Goal: Contribute content: Contribute content

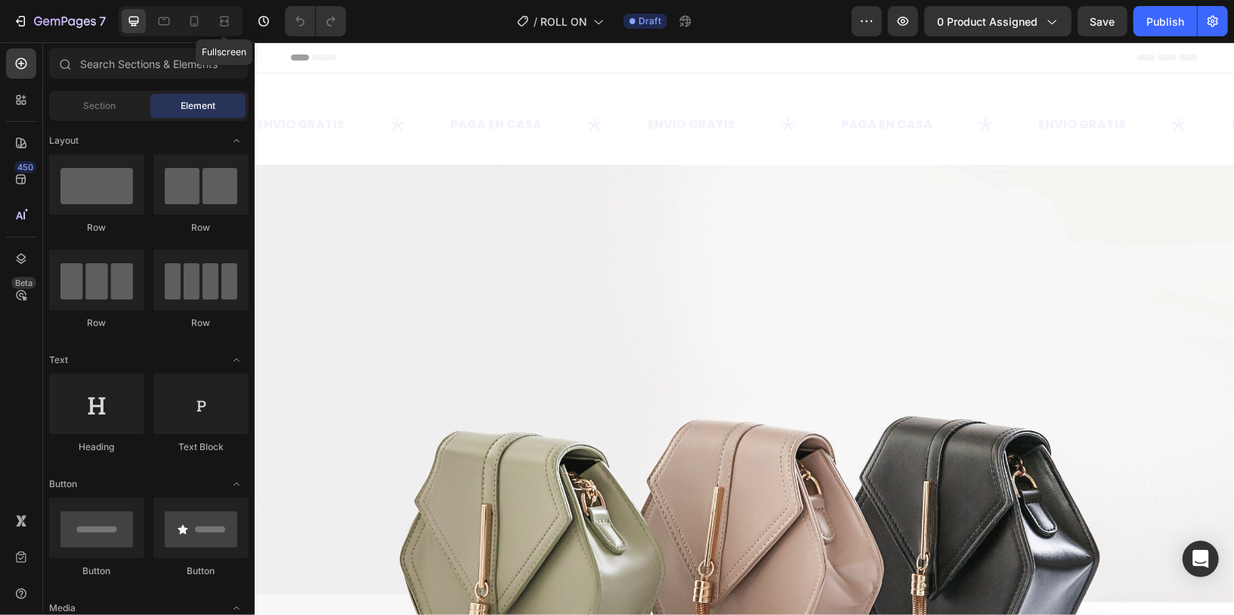
click at [210, 28] on div "Fullscreen" at bounding box center [181, 21] width 124 height 30
click at [204, 28] on div at bounding box center [194, 21] width 24 height 24
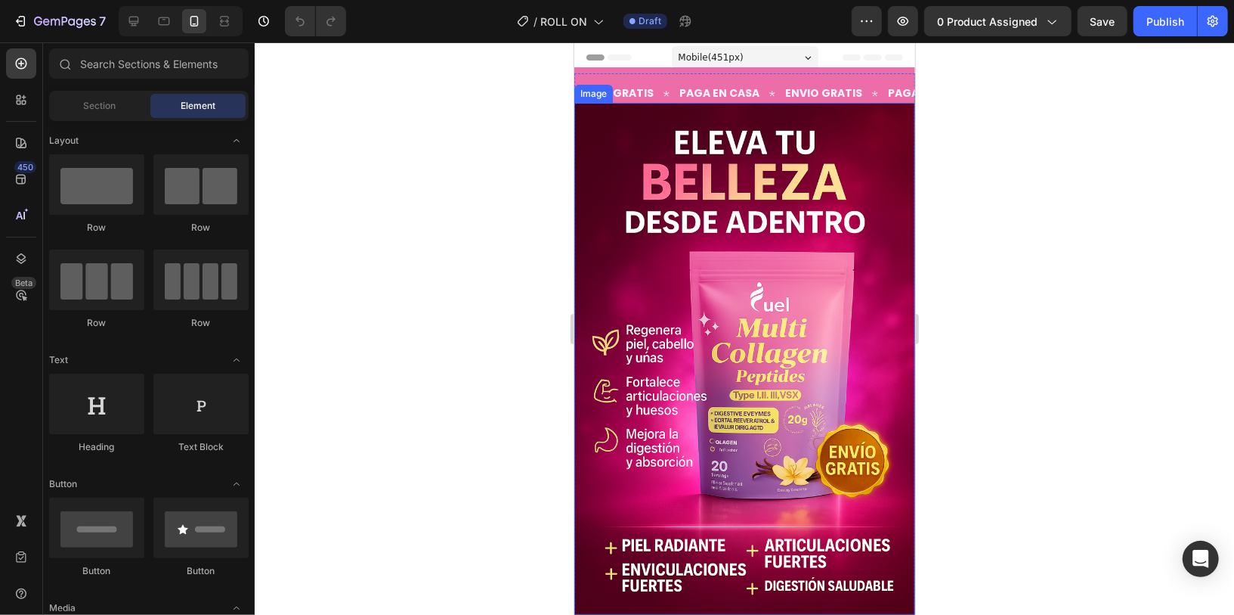
click at [652, 269] on img at bounding box center [744, 358] width 341 height 512
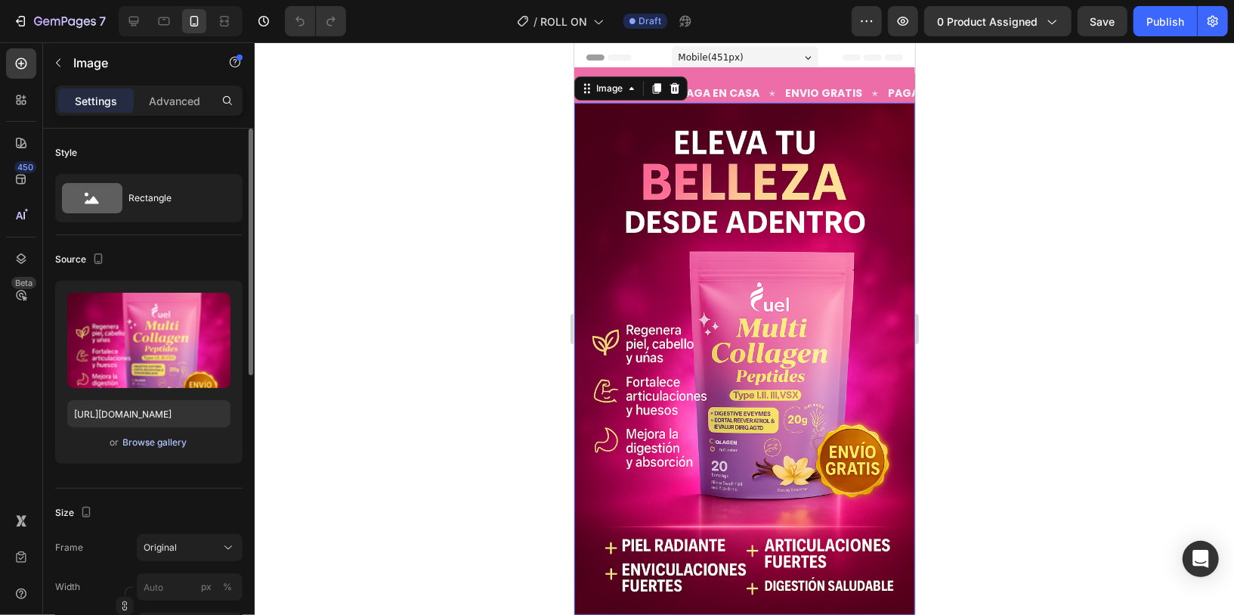
click at [182, 437] on div "Browse gallery" at bounding box center [155, 442] width 64 height 14
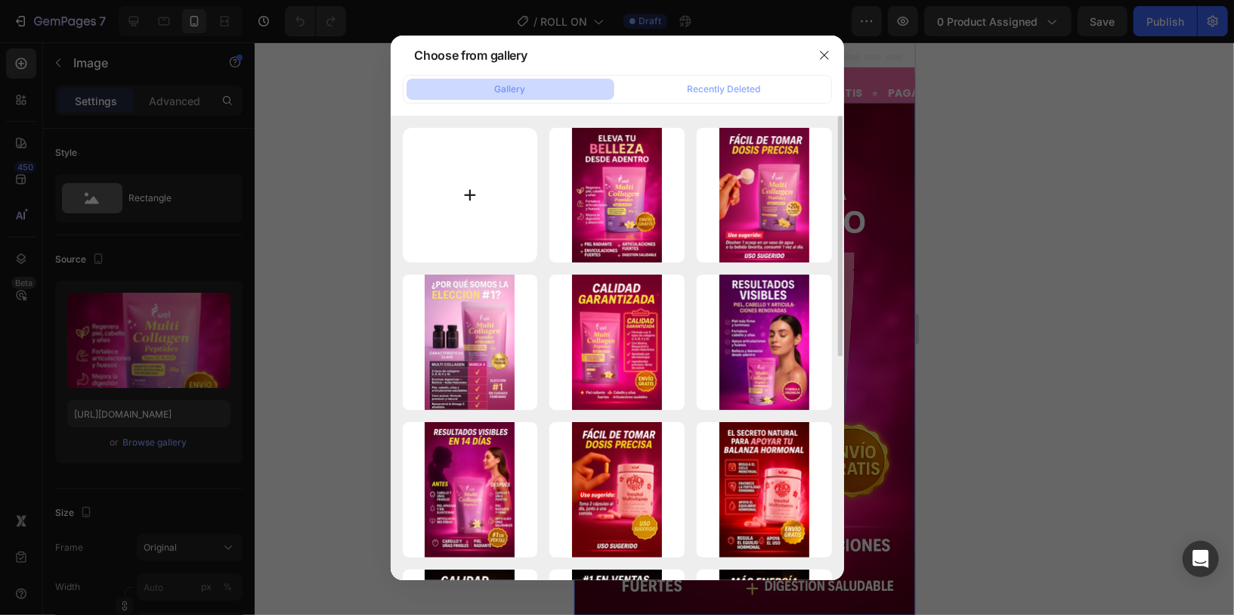
click at [537, 164] on input "file" at bounding box center [470, 195] width 135 height 135
type input "C:\fakepath\body.png"
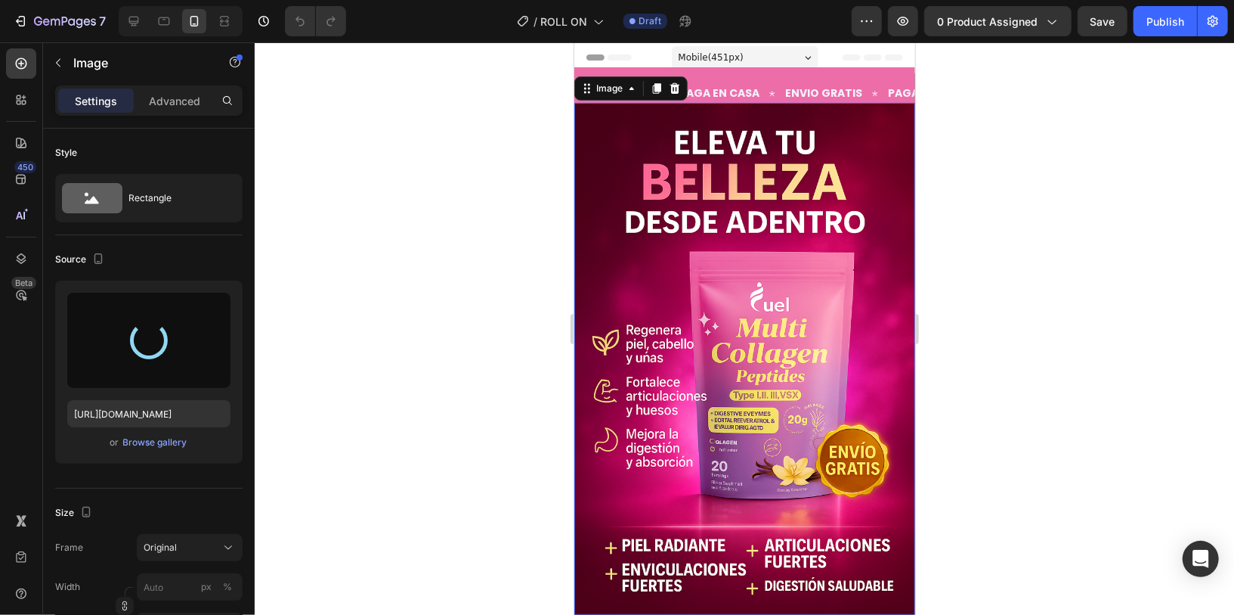
type input "[URL][DOMAIN_NAME]"
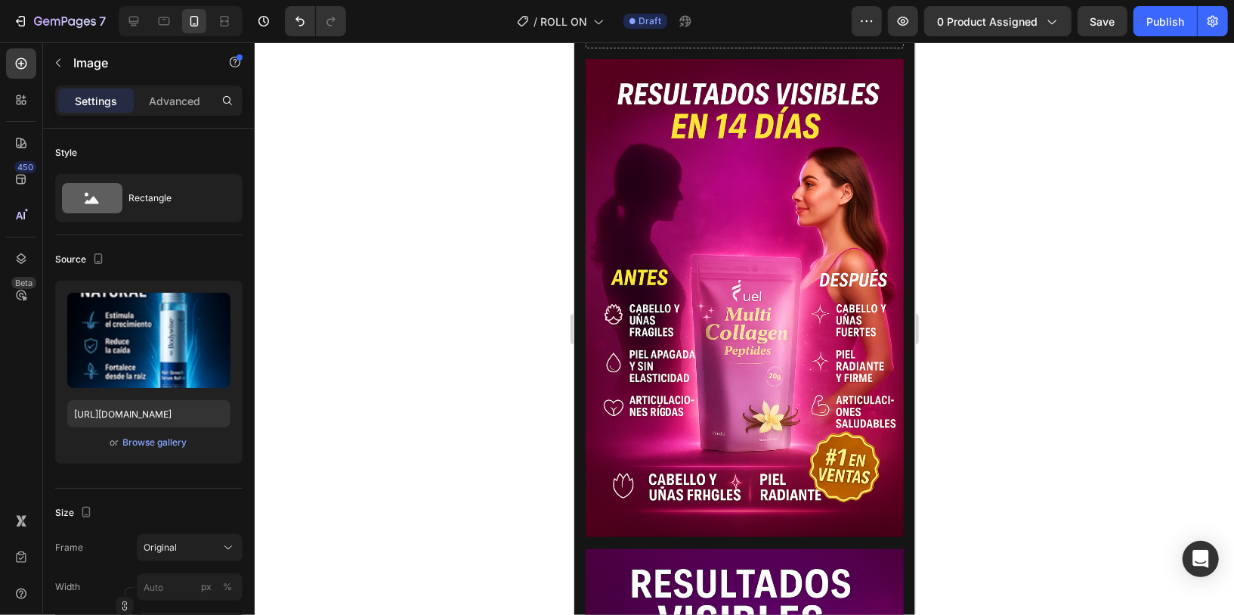
click at [801, 305] on img at bounding box center [744, 297] width 318 height 478
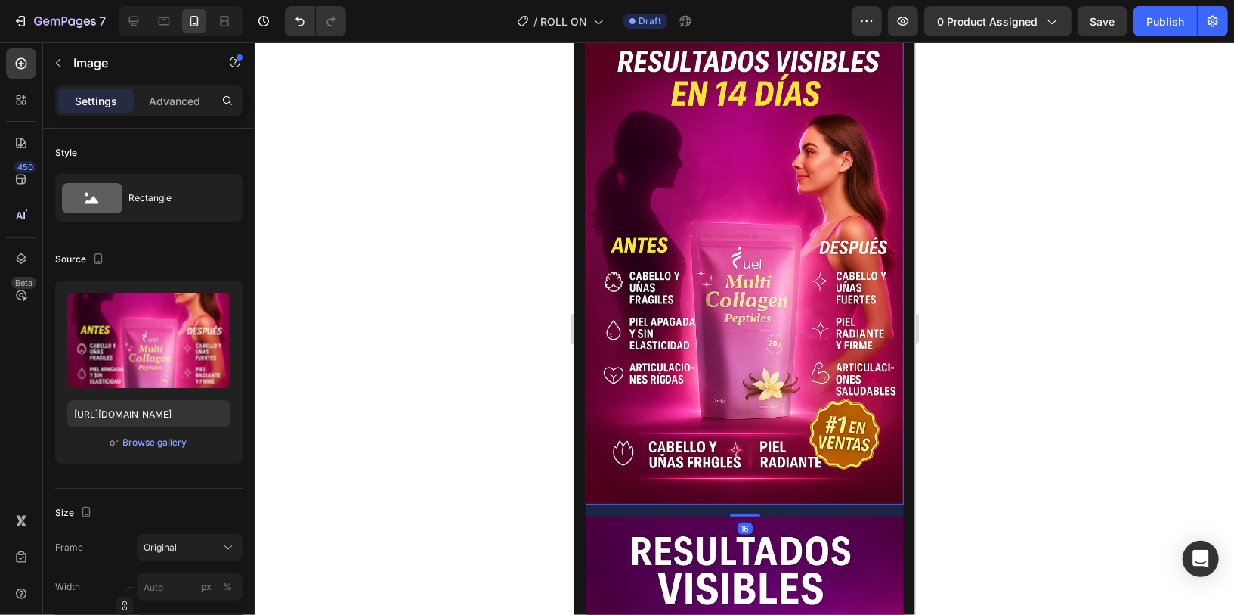
scroll to position [958, 0]
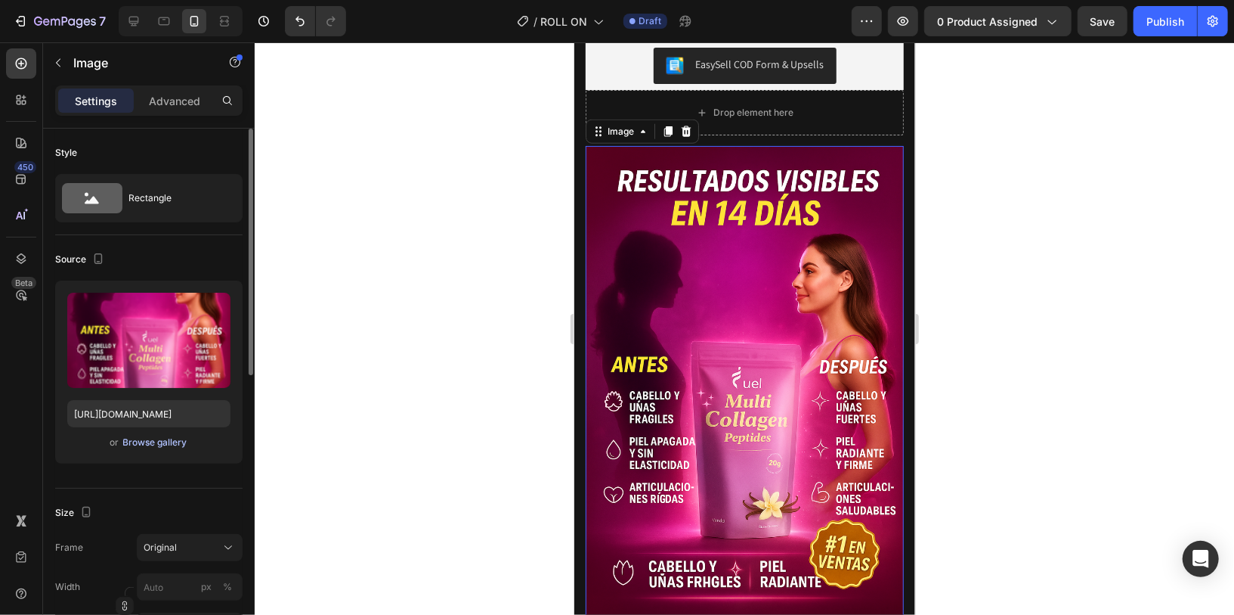
click at [162, 438] on div "Browse gallery" at bounding box center [155, 442] width 64 height 14
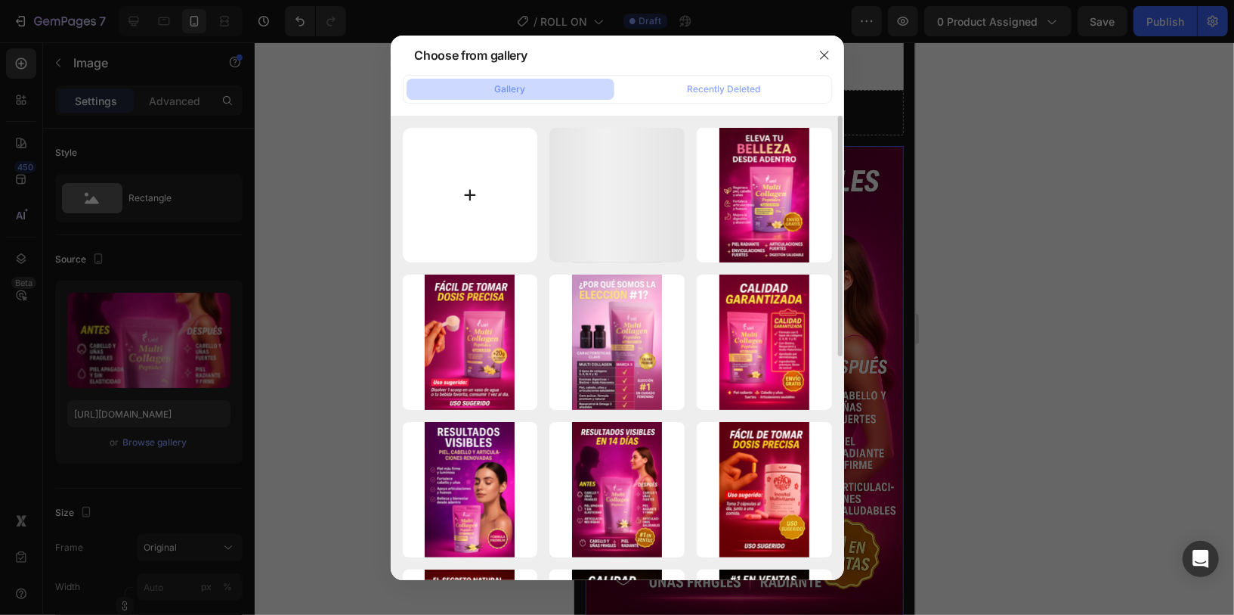
click at [408, 194] on input "file" at bounding box center [470, 195] width 135 height 135
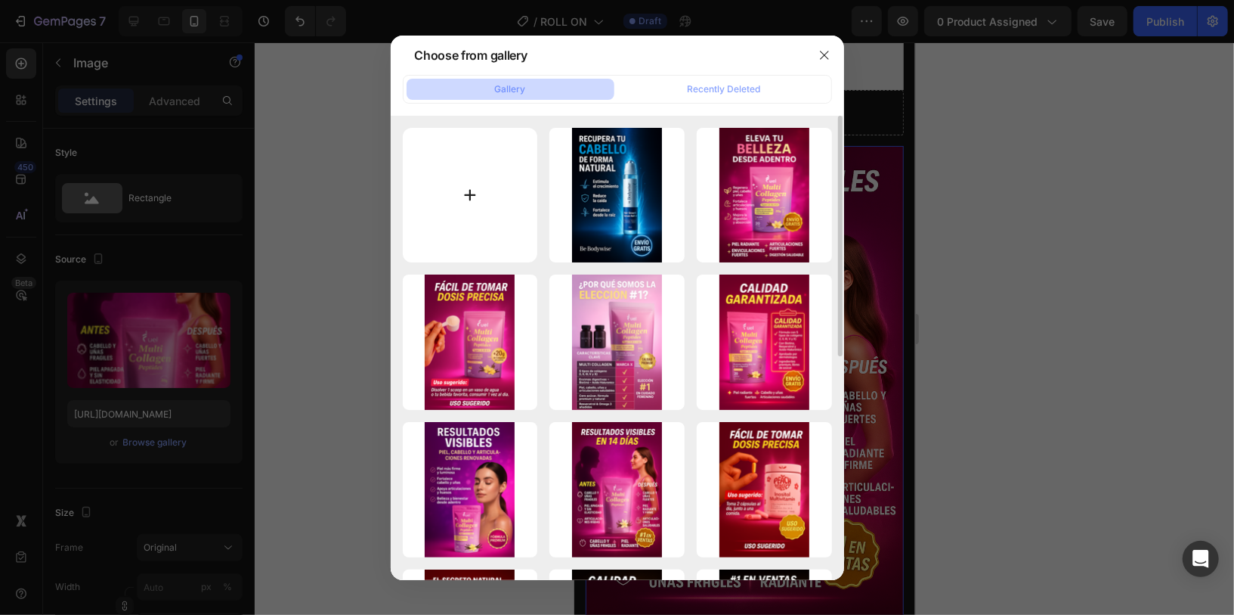
type input "C:\fakepath\pelo.png"
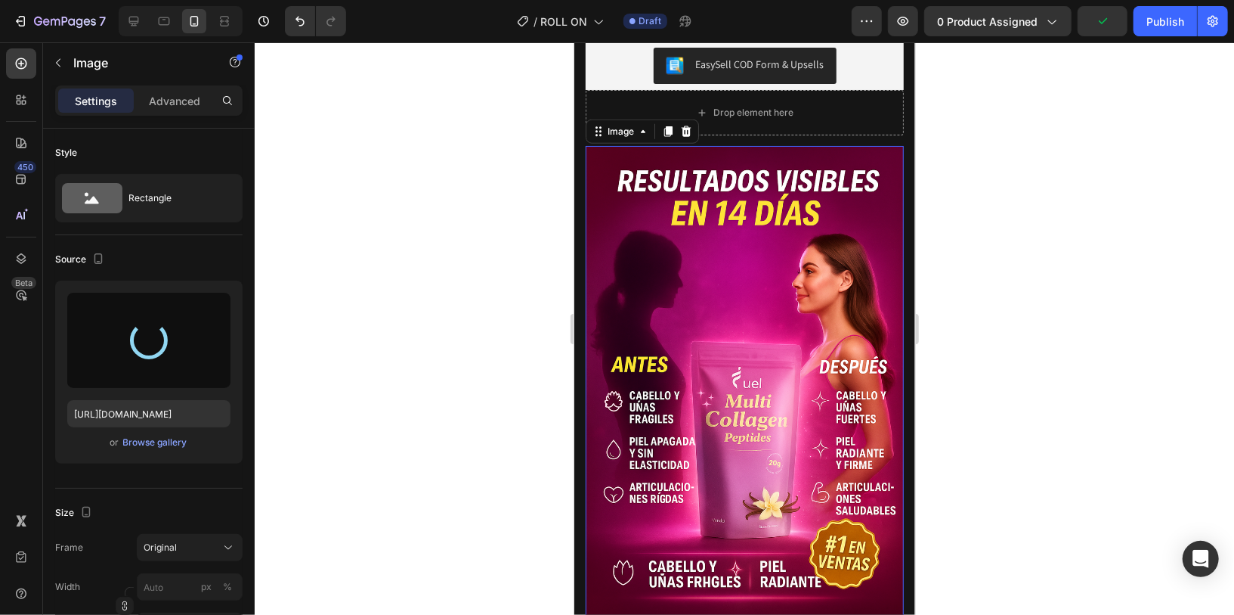
type input "[URL][DOMAIN_NAME]"
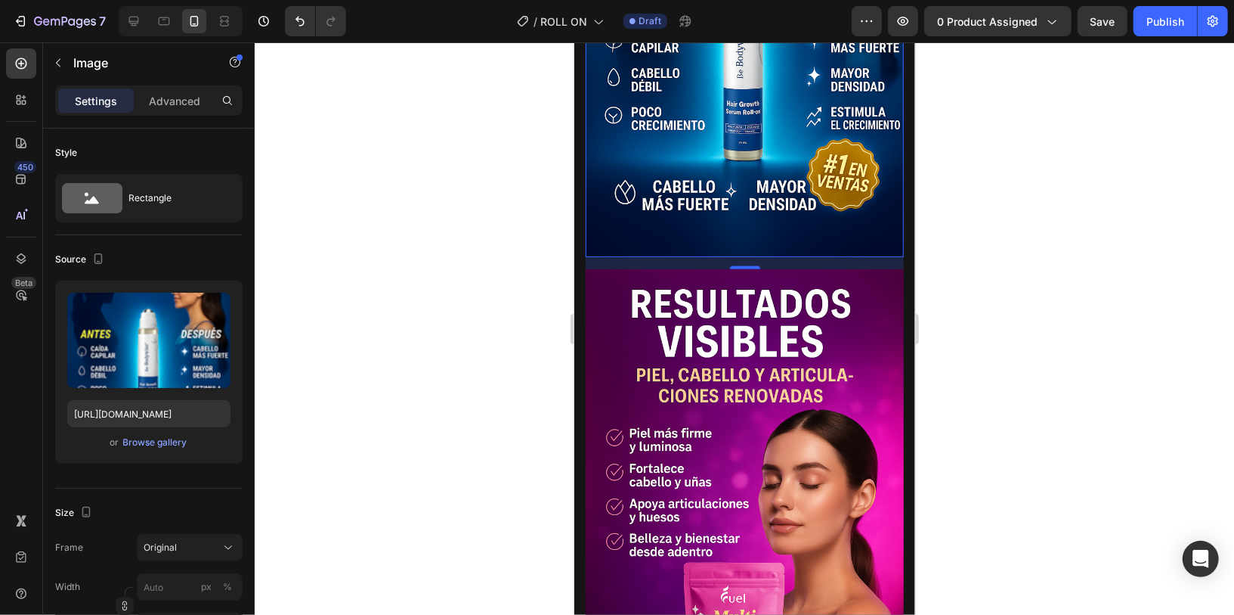
scroll to position [1368, 0]
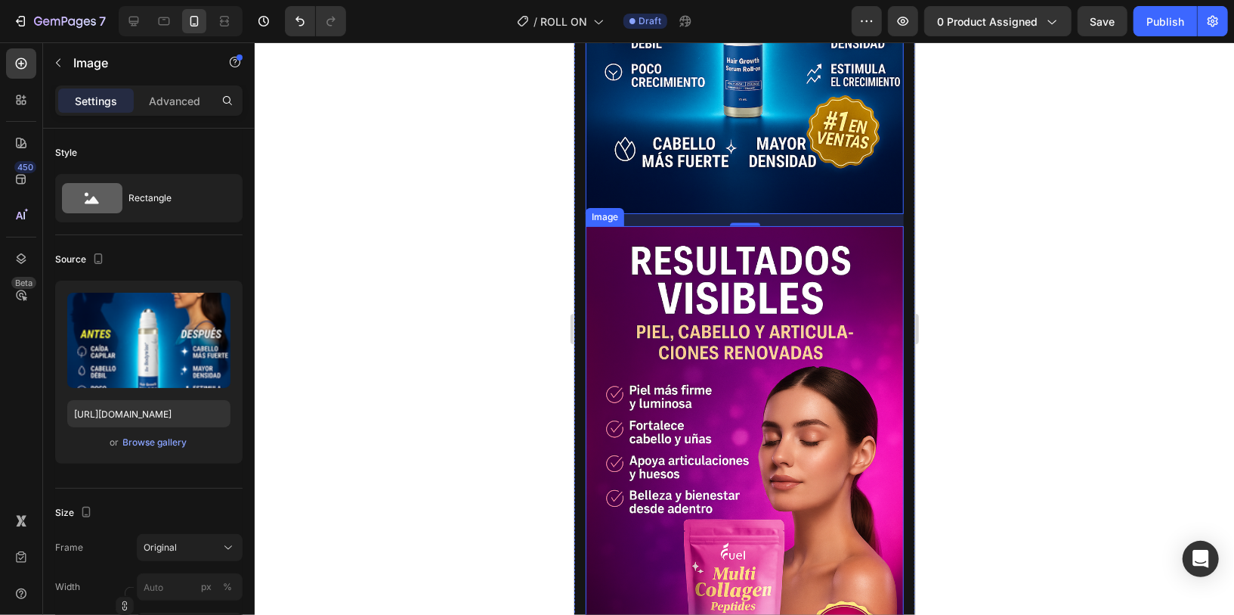
click at [711, 334] on img at bounding box center [744, 464] width 318 height 478
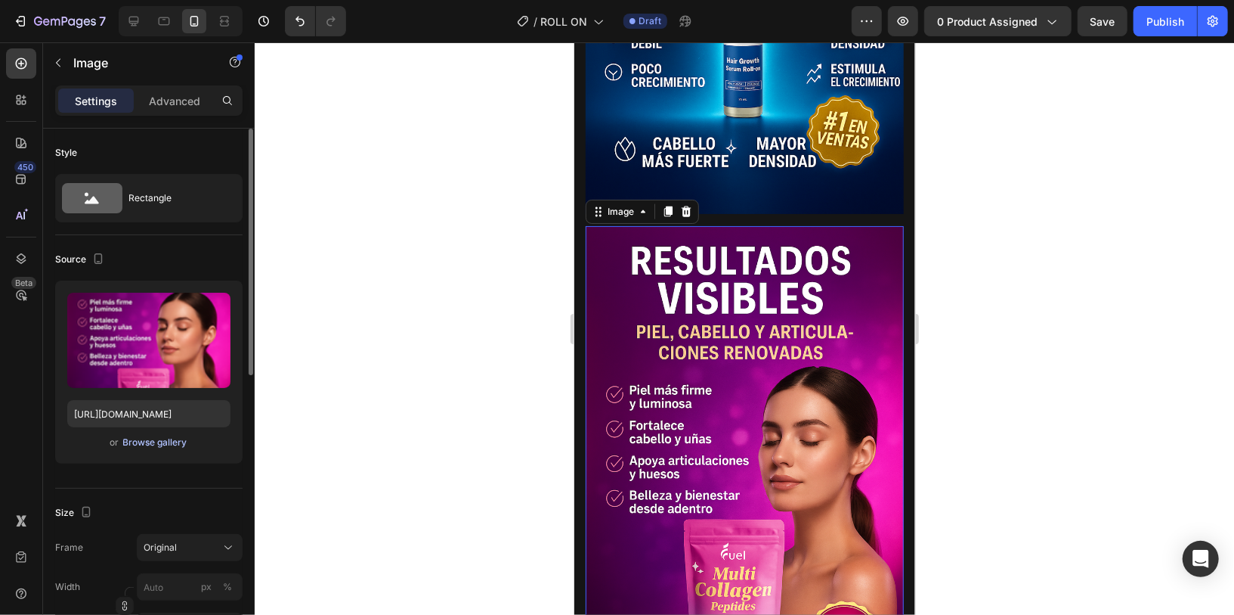
click at [173, 435] on div "Browse gallery" at bounding box center [155, 442] width 64 height 14
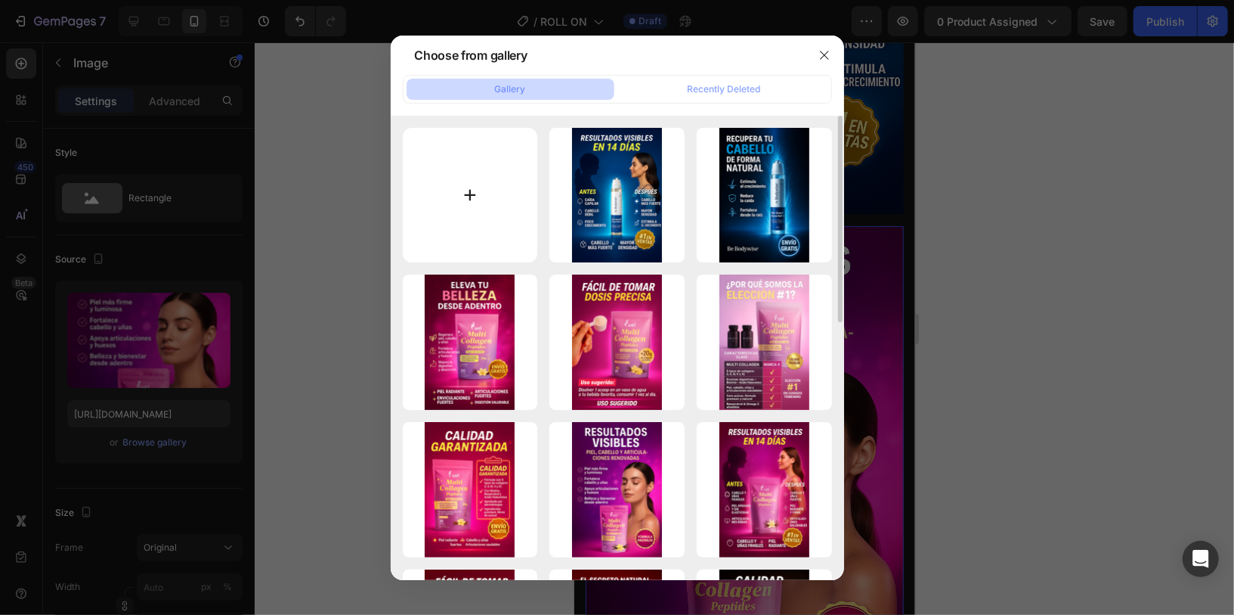
click at [491, 229] on input "file" at bounding box center [470, 195] width 135 height 135
type input "C:\fakepath\bodywiseee.png"
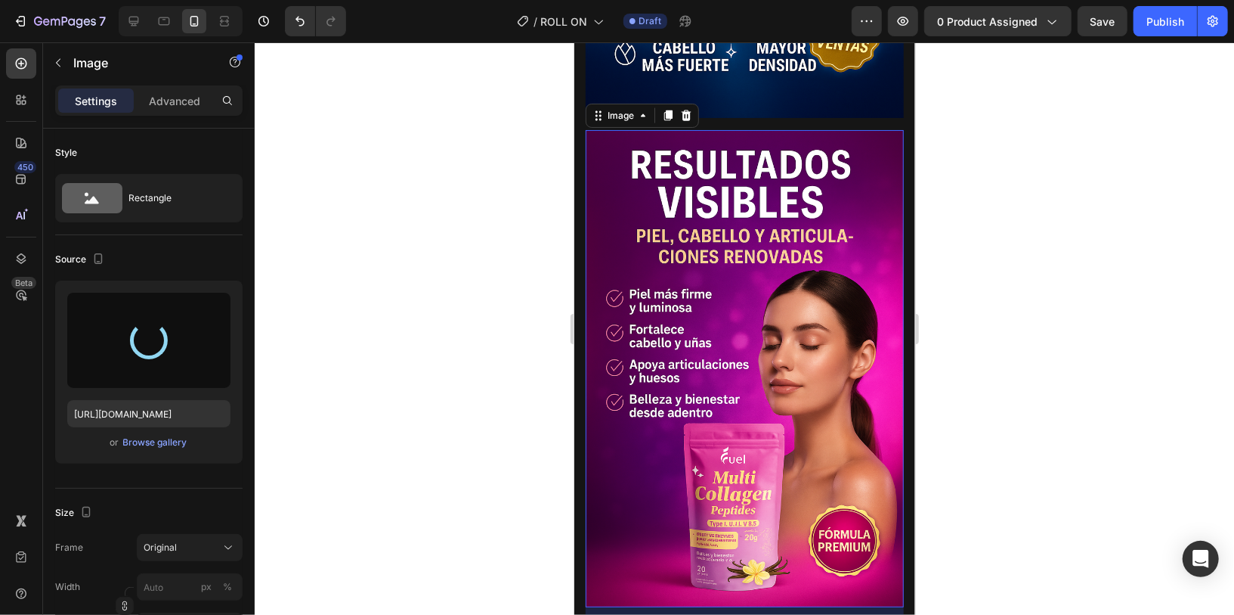
type input "[URL][DOMAIN_NAME]"
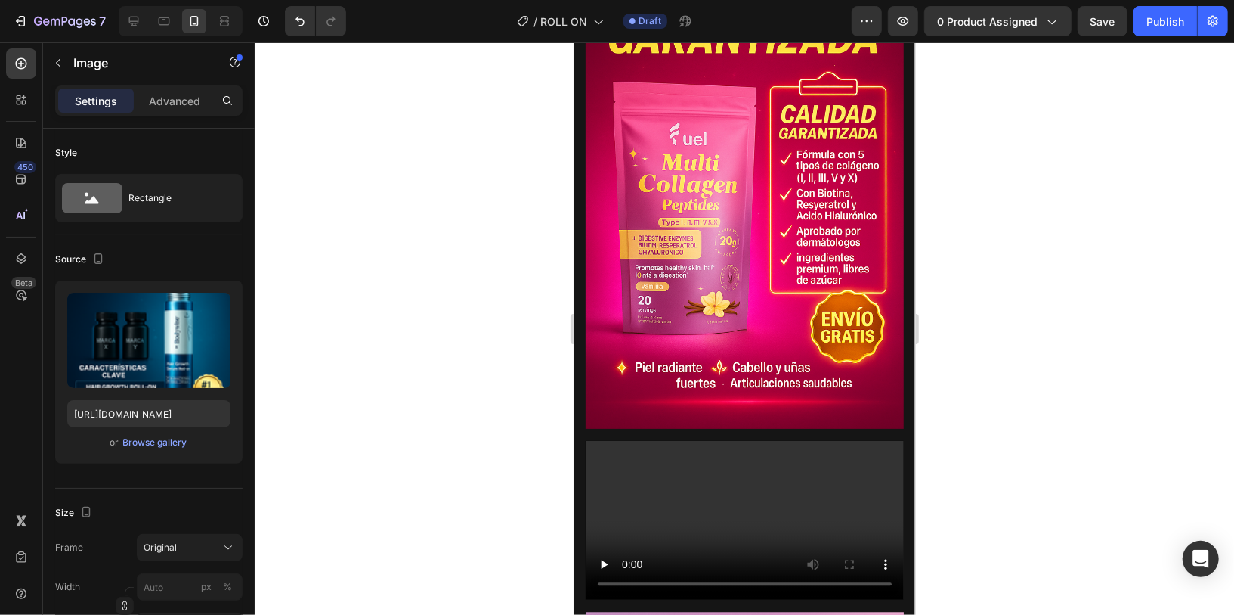
scroll to position [2145, 0]
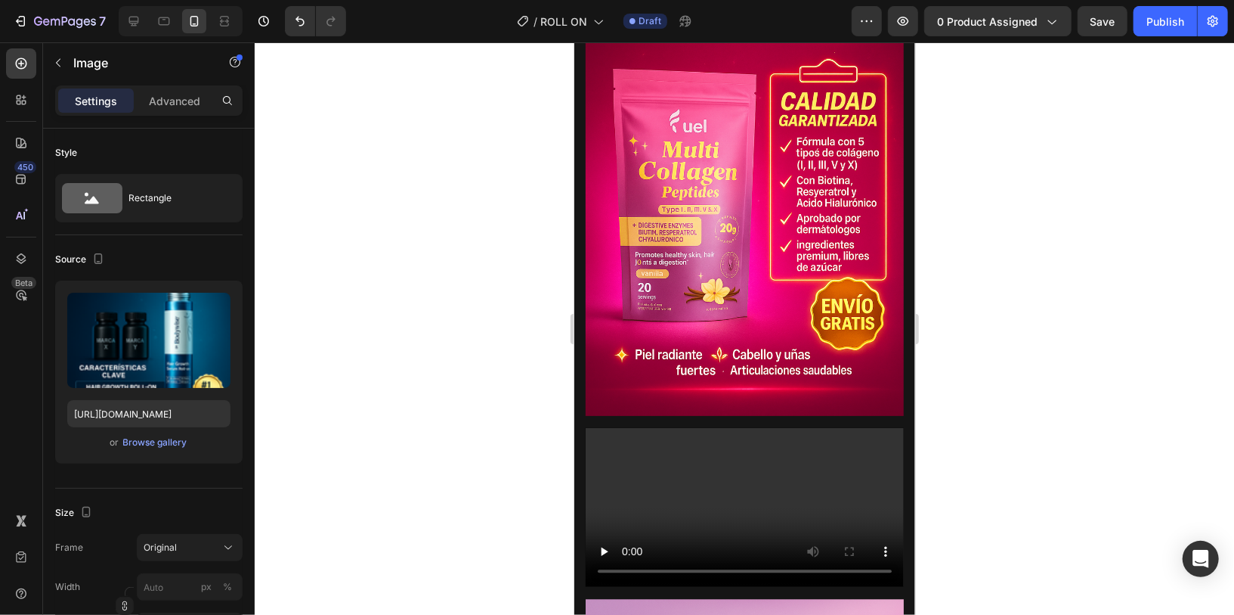
click at [780, 242] on img at bounding box center [744, 176] width 318 height 478
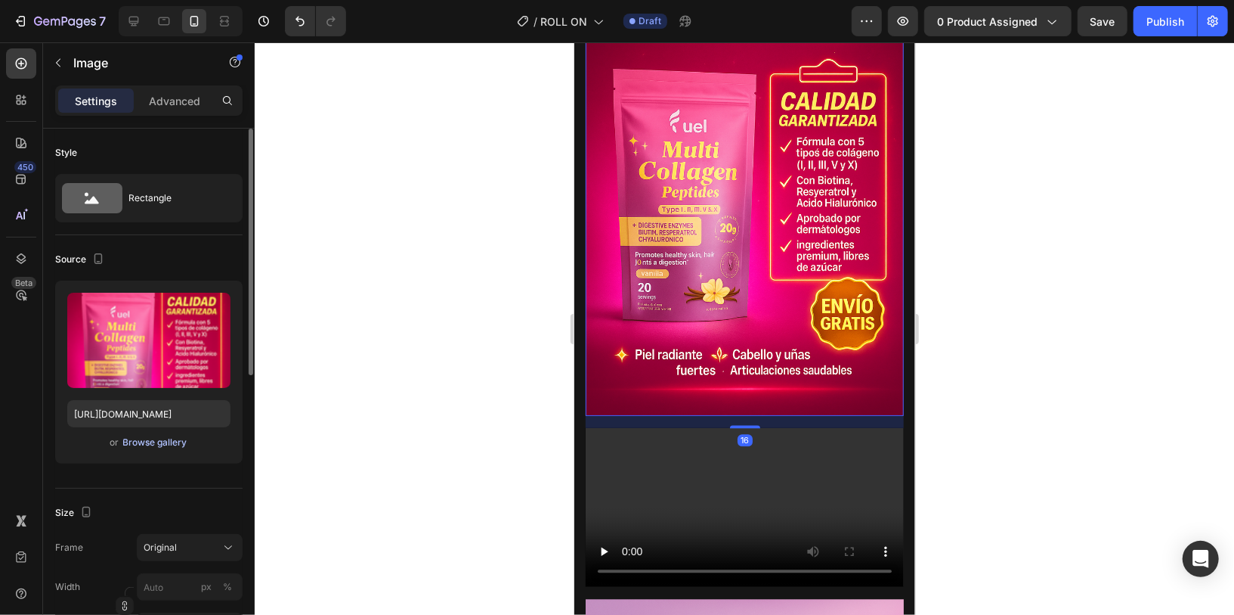
click at [169, 447] on div "Browse gallery" at bounding box center [155, 442] width 64 height 14
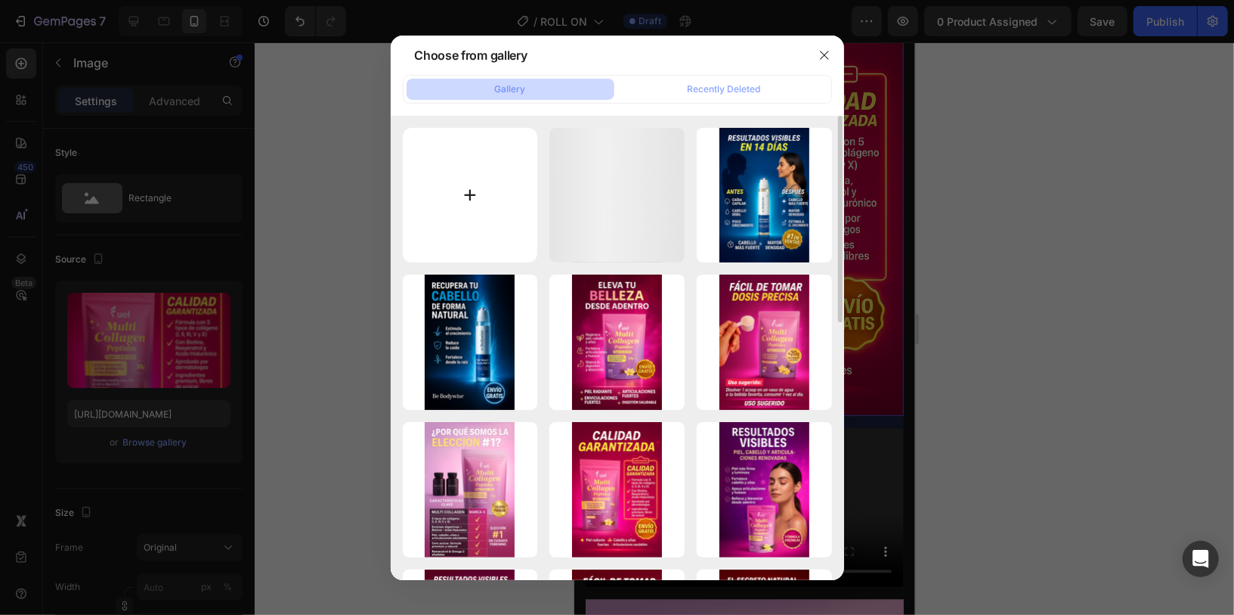
click at [448, 237] on input "file" at bounding box center [470, 195] width 135 height 135
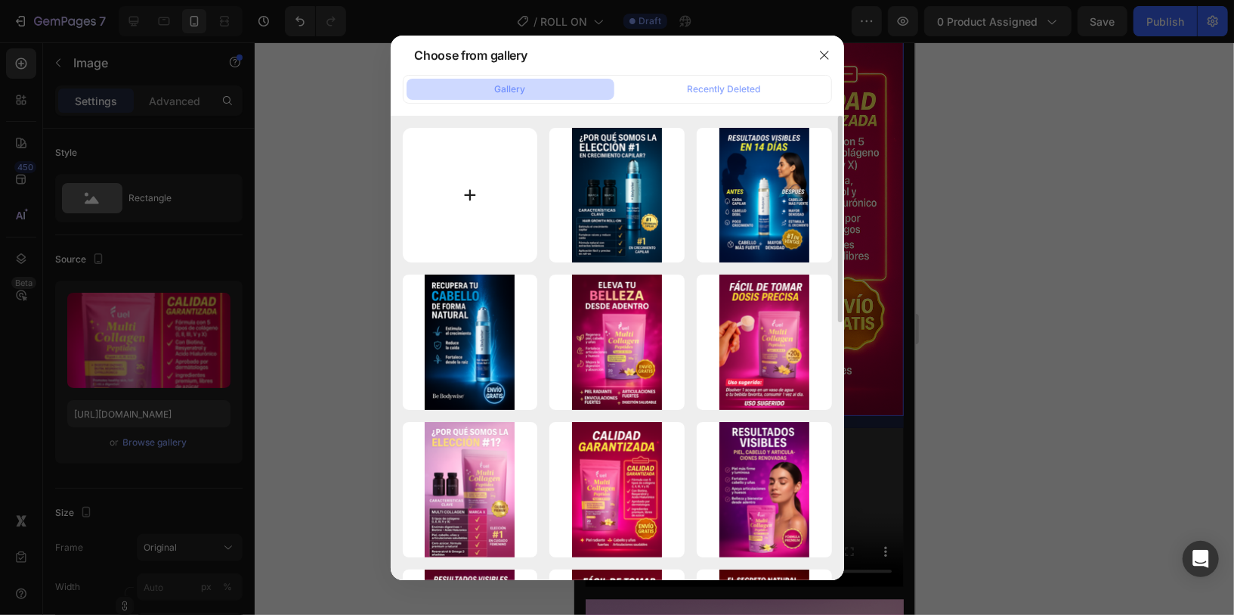
type input "C:\fakepath\2 bodysie.png"
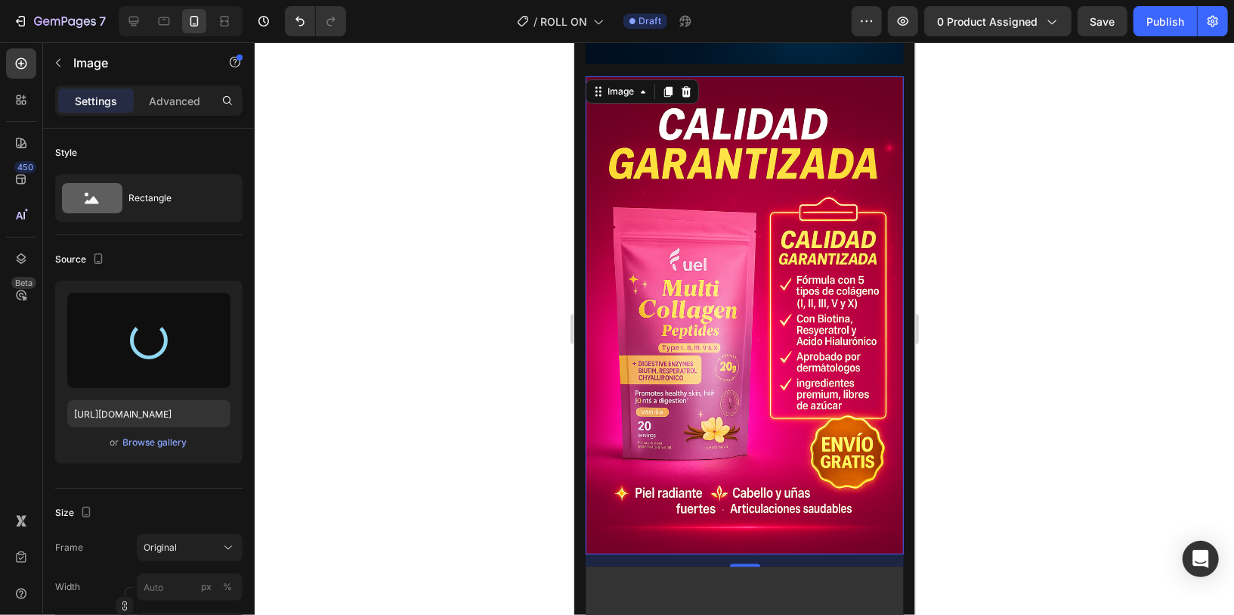
scroll to position [1987, 0]
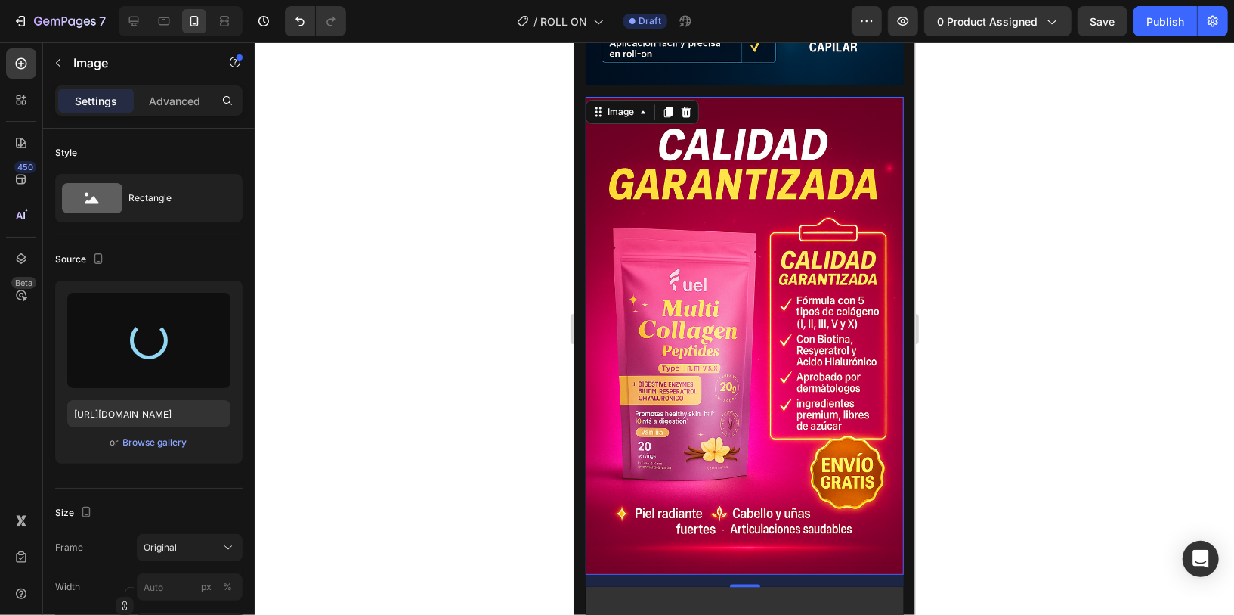
type input "[URL][DOMAIN_NAME]"
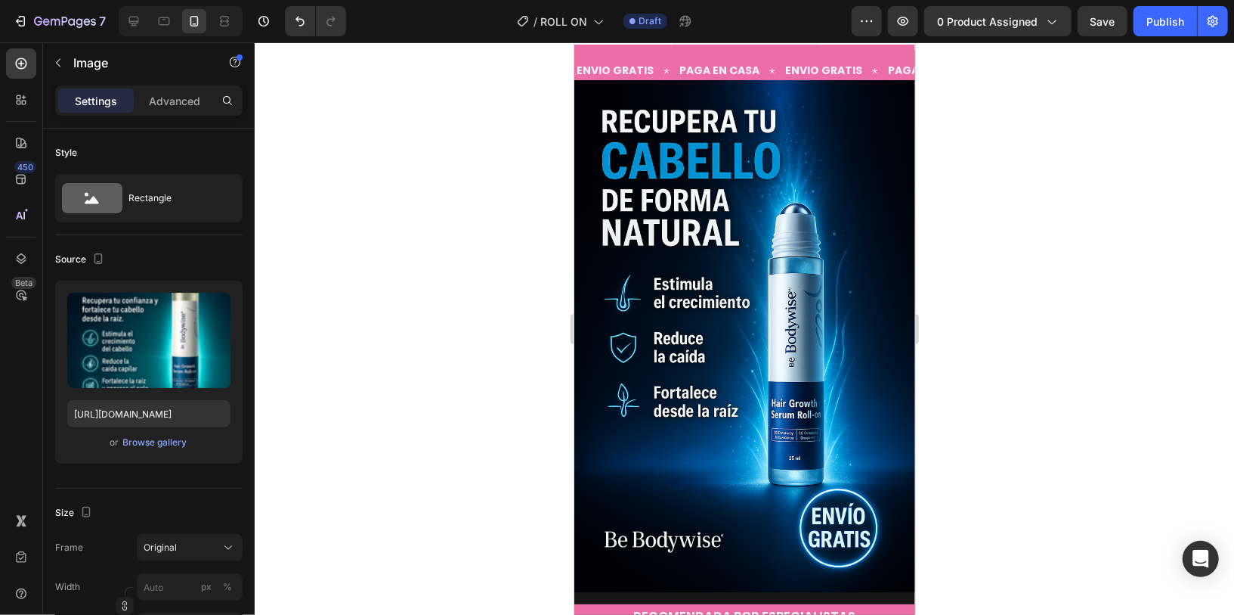
scroll to position [0, 0]
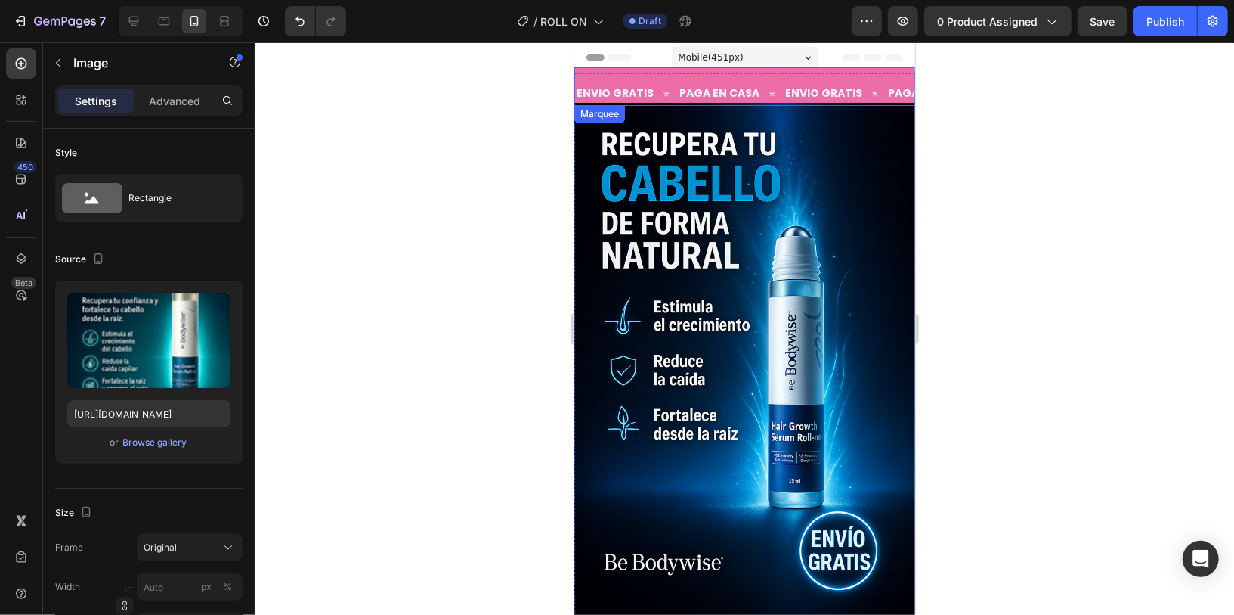
click at [823, 72] on div "ENVIO GRATIS Text PAGA EN CASA Text ENVIO GRATIS Text PAGA EN CASA Text ENVIO G…" at bounding box center [744, 86] width 341 height 39
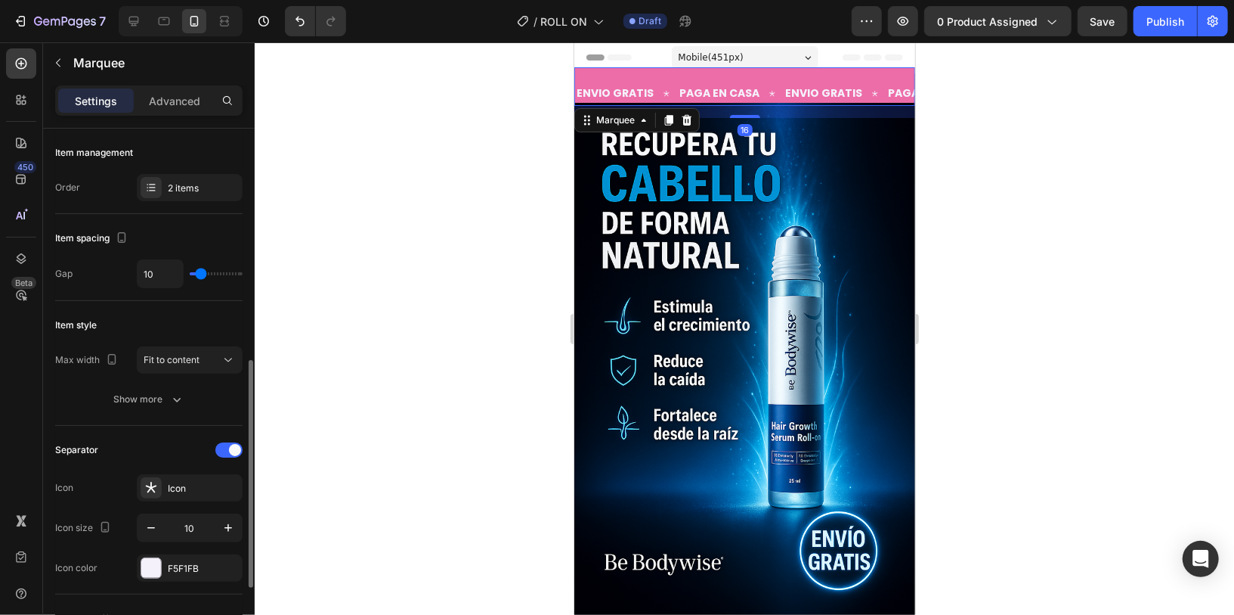
scroll to position [702, 0]
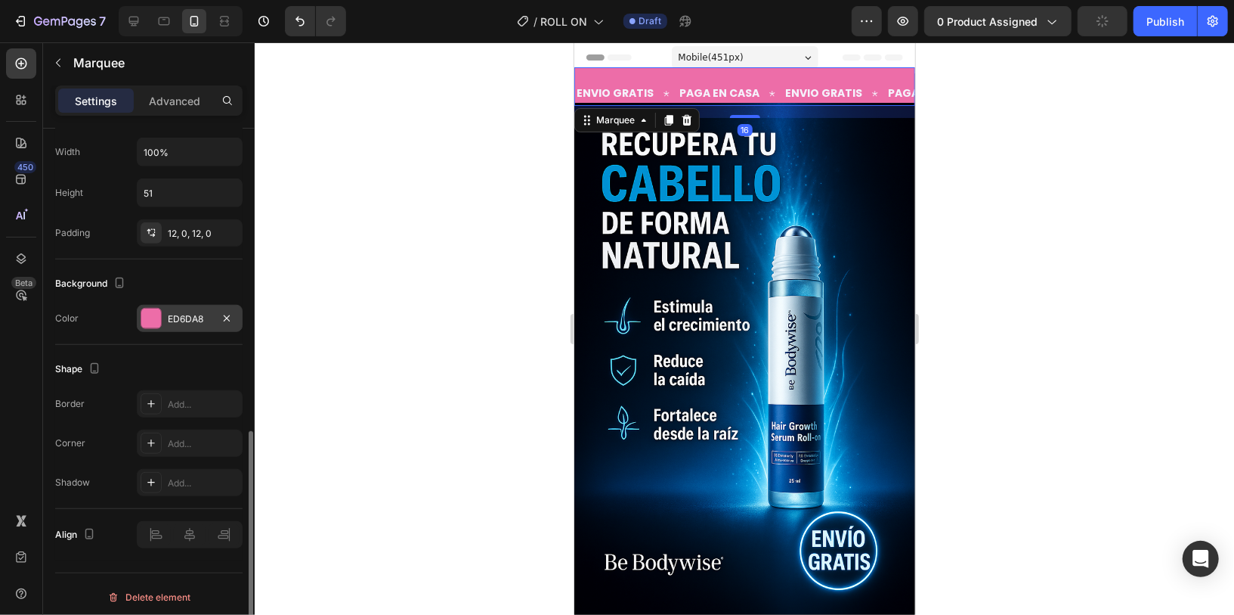
click at [155, 308] on div at bounding box center [151, 318] width 20 height 20
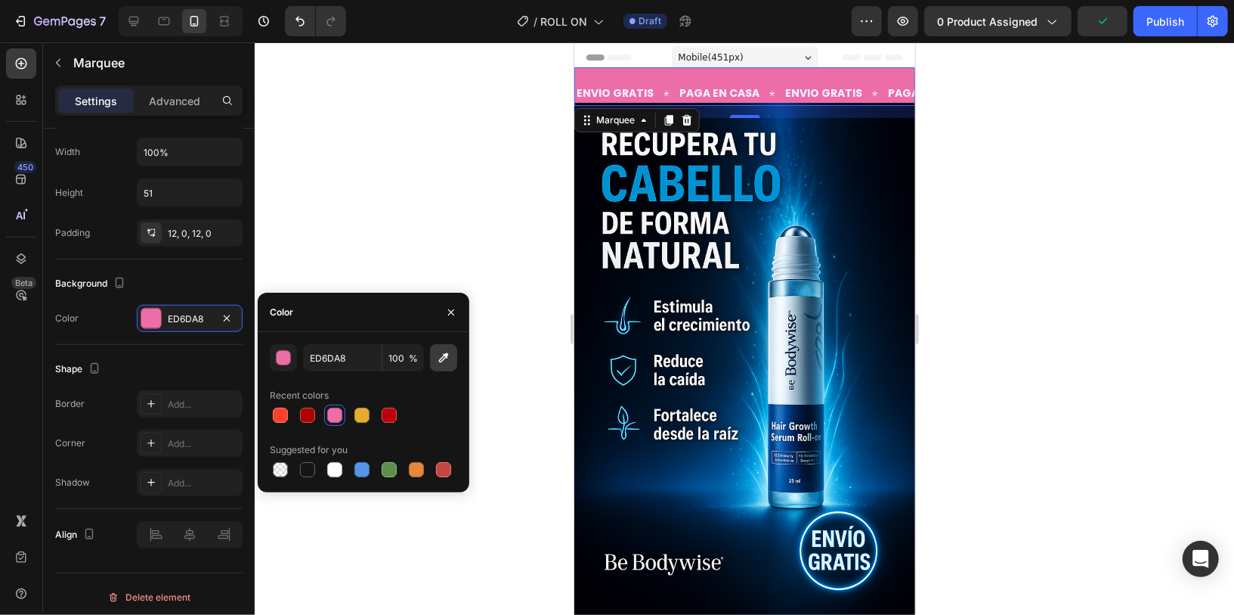
click at [439, 362] on icon "button" at bounding box center [443, 357] width 15 height 15
type input "12A1E2"
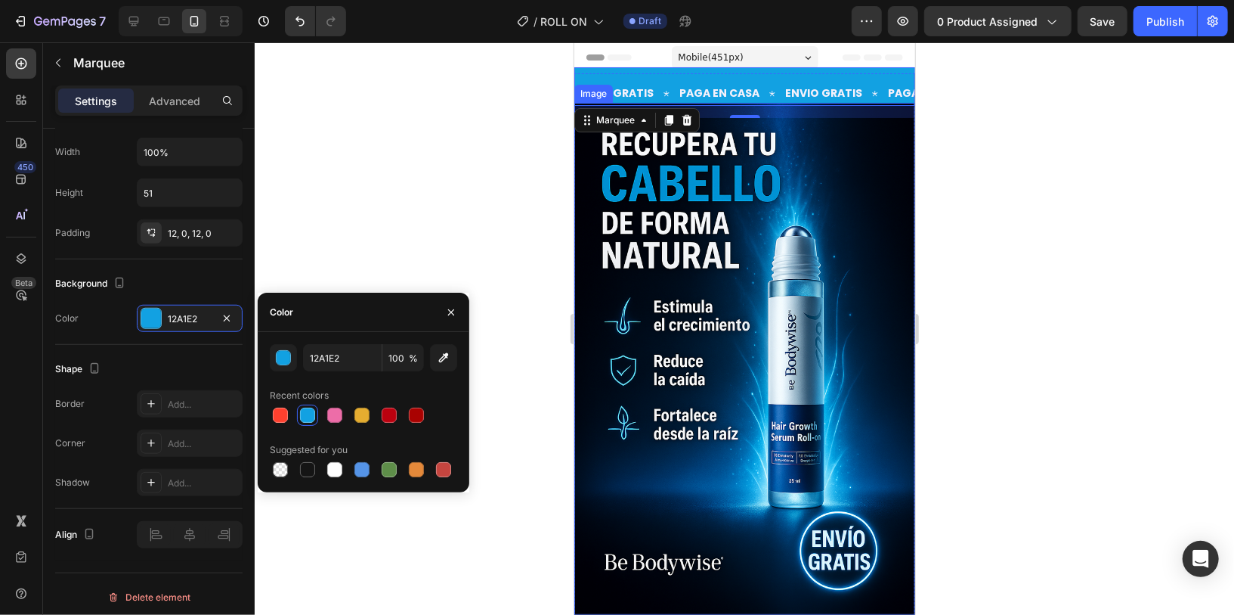
click at [763, 351] on img at bounding box center [744, 358] width 341 height 512
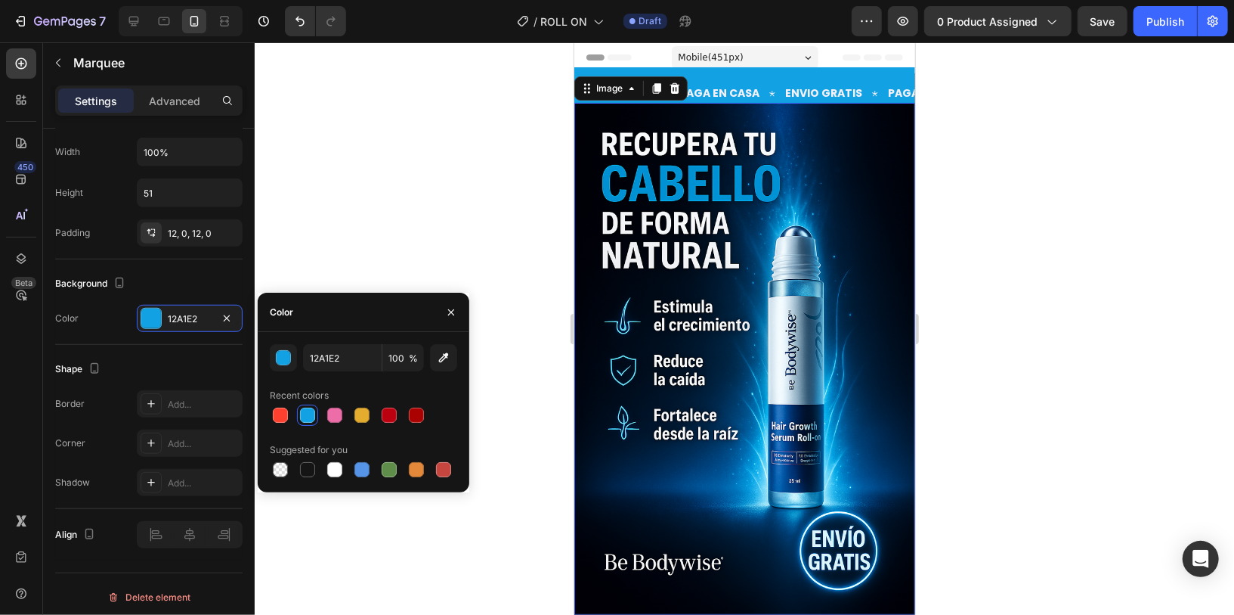
scroll to position [0, 0]
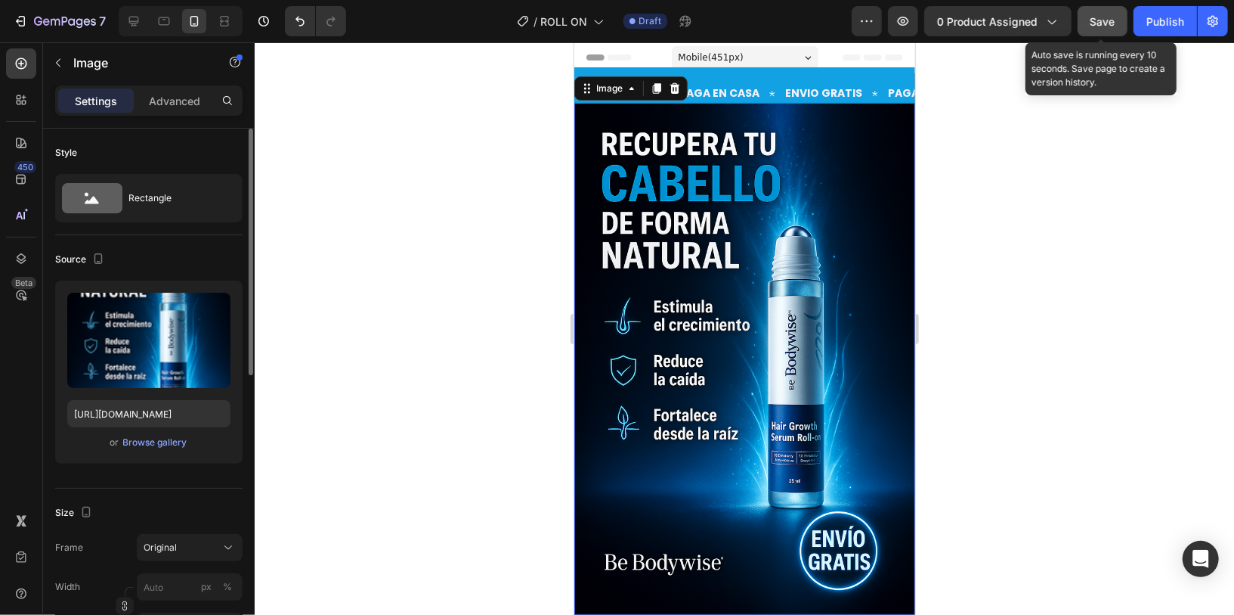
click at [1101, 15] on span "Save" at bounding box center [1103, 21] width 25 height 13
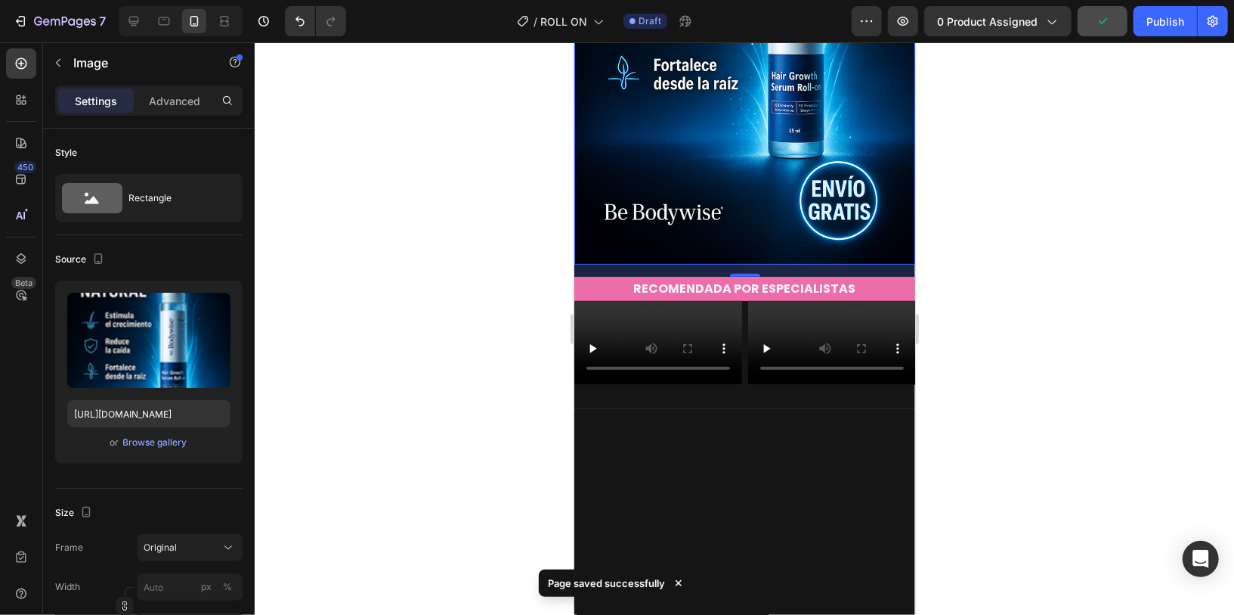
scroll to position [346, 0]
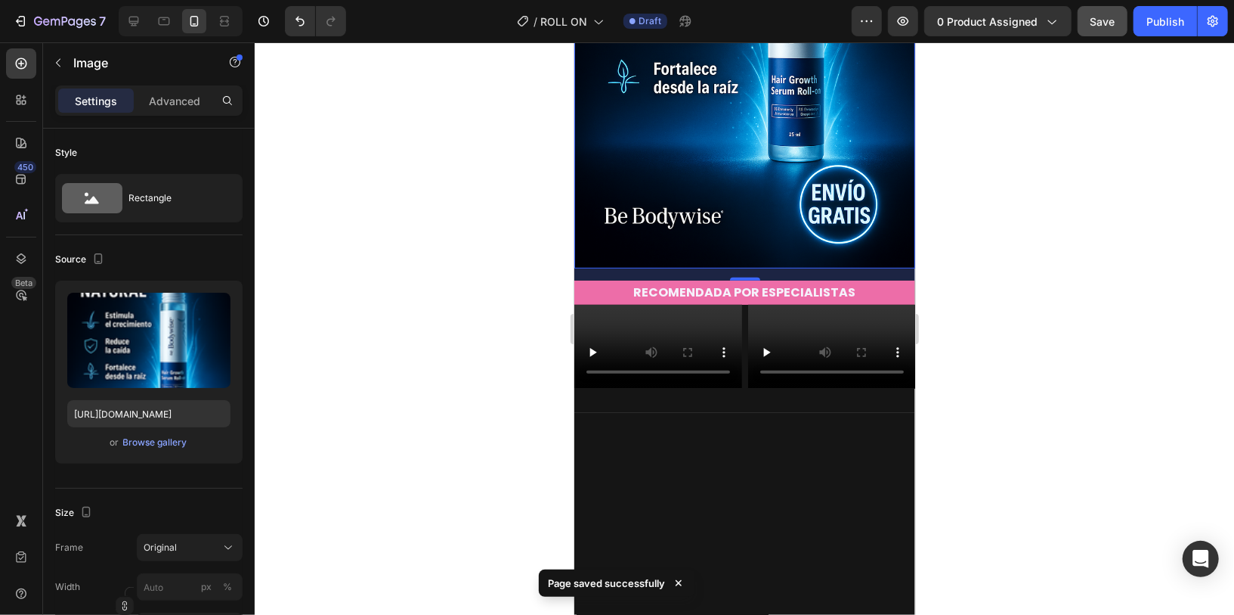
click at [871, 284] on p "RECOMENDADA POR ESPECIALISTAS" at bounding box center [744, 292] width 338 height 22
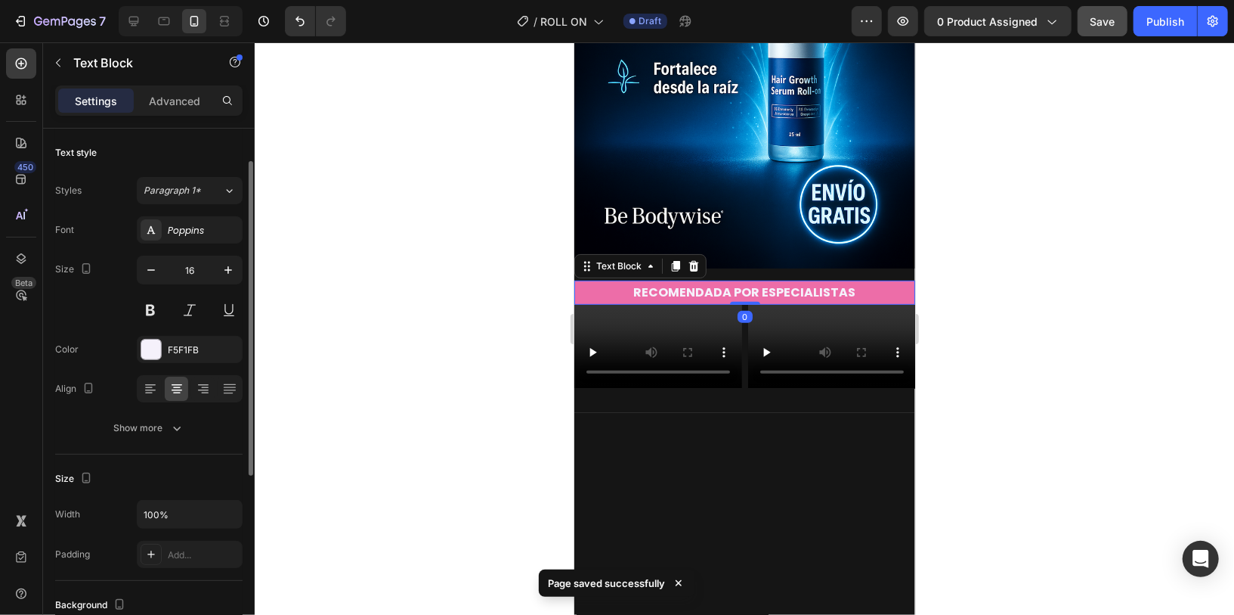
scroll to position [363, 0]
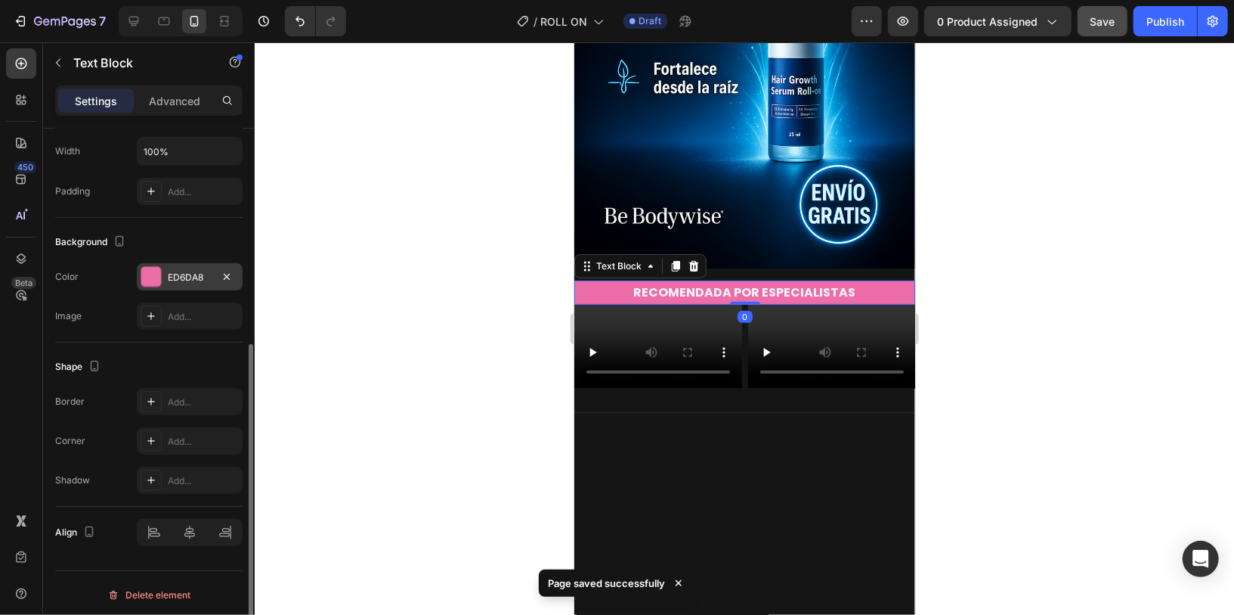
click at [162, 271] on div "ED6DA8" at bounding box center [190, 276] width 106 height 27
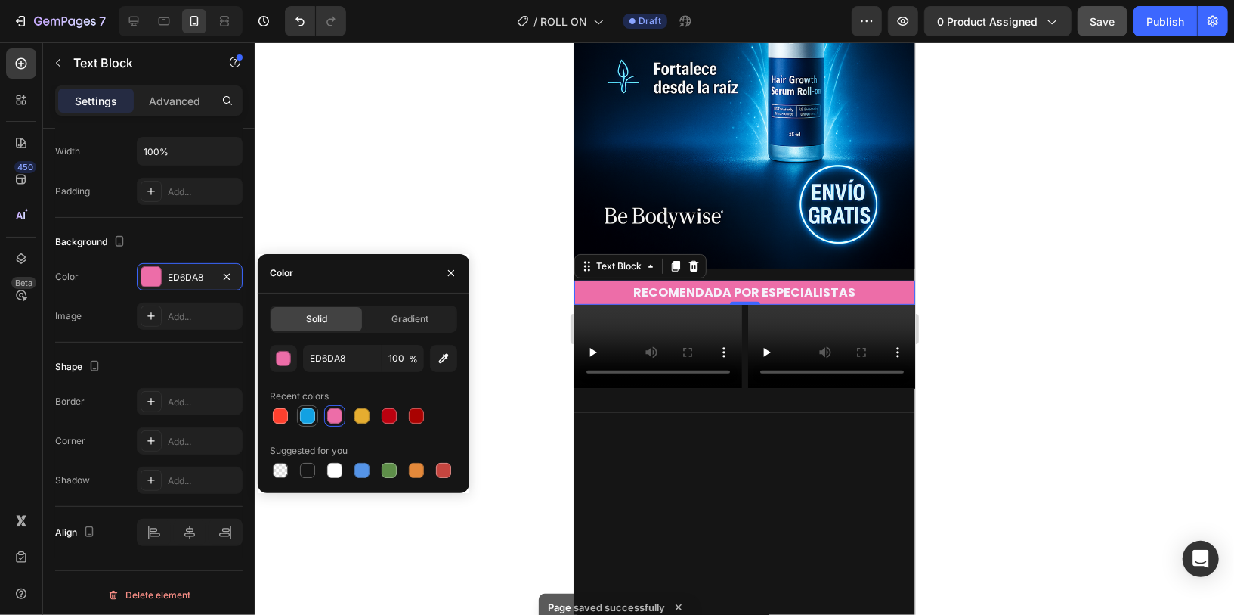
click at [310, 407] on div at bounding box center [308, 416] width 18 height 18
type input "12A1E2"
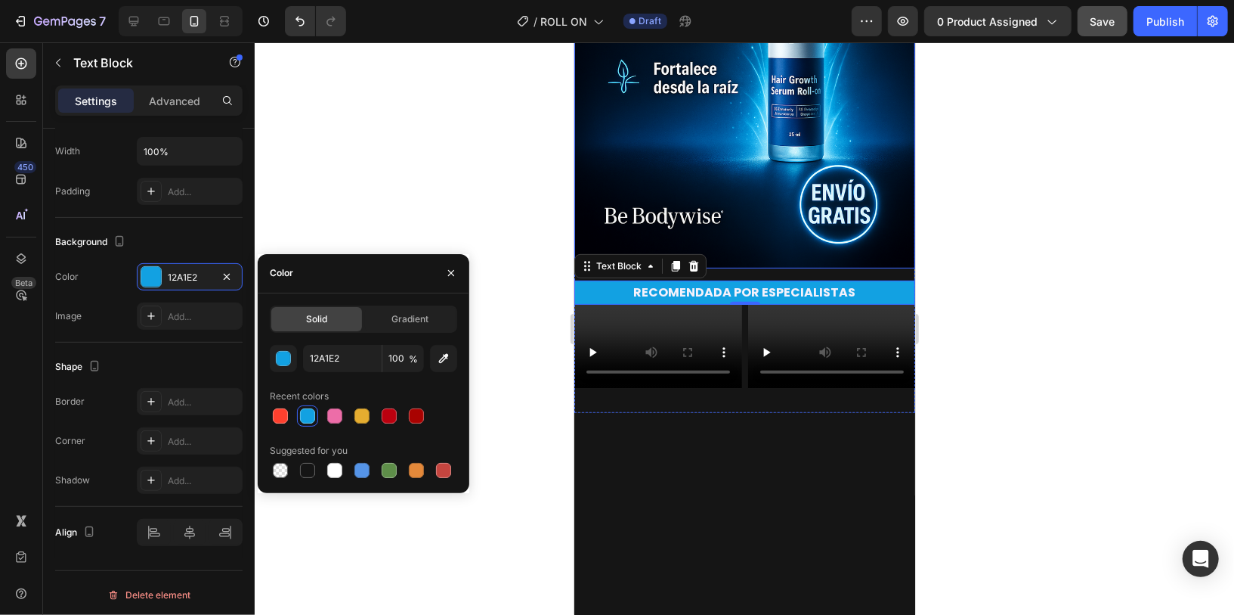
click at [856, 190] on img at bounding box center [744, 12] width 341 height 512
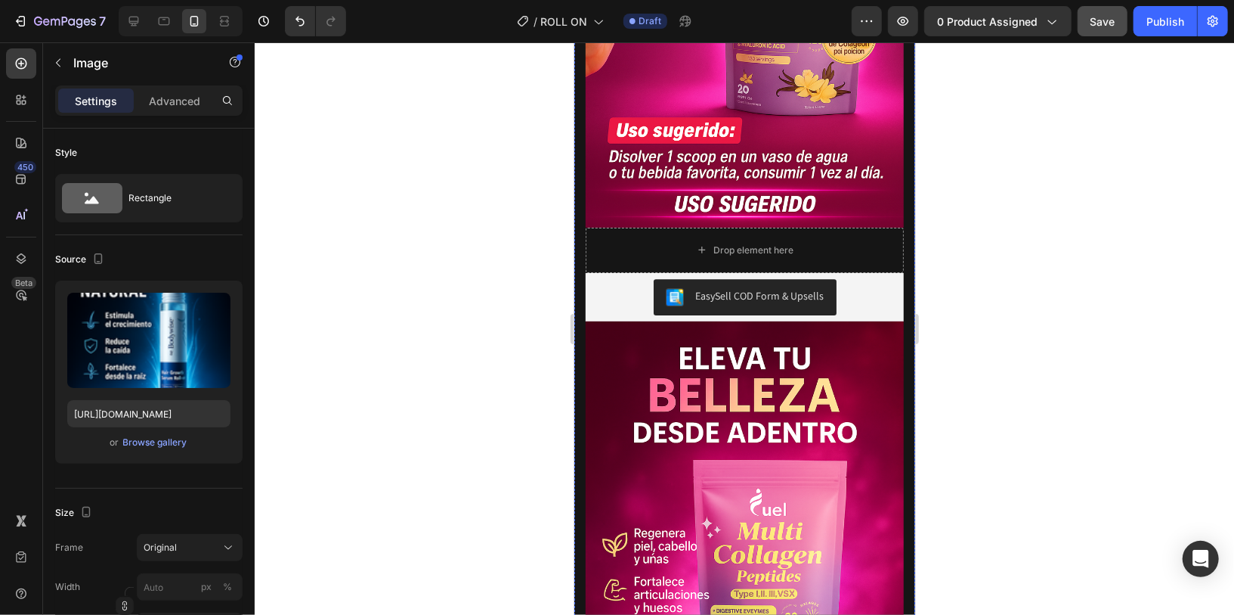
scroll to position [3030, 0]
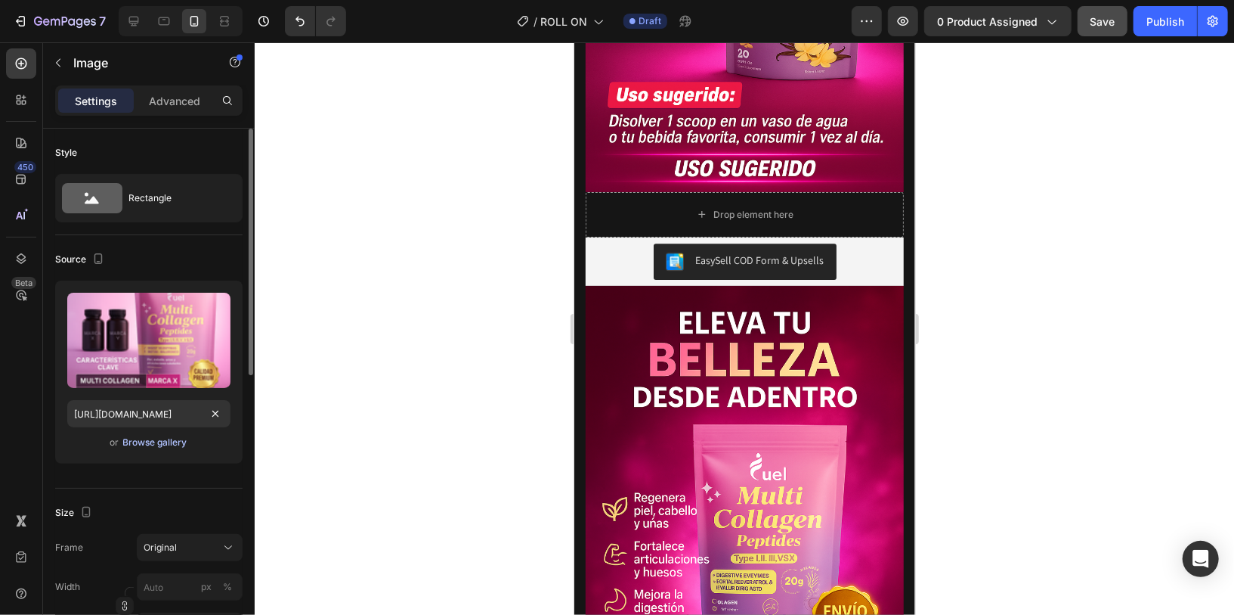
click at [179, 435] on button "Browse gallery" at bounding box center [155, 442] width 66 height 15
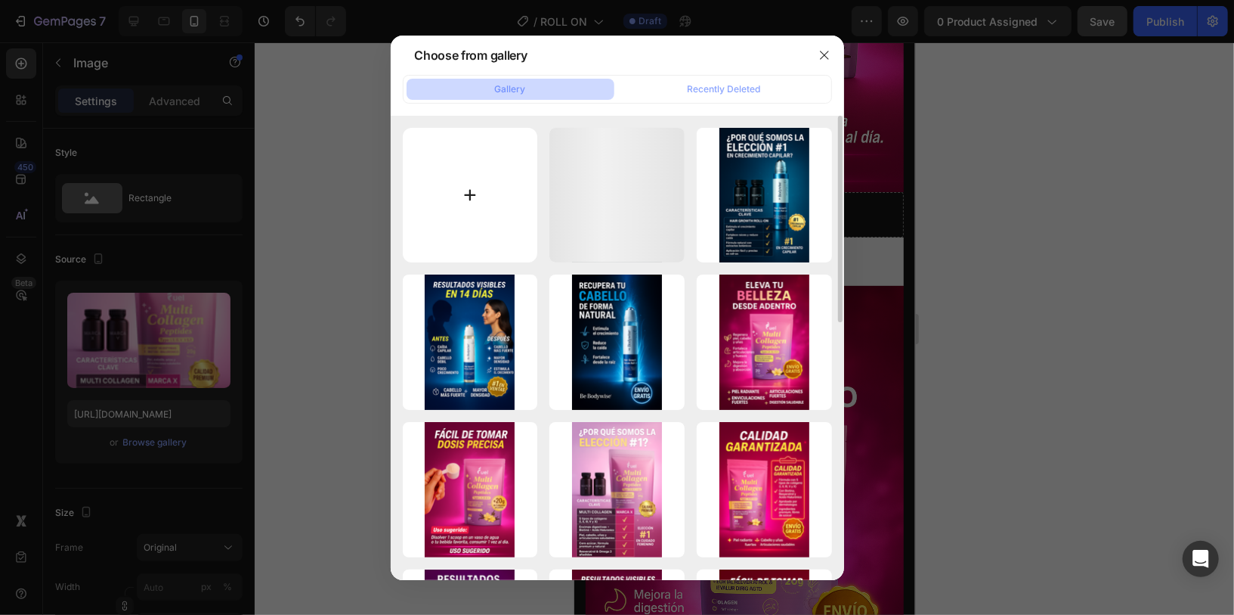
click at [480, 197] on input "file" at bounding box center [470, 195] width 135 height 135
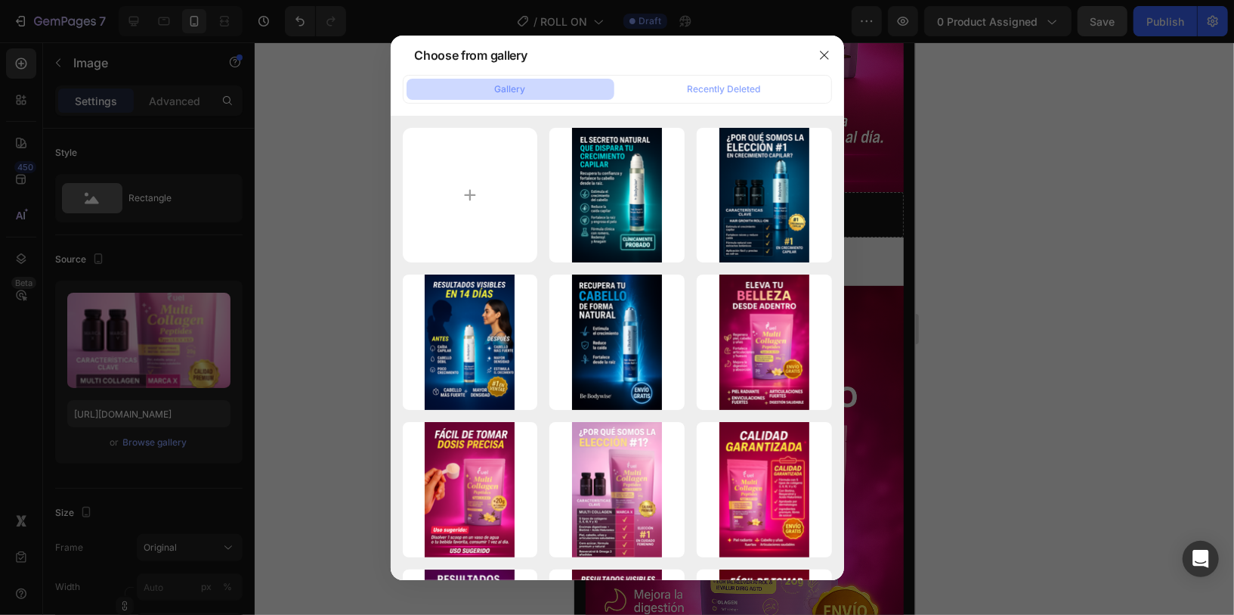
click at [899, 352] on div at bounding box center [617, 307] width 1234 height 615
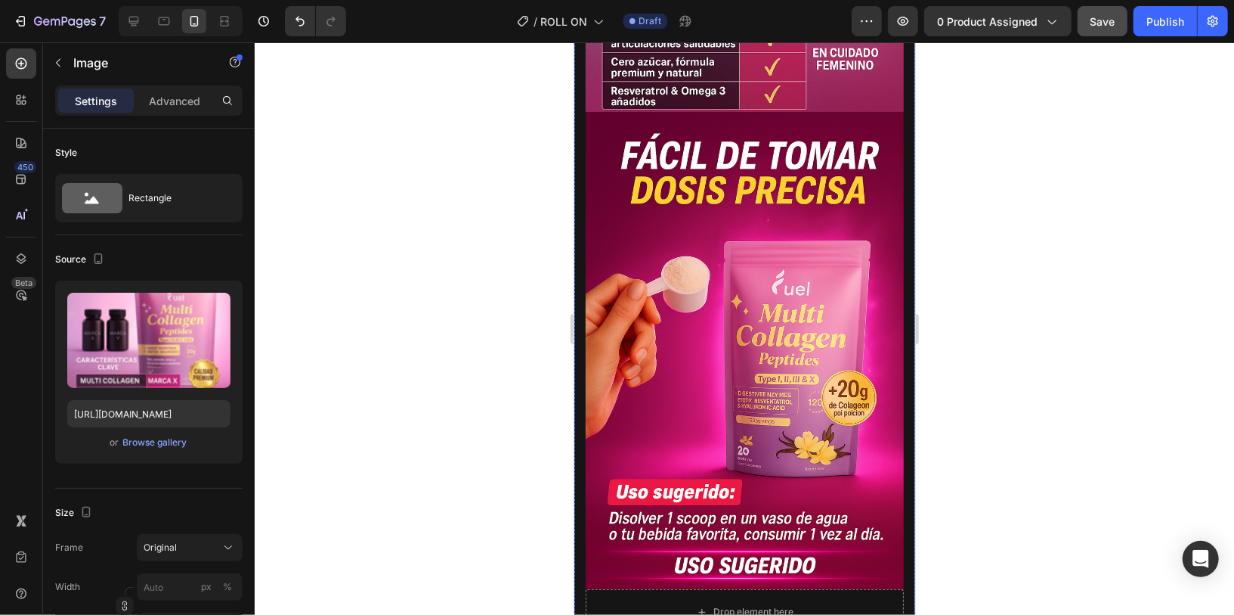
scroll to position [3138, 0]
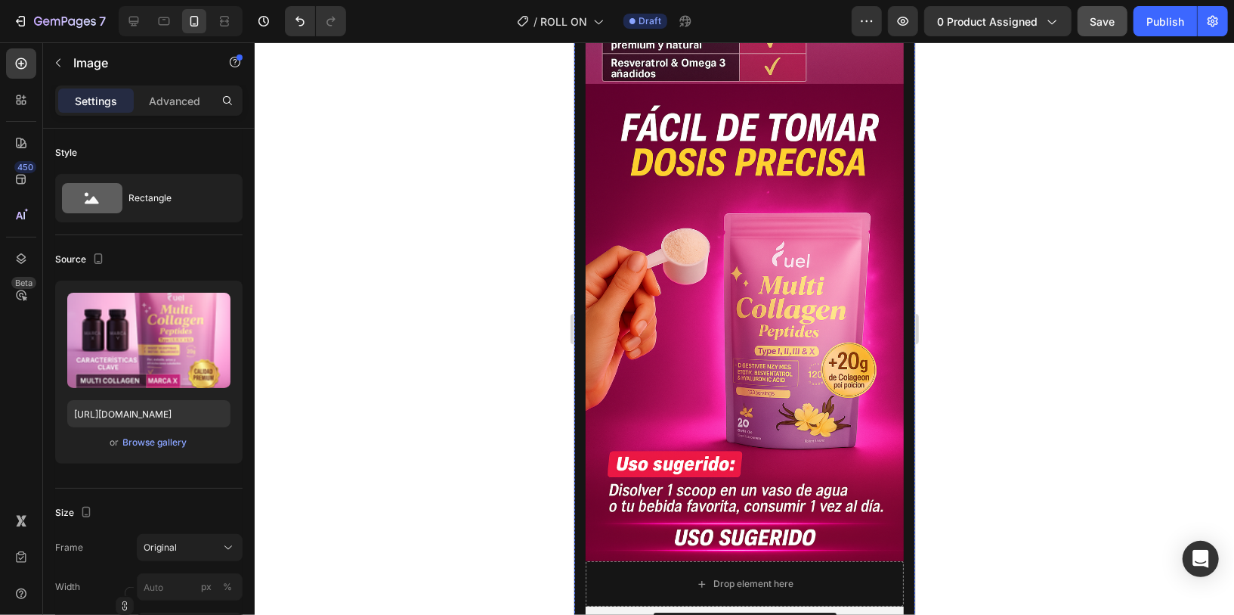
click at [154, 450] on div "or Browse gallery" at bounding box center [148, 442] width 163 height 18
click at [156, 445] on div "Browse gallery" at bounding box center [155, 442] width 64 height 14
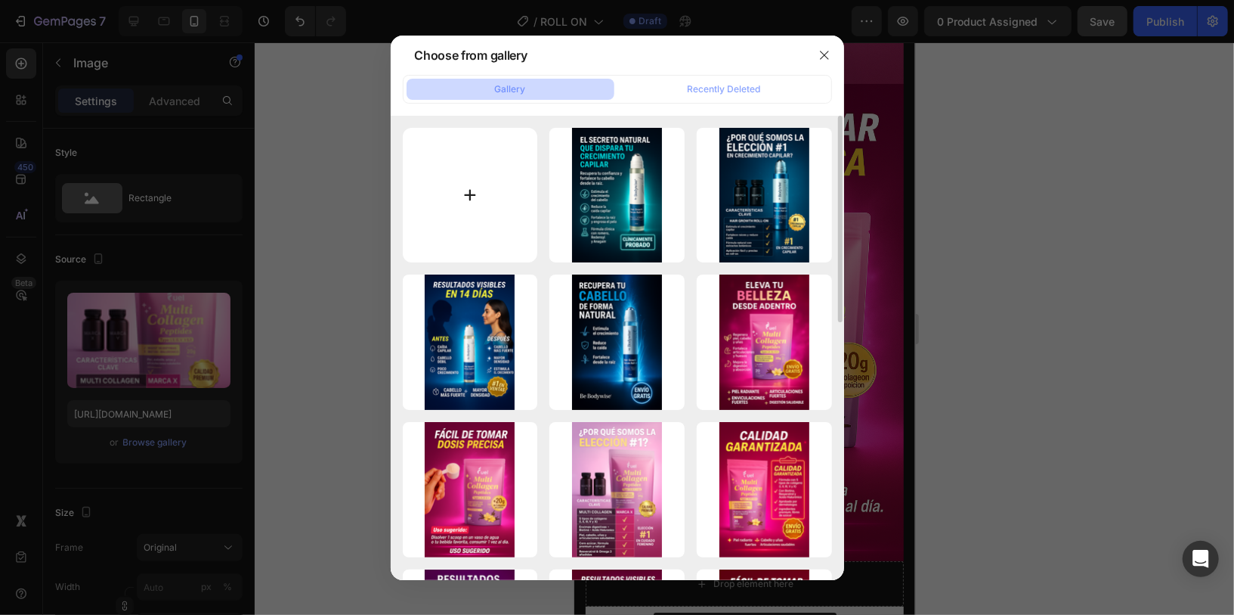
click at [513, 144] on input "file" at bounding box center [470, 195] width 135 height 135
type input "C:\fakepath\este ta duro.png"
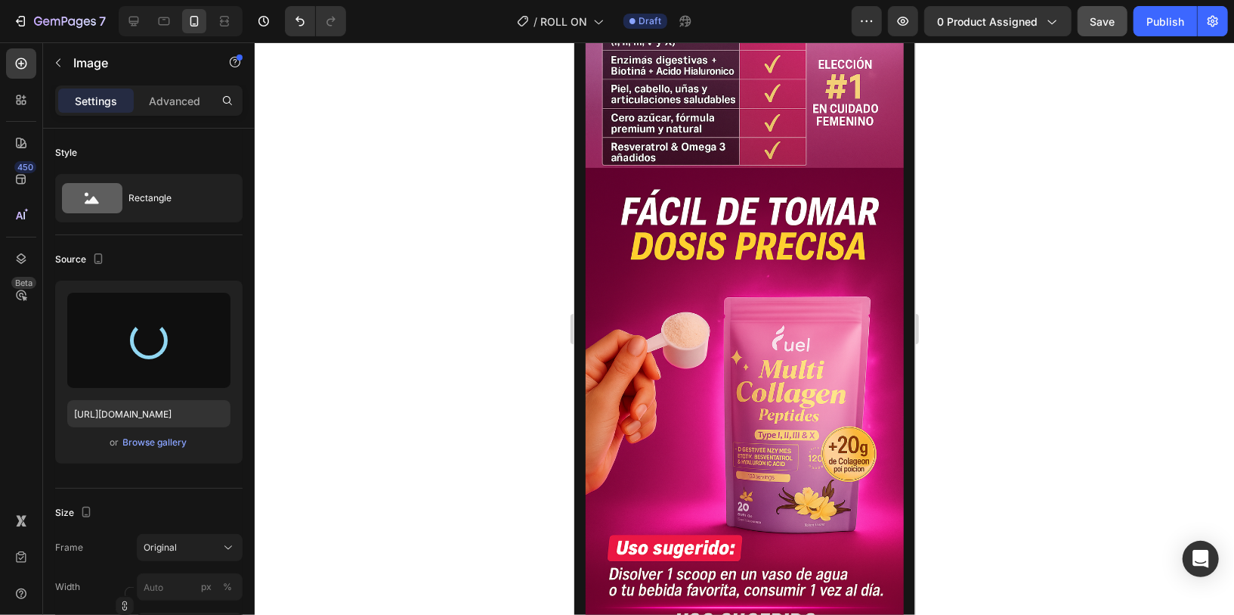
scroll to position [3058, 0]
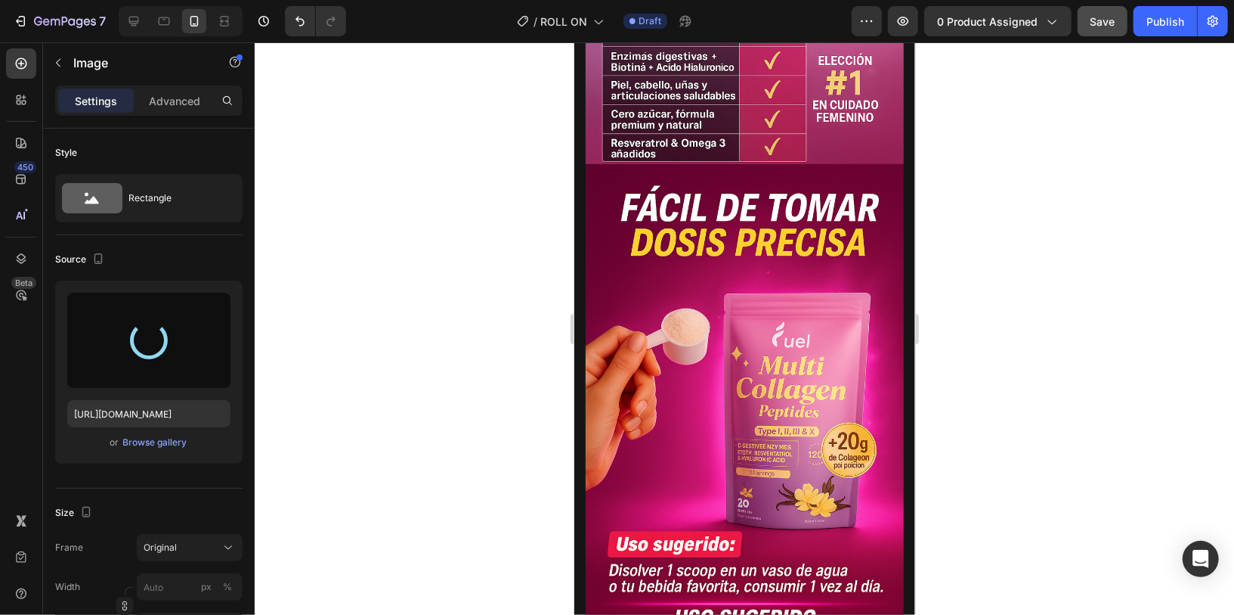
type input "[URL][DOMAIN_NAME]"
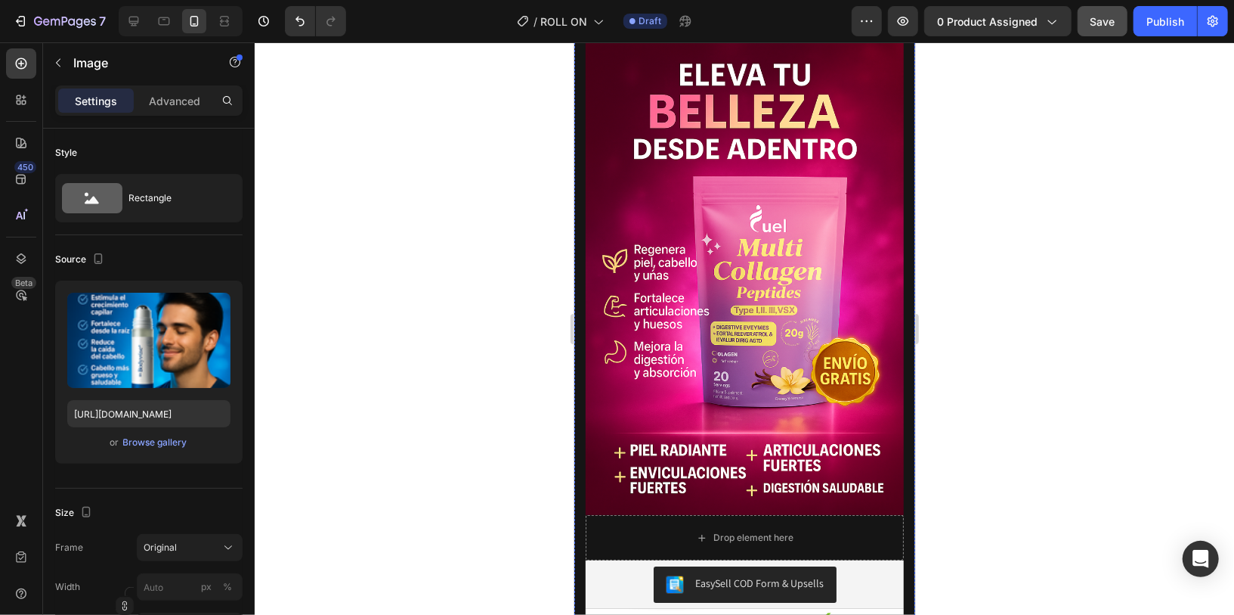
scroll to position [2851, 0]
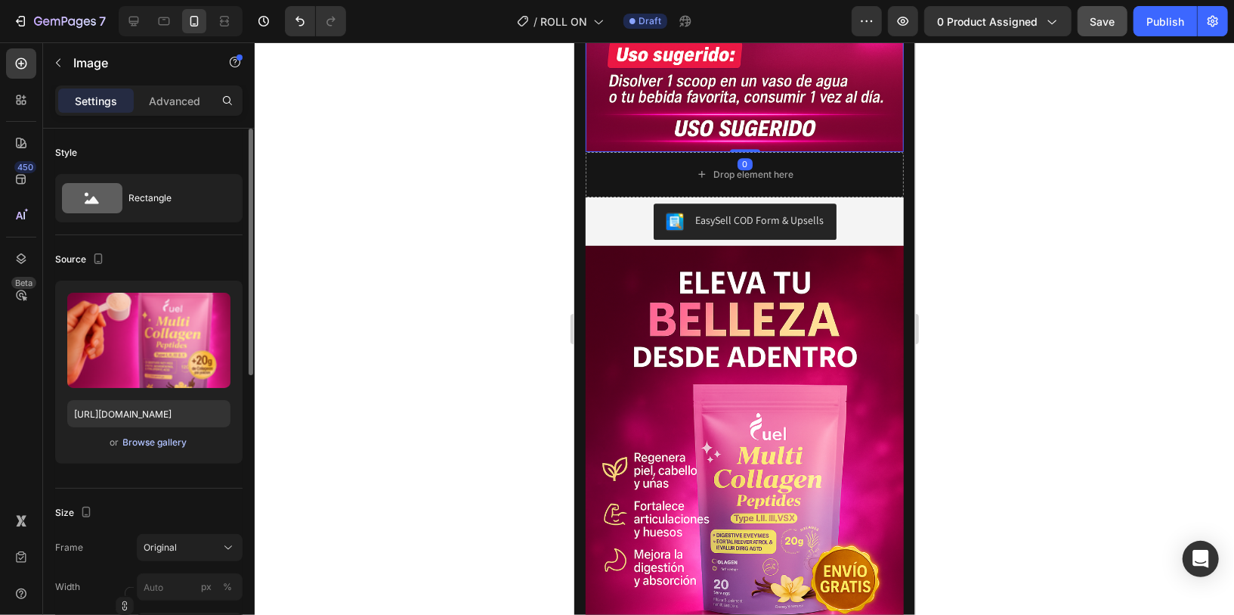
click at [180, 437] on div "Browse gallery" at bounding box center [155, 442] width 64 height 14
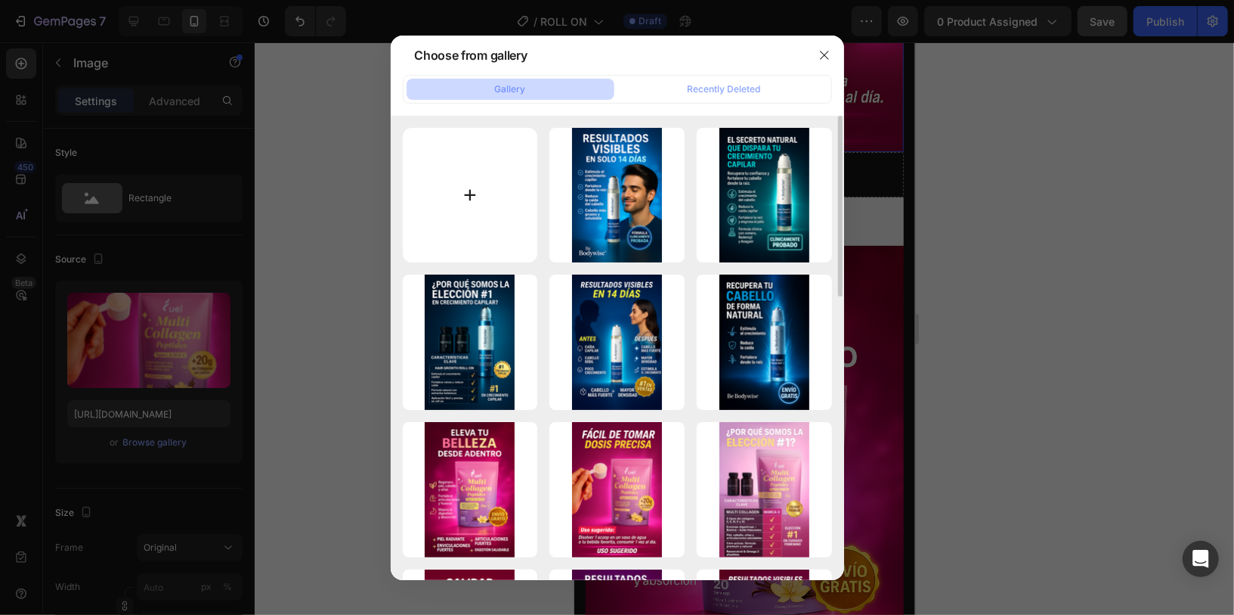
click at [475, 174] on input "file" at bounding box center [470, 195] width 135 height 135
type input "C:\fakepath\roll on GODD.png"
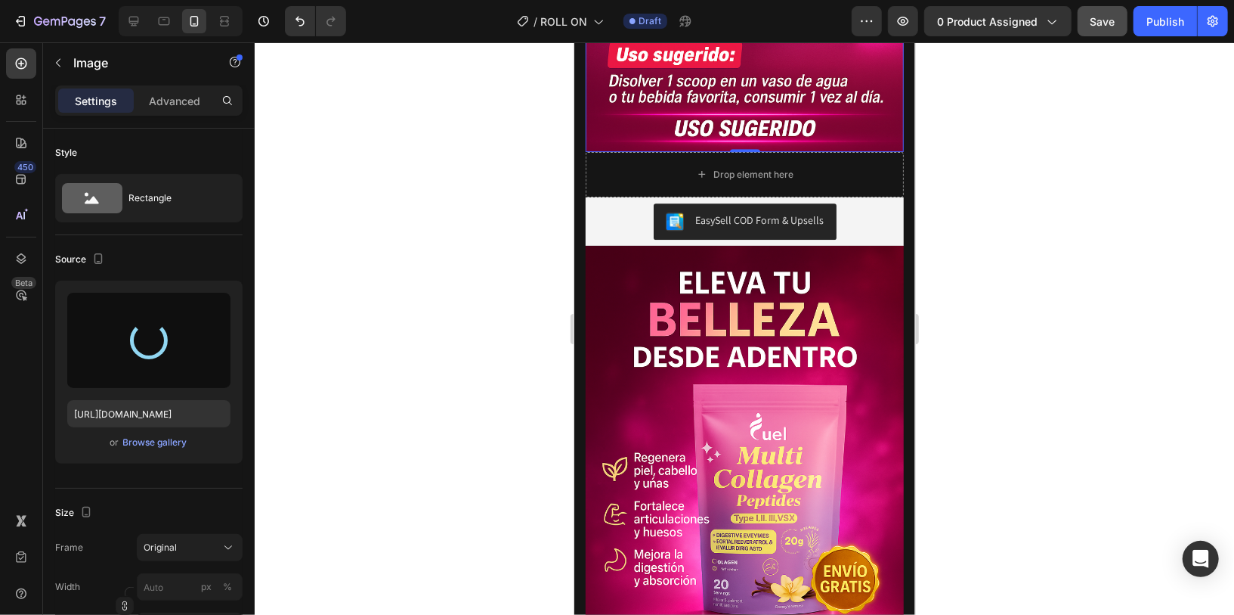
type input "[URL][DOMAIN_NAME]"
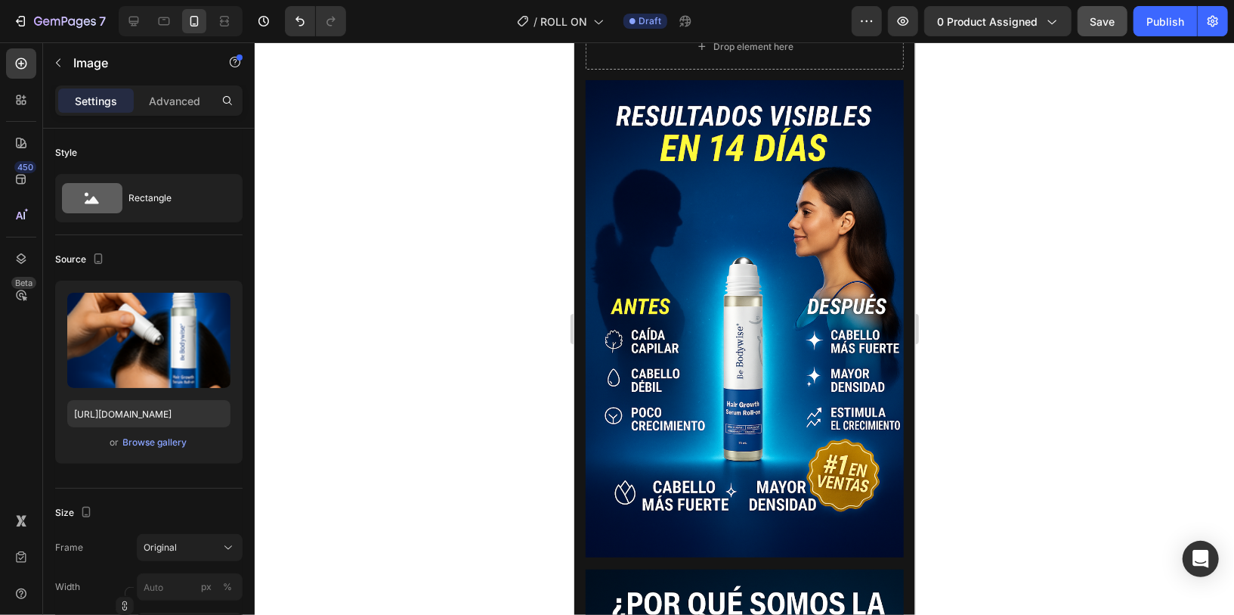
scroll to position [270, 0]
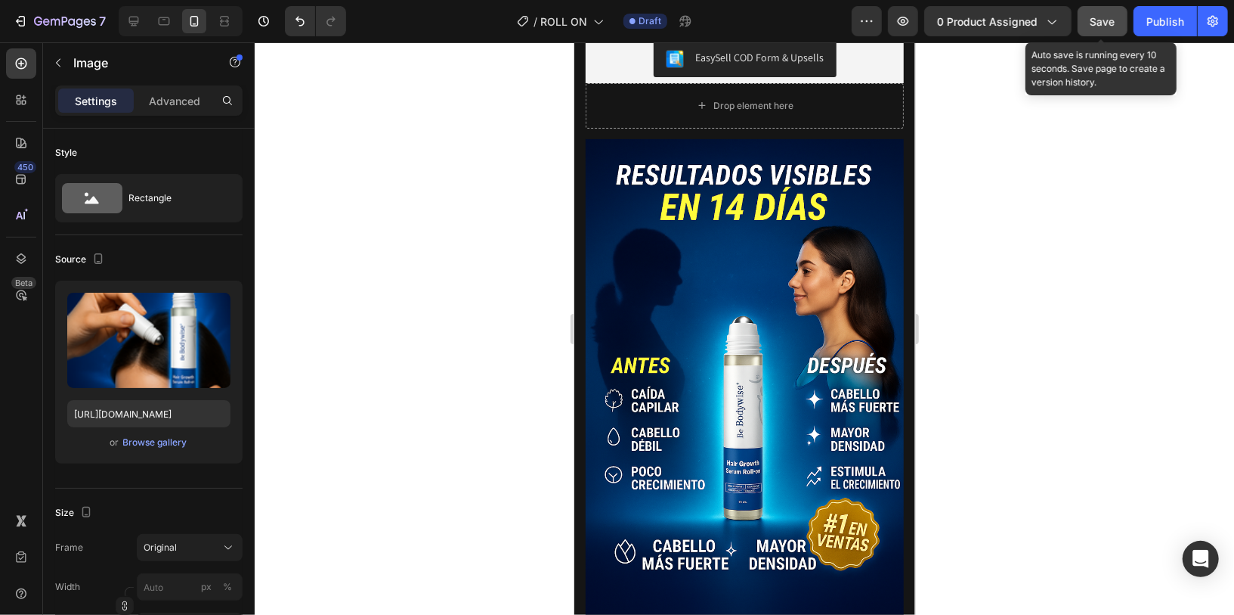
click at [1090, 20] on button "Save" at bounding box center [1103, 21] width 50 height 30
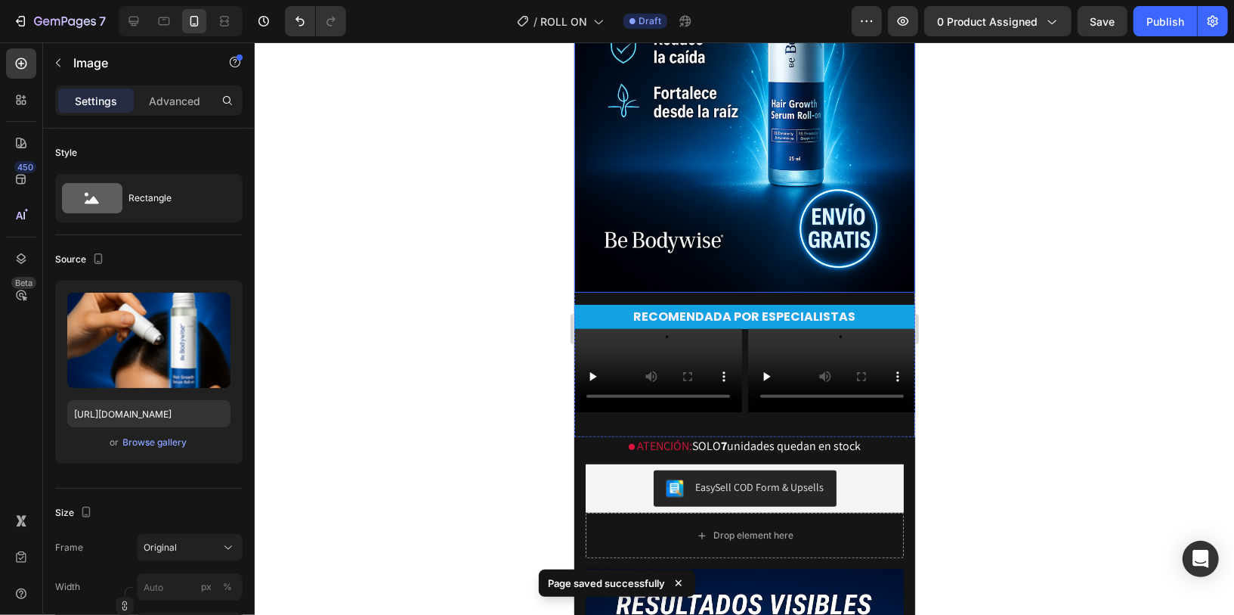
scroll to position [381, 0]
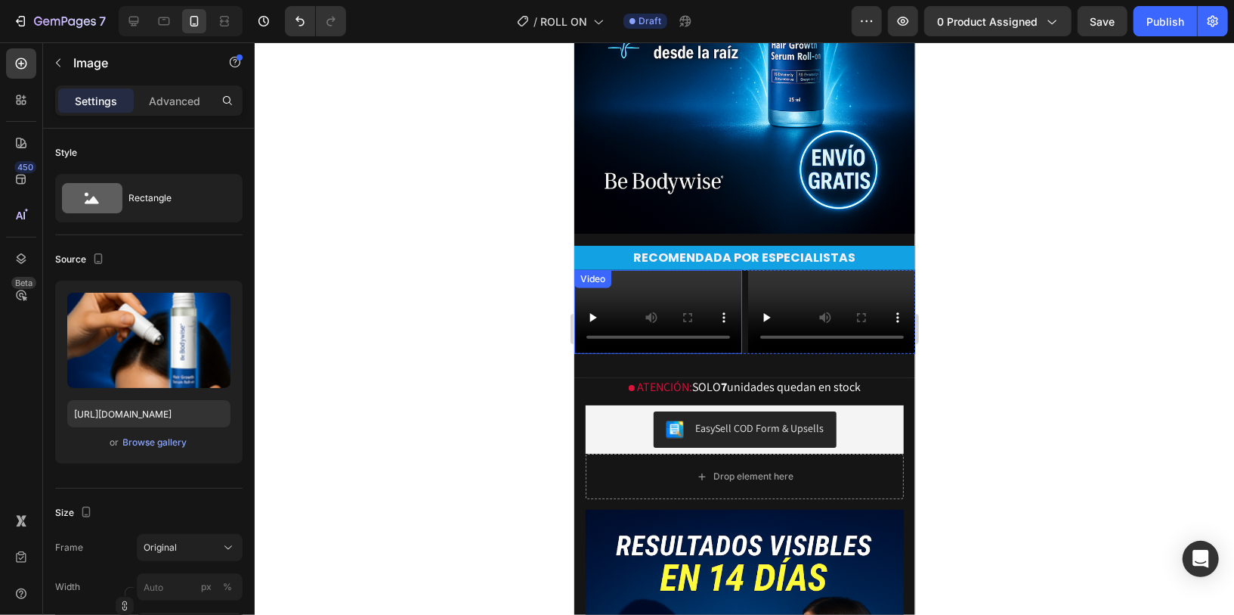
click at [616, 353] on video at bounding box center [658, 311] width 168 height 84
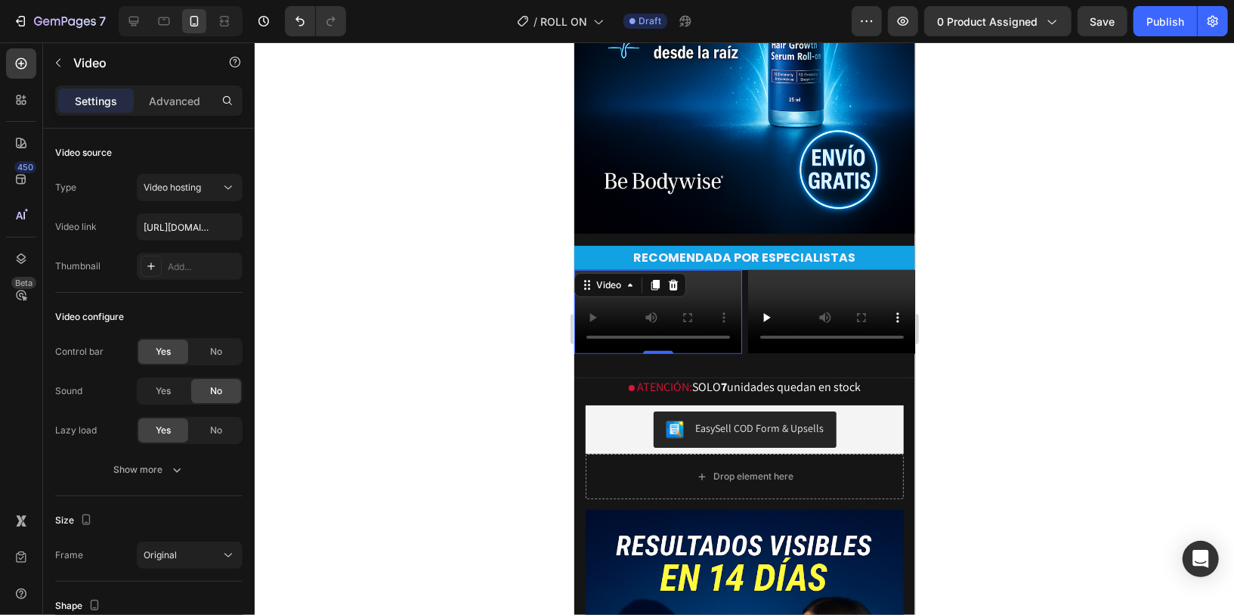
click at [593, 353] on video at bounding box center [658, 311] width 168 height 84
type input "[URL][DOMAIN_NAME]"
click at [856, 342] on video at bounding box center [832, 311] width 168 height 84
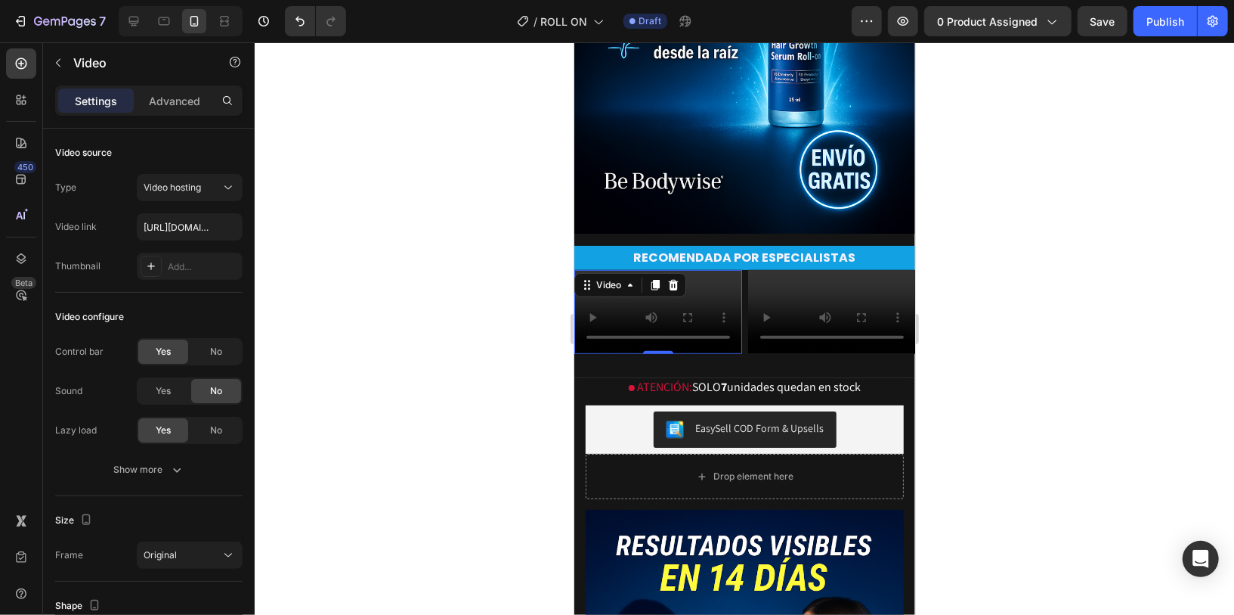
click at [692, 308] on video at bounding box center [658, 311] width 168 height 84
click at [838, 340] on video at bounding box center [832, 311] width 168 height 84
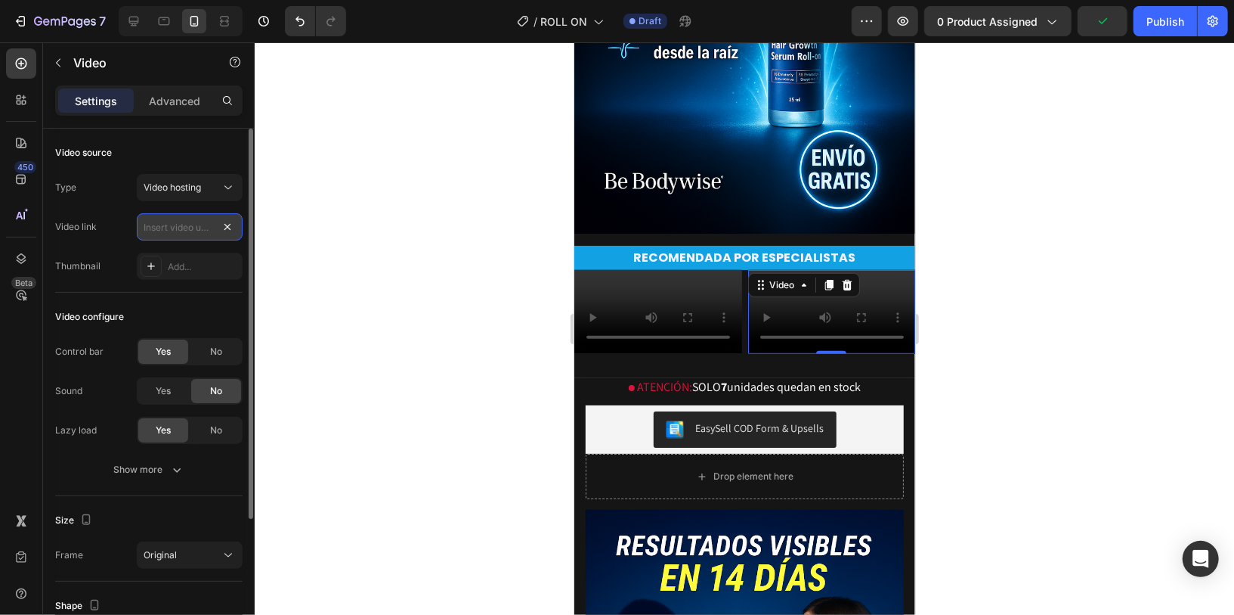
scroll to position [0, 0]
type input "[URL][DOMAIN_NAME]"
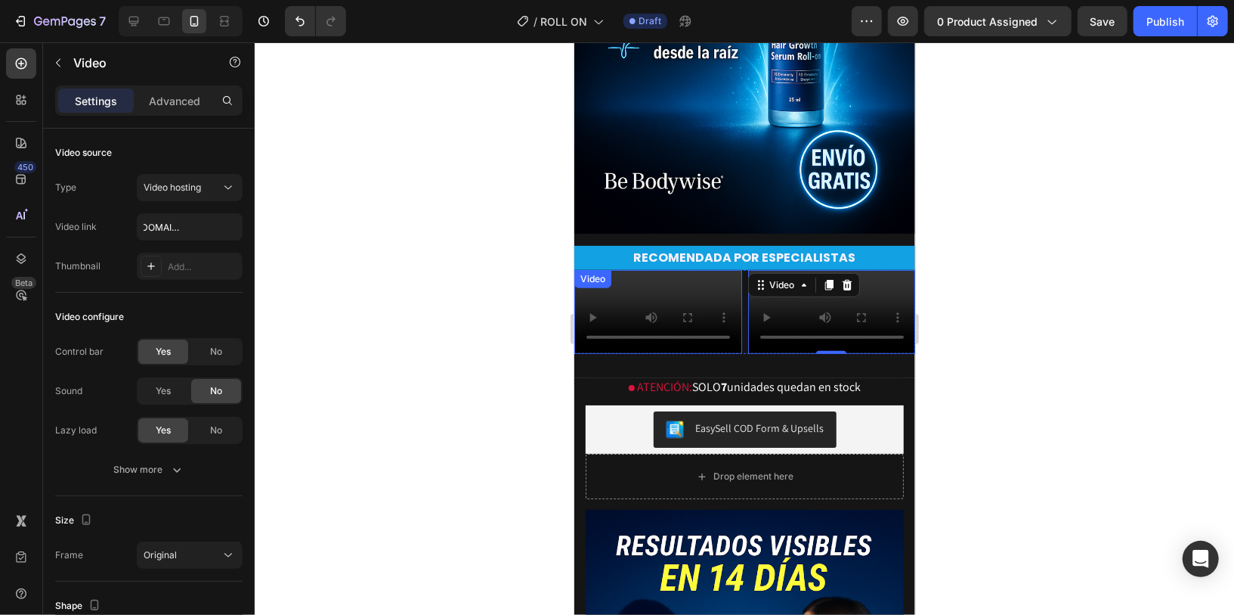
click at [711, 320] on video at bounding box center [658, 311] width 168 height 84
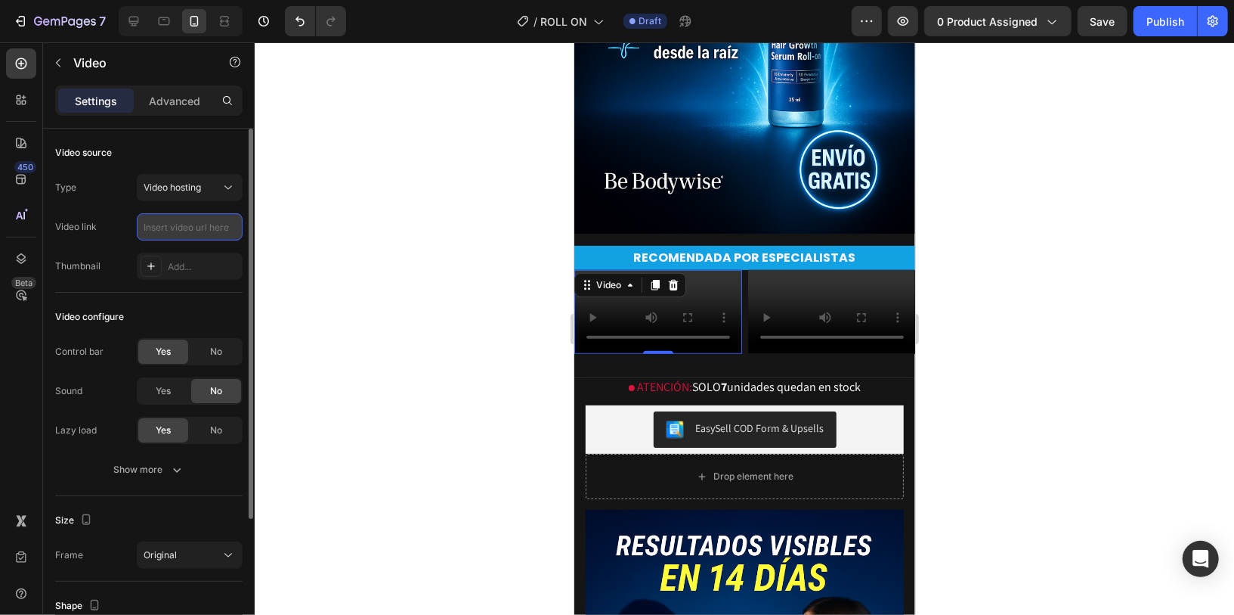
scroll to position [0, 0]
type input "[URL][DOMAIN_NAME]"
click at [798, 339] on video at bounding box center [832, 311] width 168 height 84
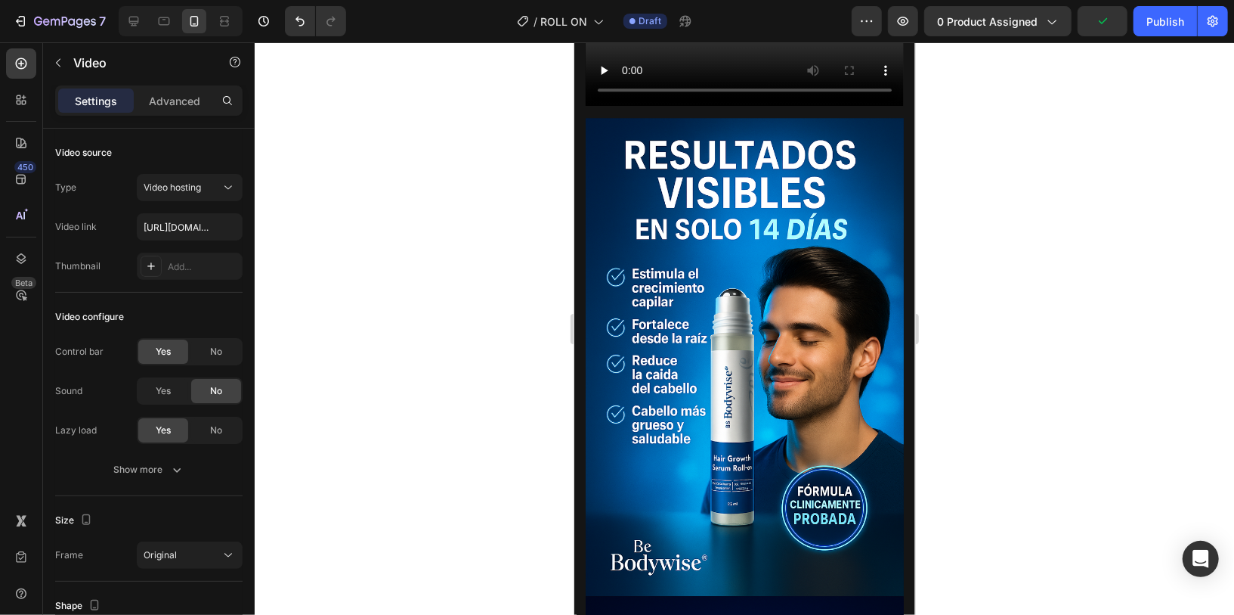
scroll to position [2547, 0]
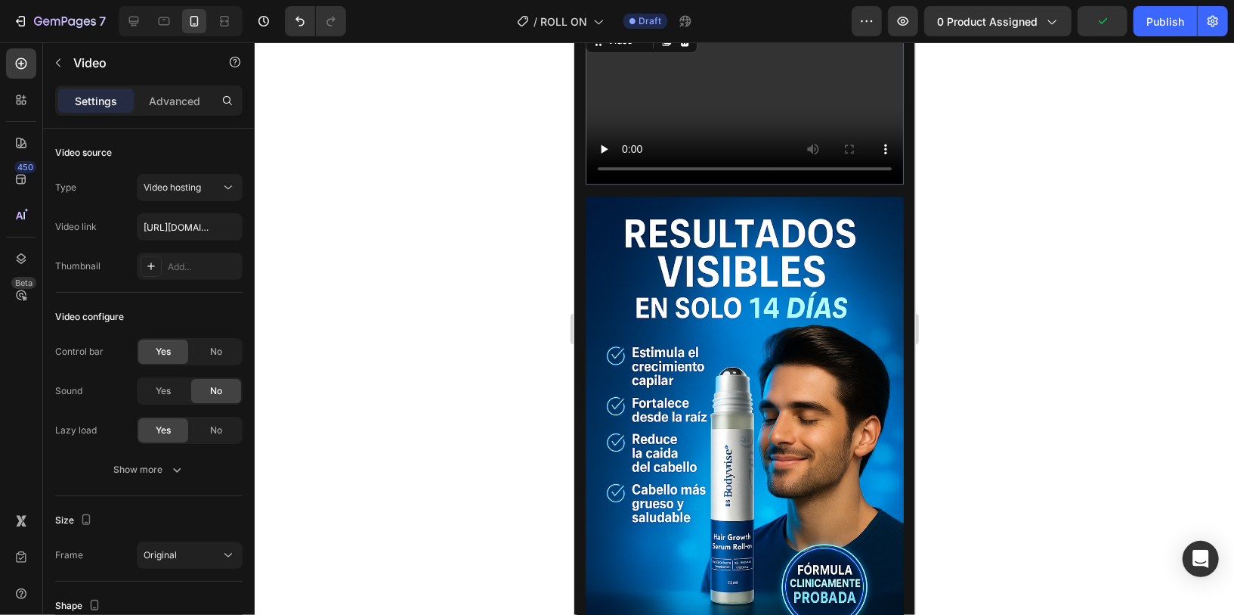
click at [801, 184] on video at bounding box center [744, 104] width 318 height 159
type input "[URL][DOMAIN_NAME]"
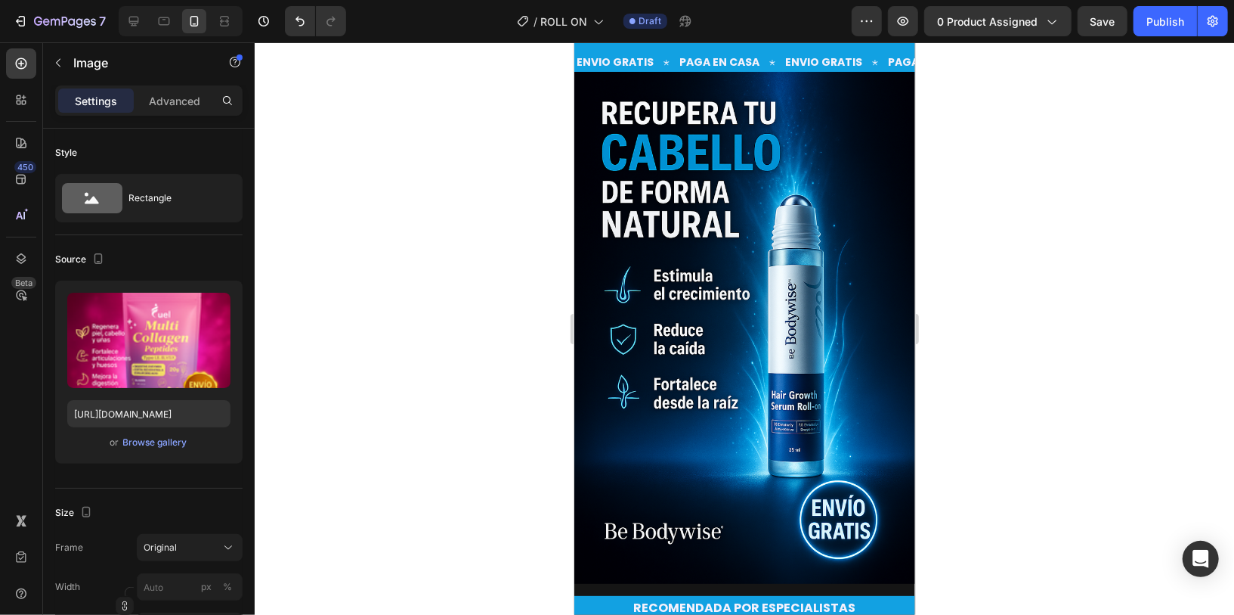
scroll to position [0, 0]
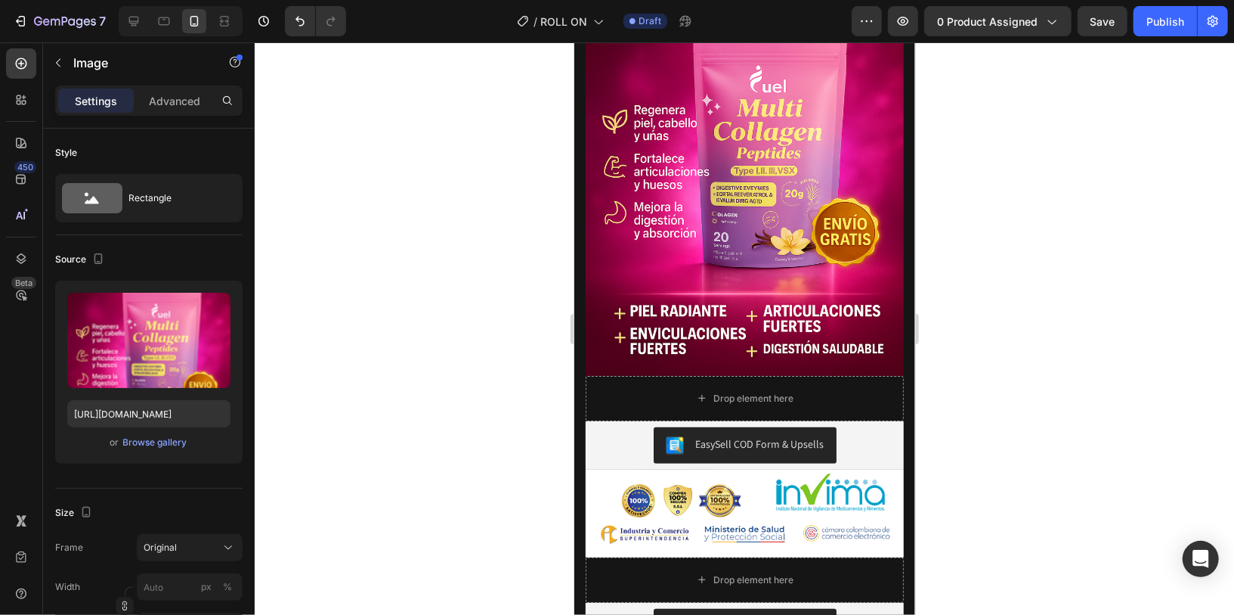
click at [738, 358] on img at bounding box center [744, 136] width 318 height 478
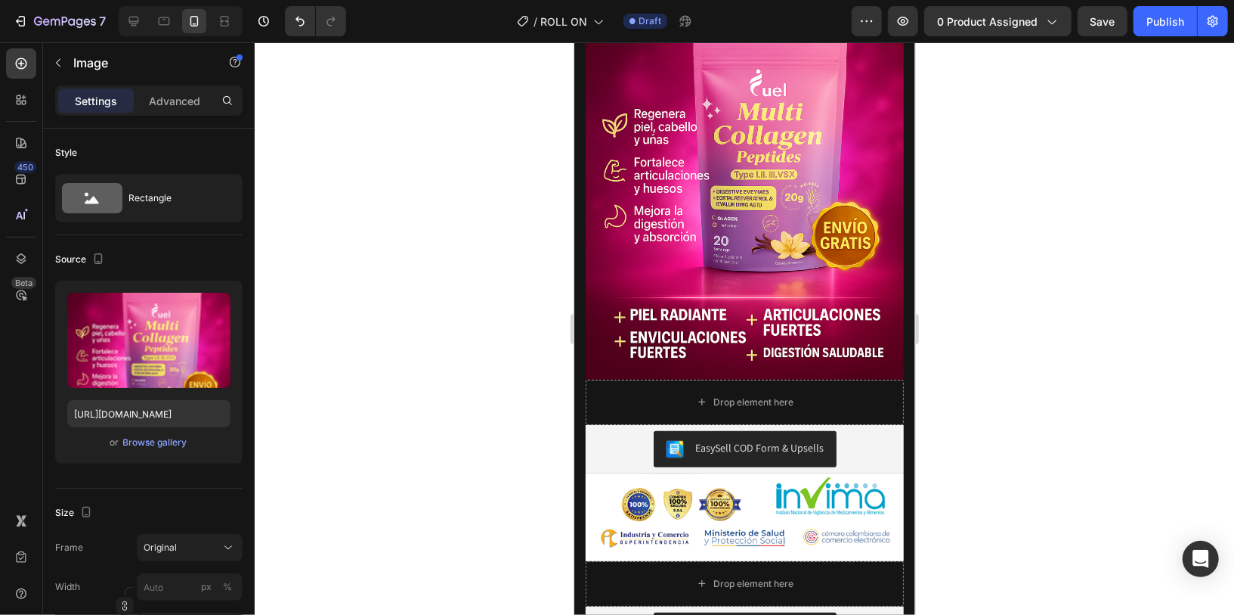
click at [733, 379] on img at bounding box center [744, 140] width 318 height 478
click at [715, 379] on img at bounding box center [744, 140] width 318 height 478
click at [153, 438] on div "Browse gallery" at bounding box center [155, 442] width 64 height 14
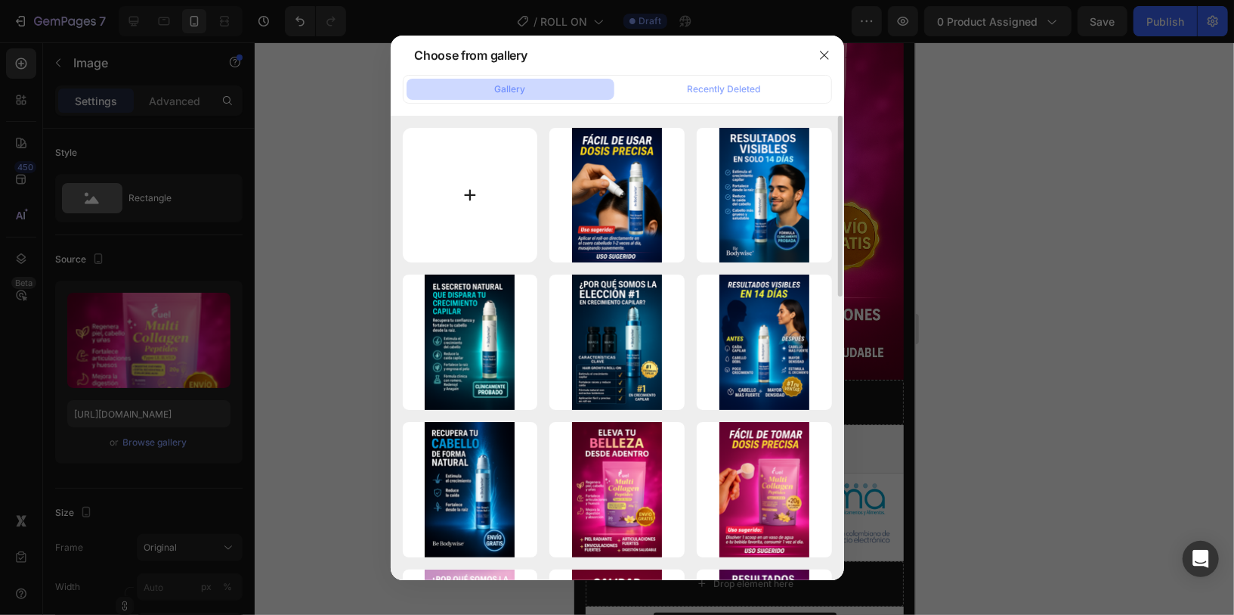
click at [480, 133] on input "file" at bounding box center [470, 195] width 135 height 135
type input "C:\fakepath\calida.png"
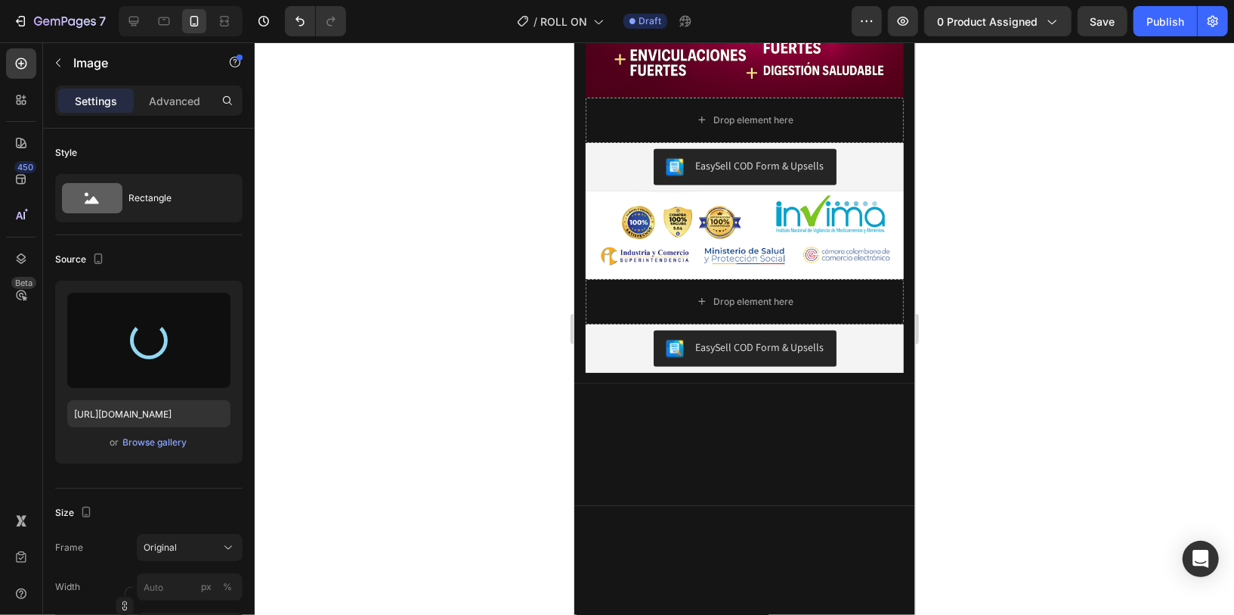
scroll to position [4171, 0]
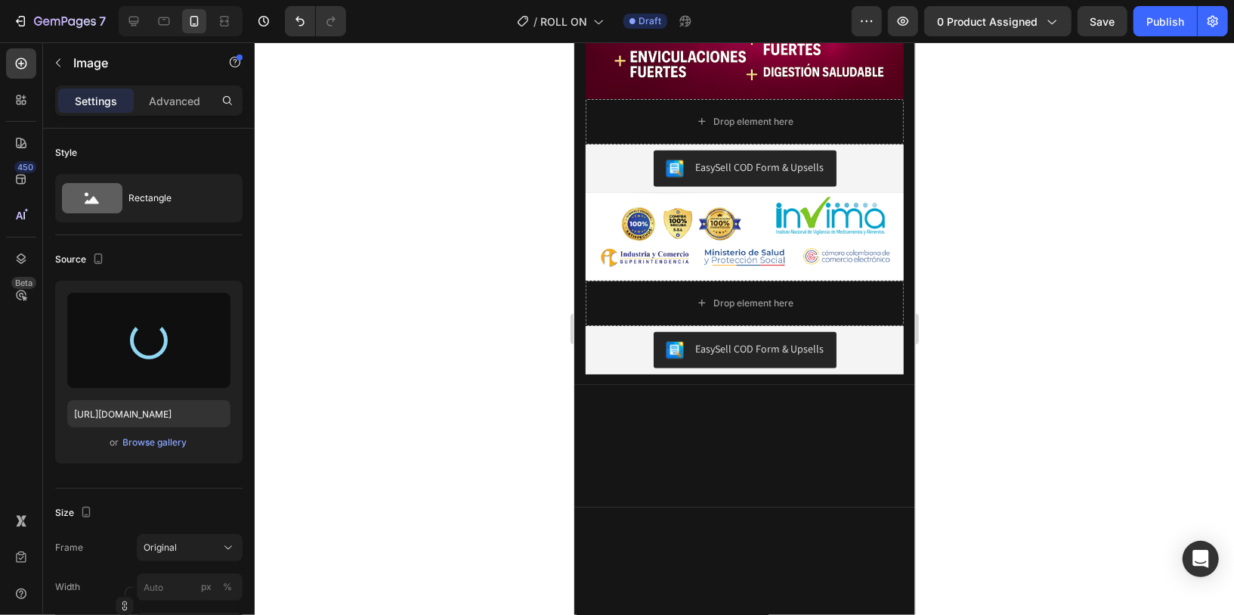
type input "[URL][DOMAIN_NAME]"
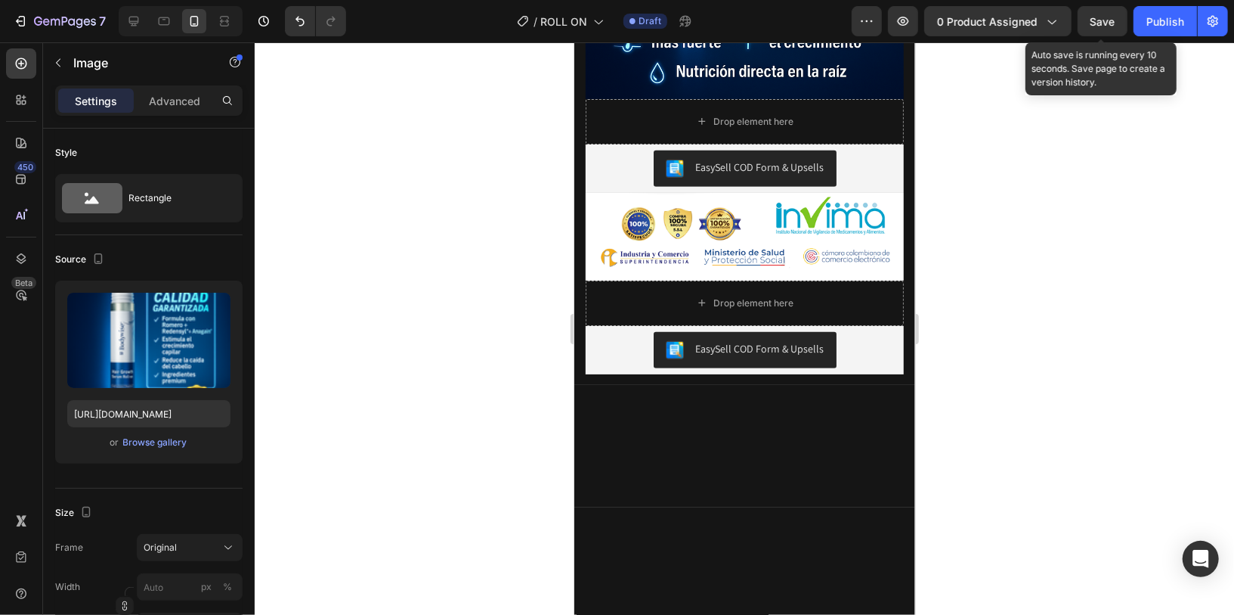
click at [1106, 19] on span "Save" at bounding box center [1103, 21] width 25 height 13
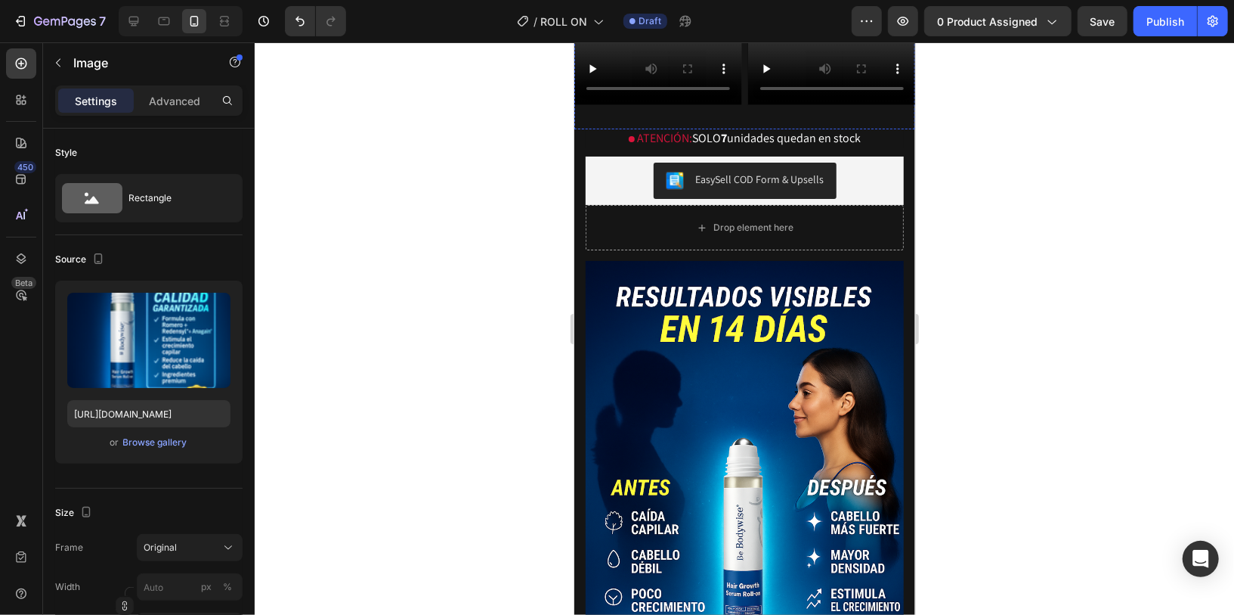
scroll to position [700, 0]
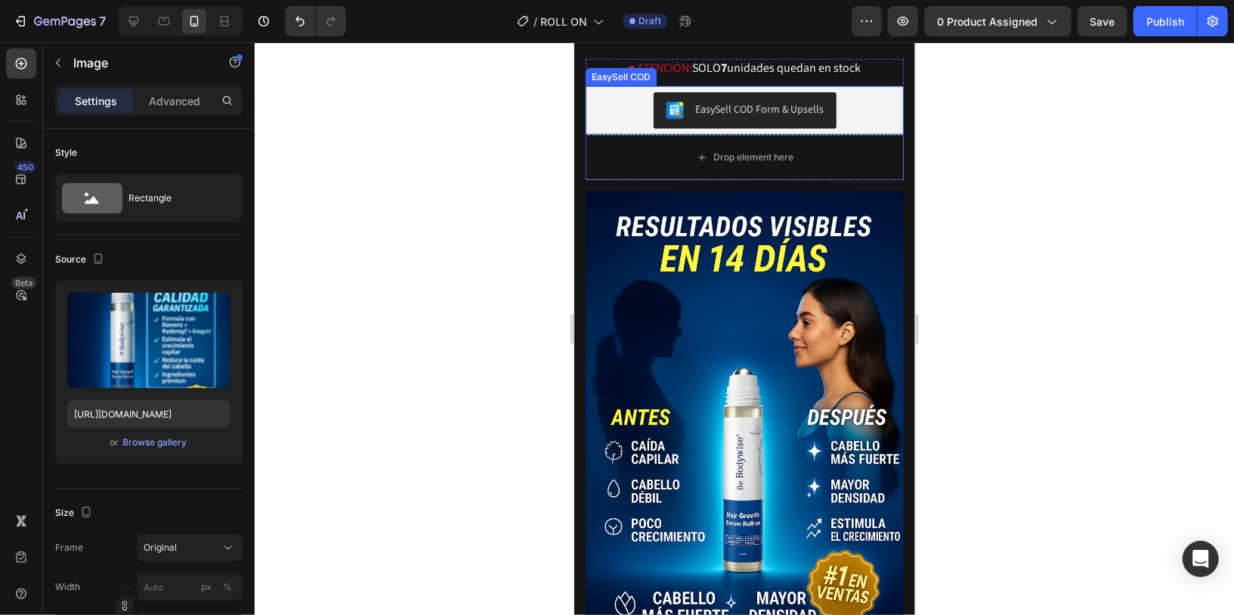
click at [836, 128] on div "EasySell COD Form & Upsells" at bounding box center [744, 109] width 306 height 36
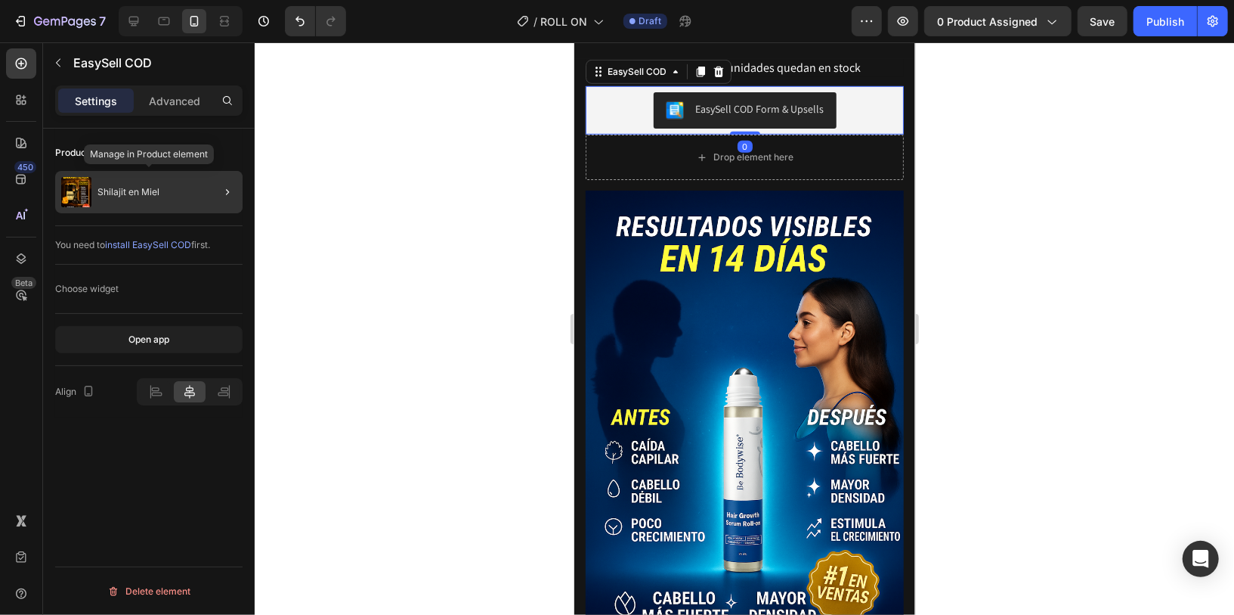
click at [158, 207] on div "Shilajit en Miel" at bounding box center [148, 192] width 187 height 42
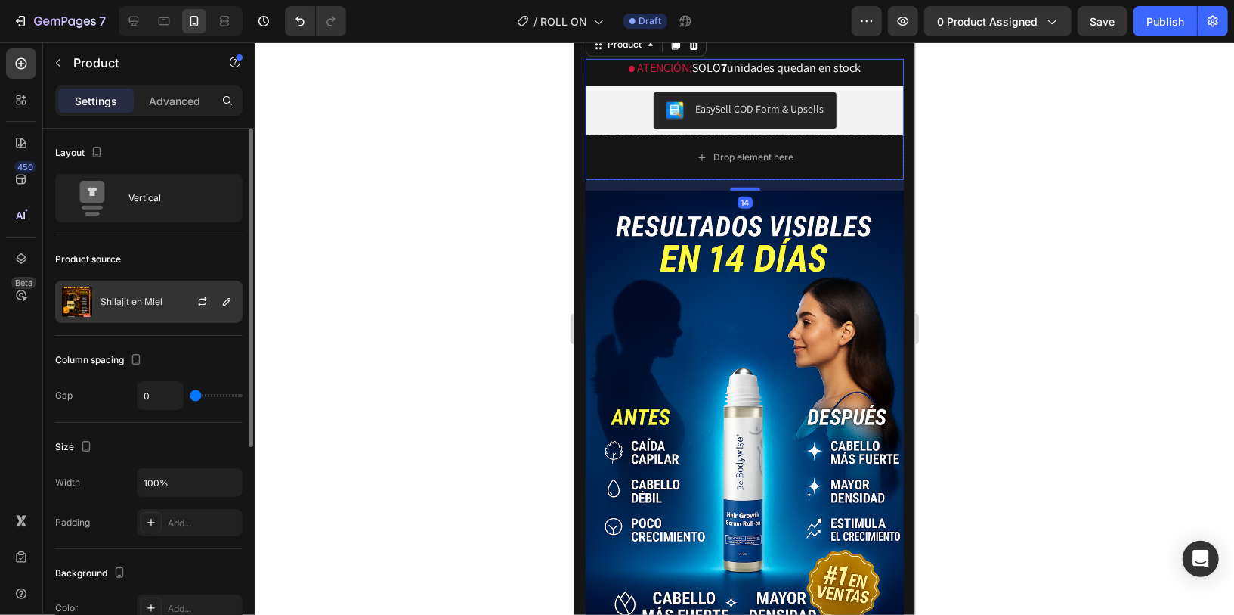
click at [166, 292] on div "Shilajit en Miel" at bounding box center [148, 301] width 187 height 42
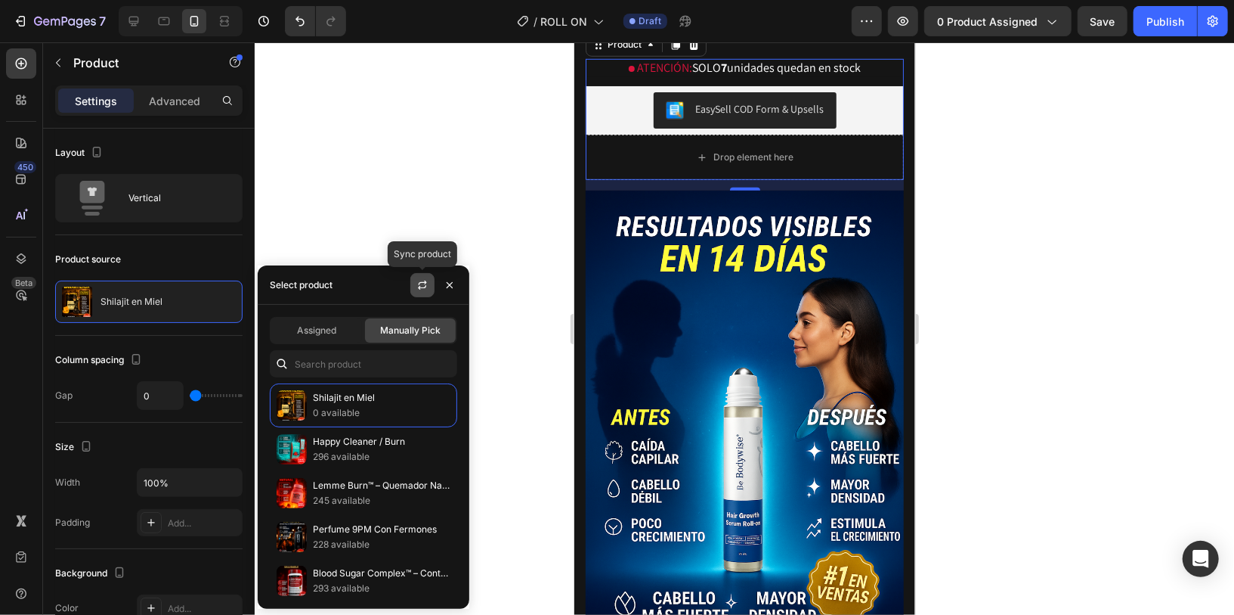
click at [418, 284] on icon "button" at bounding box center [423, 285] width 12 height 12
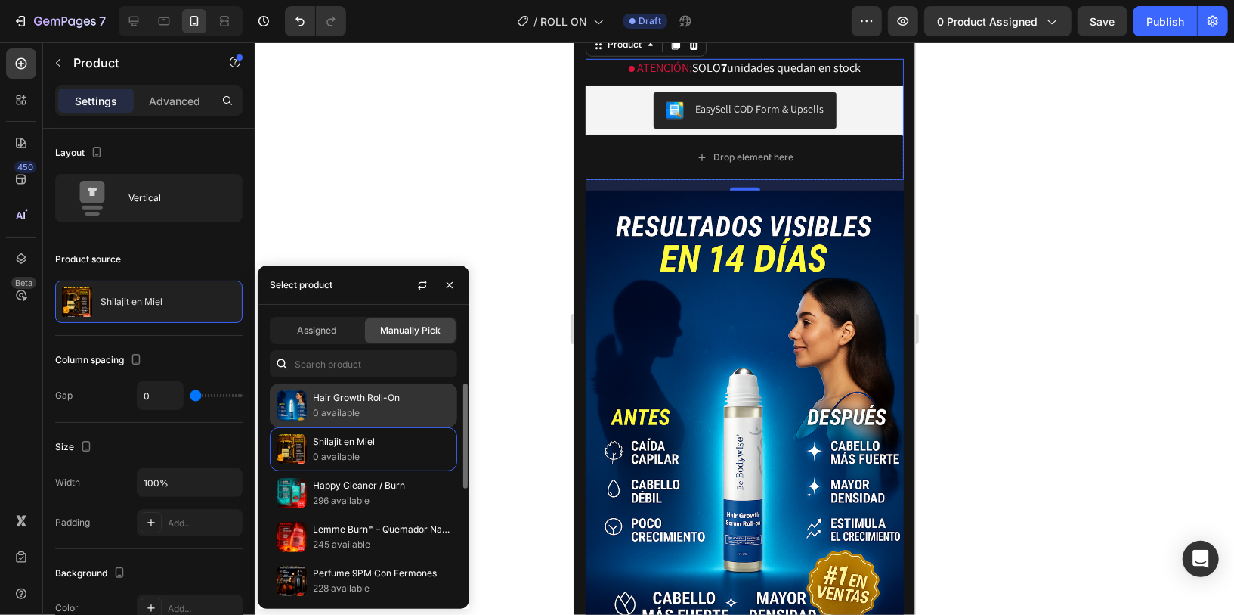
click at [333, 398] on p "Hair Growth Roll-On" at bounding box center [382, 397] width 138 height 15
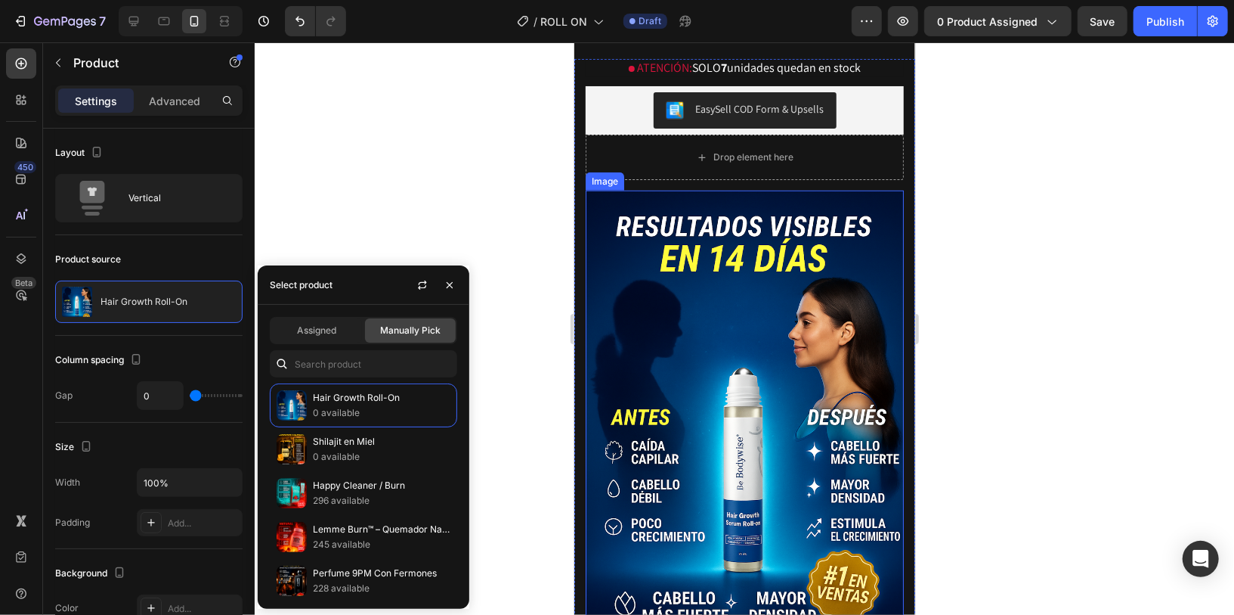
click at [711, 430] on img at bounding box center [744, 429] width 318 height 478
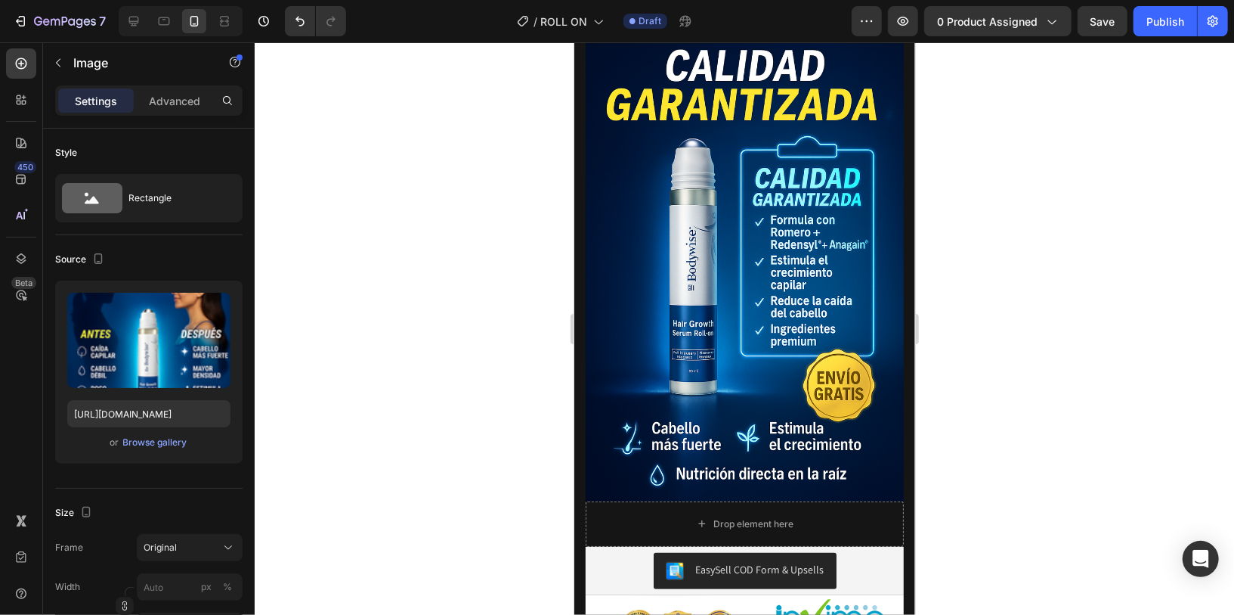
scroll to position [3798, 0]
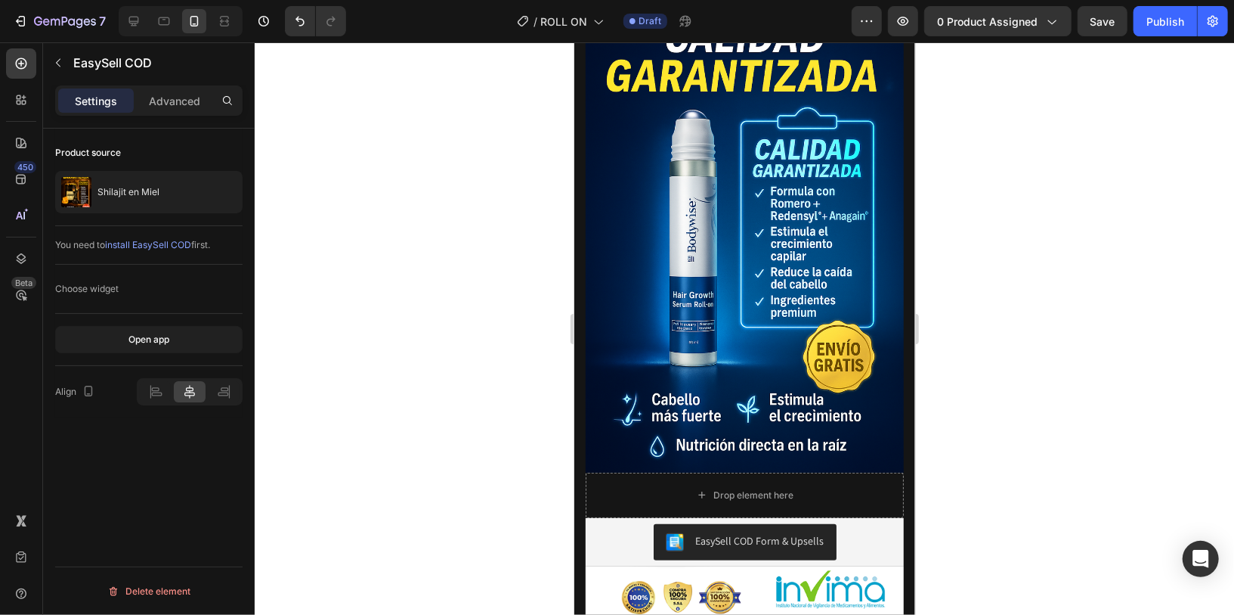
click at [181, 199] on div "Shilajit en Miel" at bounding box center [148, 192] width 187 height 42
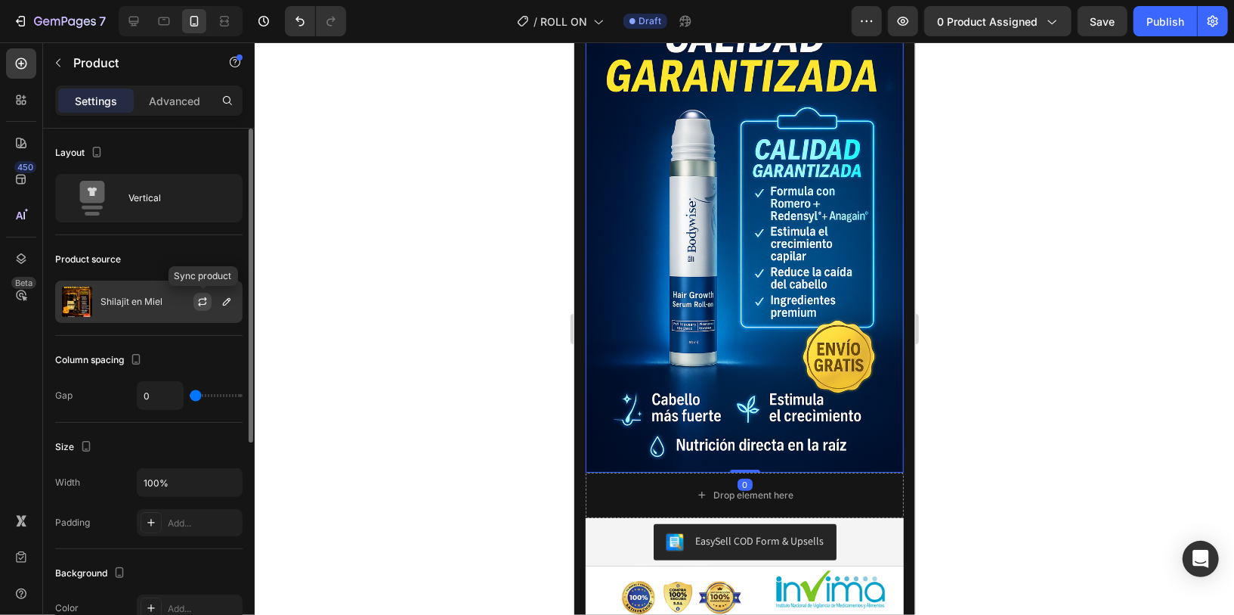
click at [205, 297] on icon "button" at bounding box center [203, 299] width 8 height 5
click at [224, 305] on icon "button" at bounding box center [227, 302] width 12 height 12
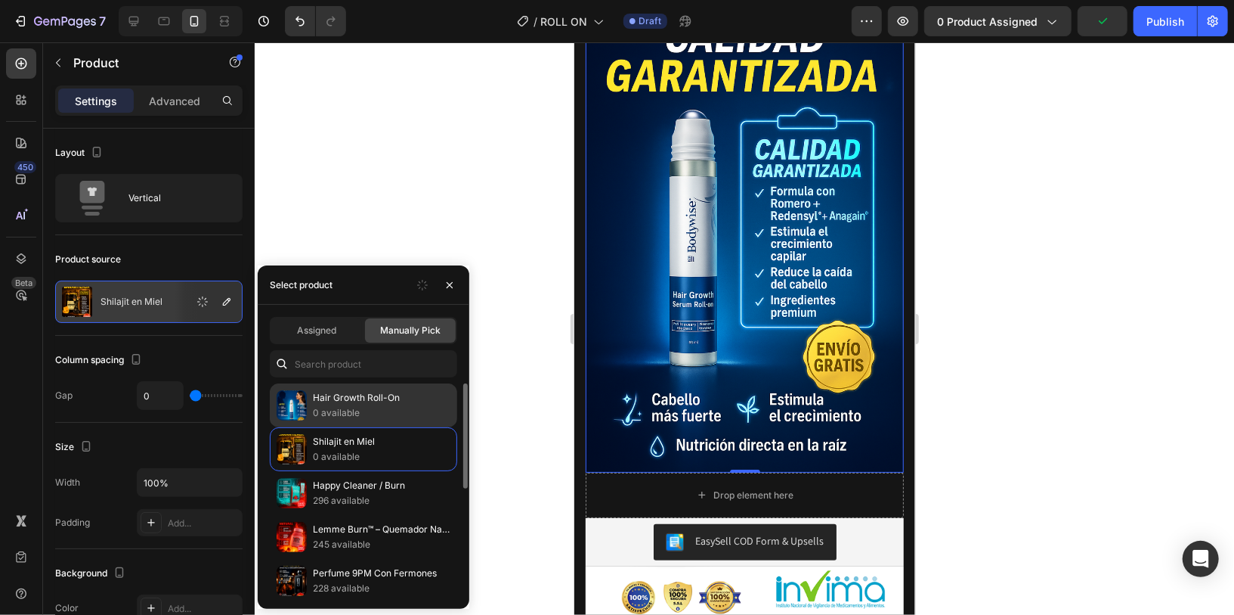
click at [333, 402] on p "Hair Growth Roll-On" at bounding box center [382, 397] width 138 height 15
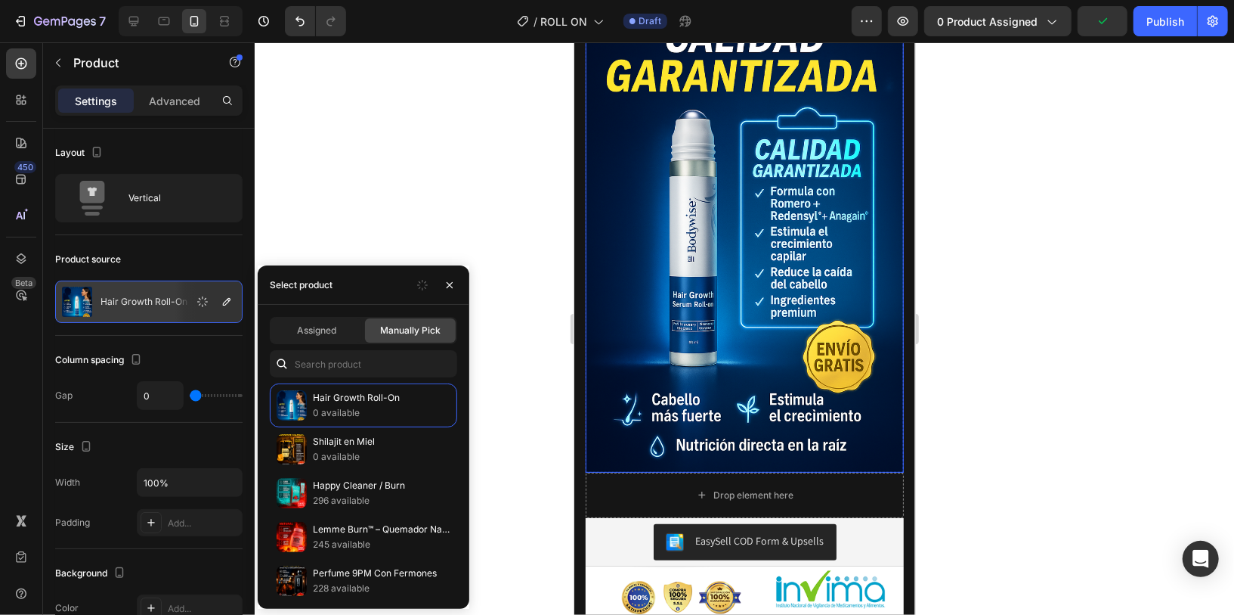
click at [692, 469] on img at bounding box center [744, 233] width 318 height 478
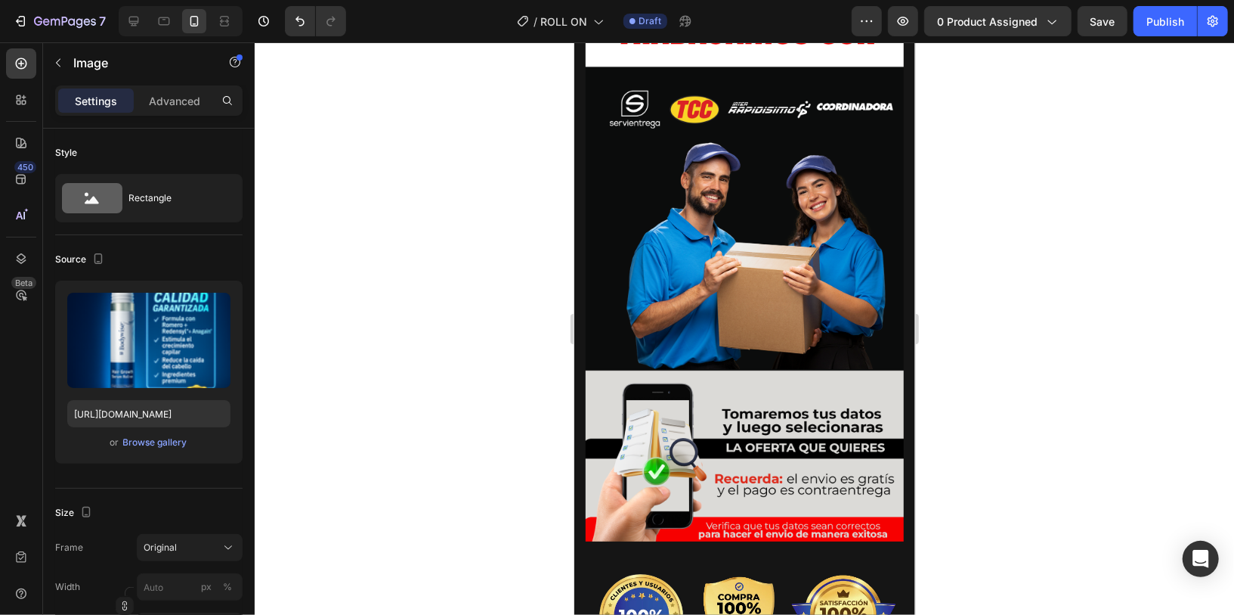
scroll to position [4661, 0]
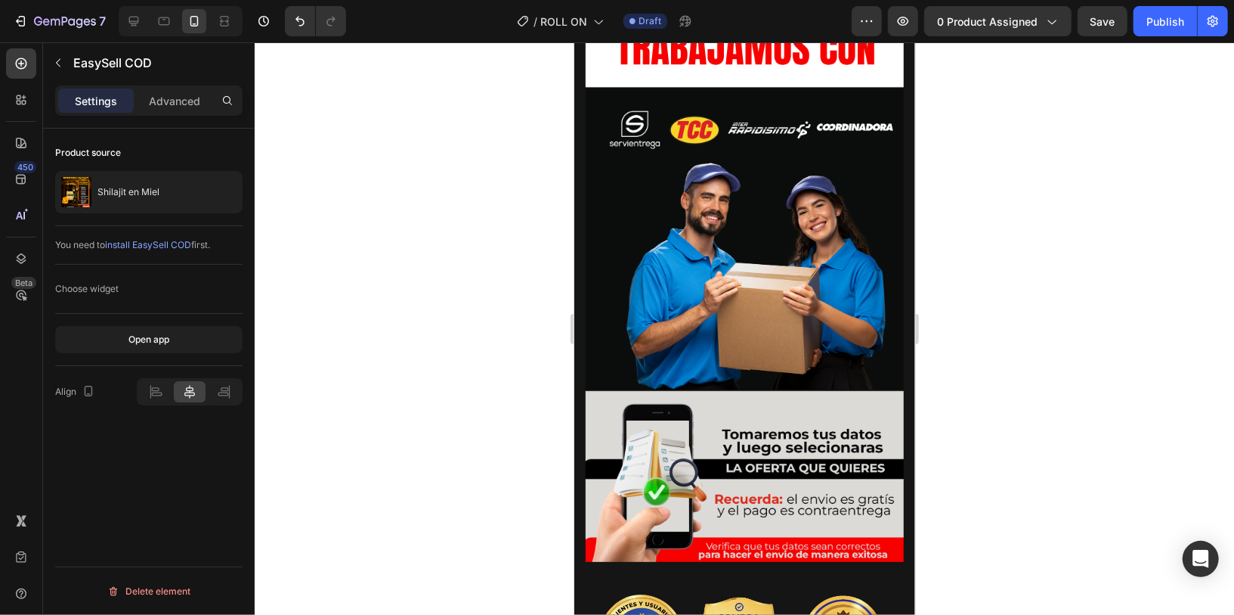
click at [184, 187] on div "Shilajit en Miel" at bounding box center [148, 192] width 187 height 42
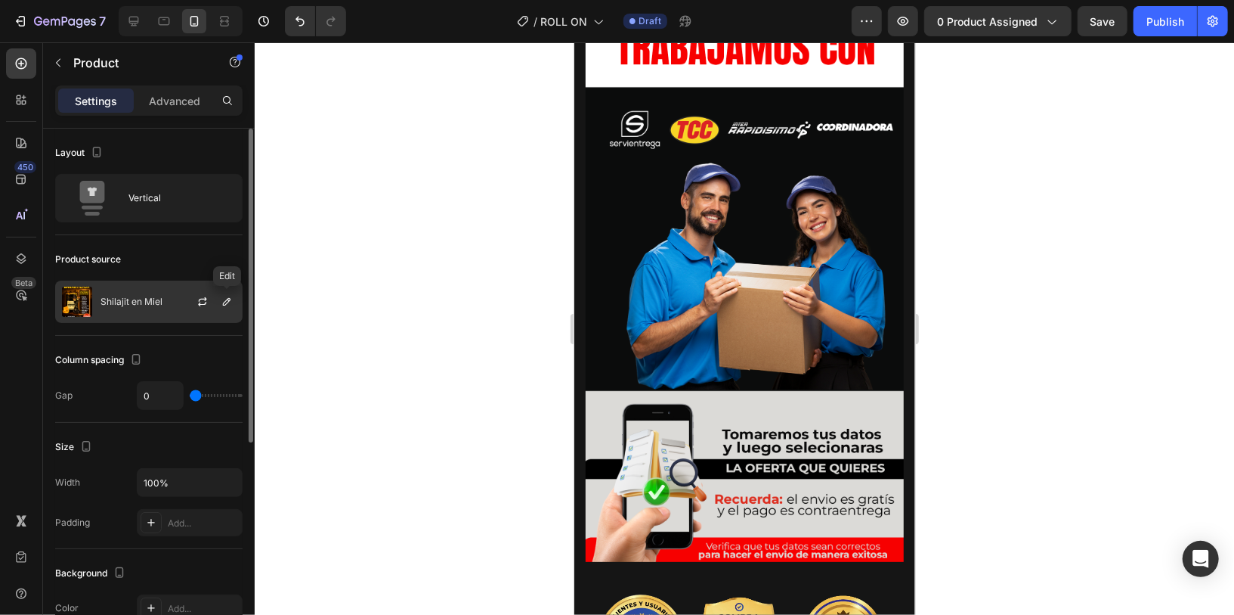
click at [218, 307] on div at bounding box center [227, 302] width 18 height 18
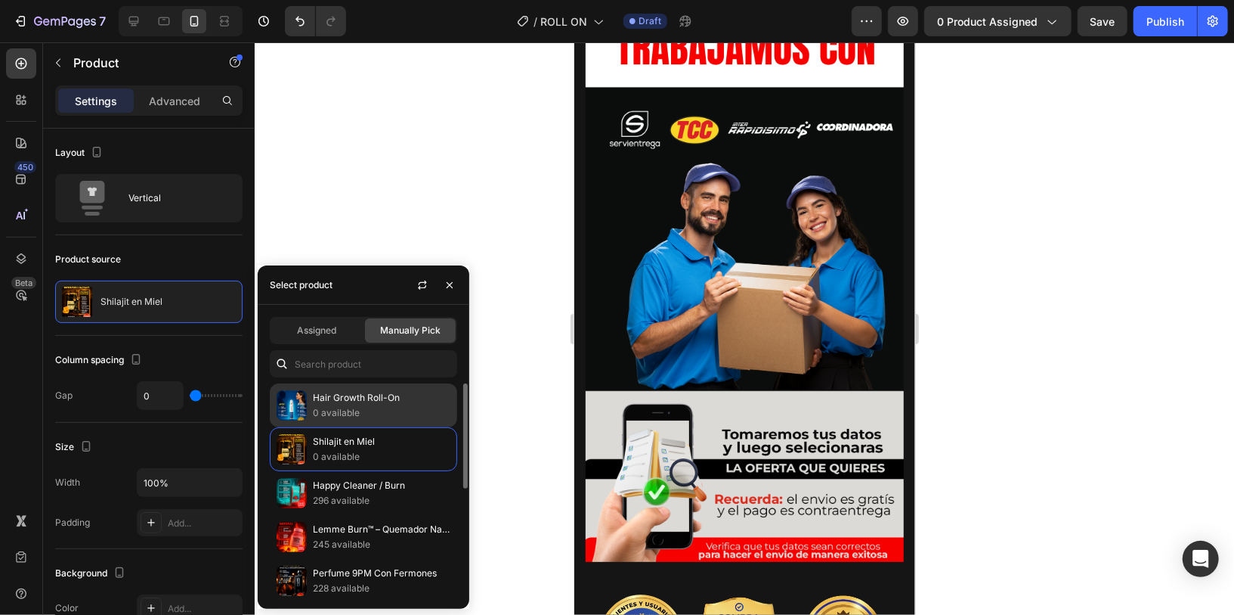
click at [306, 400] on img at bounding box center [292, 405] width 30 height 30
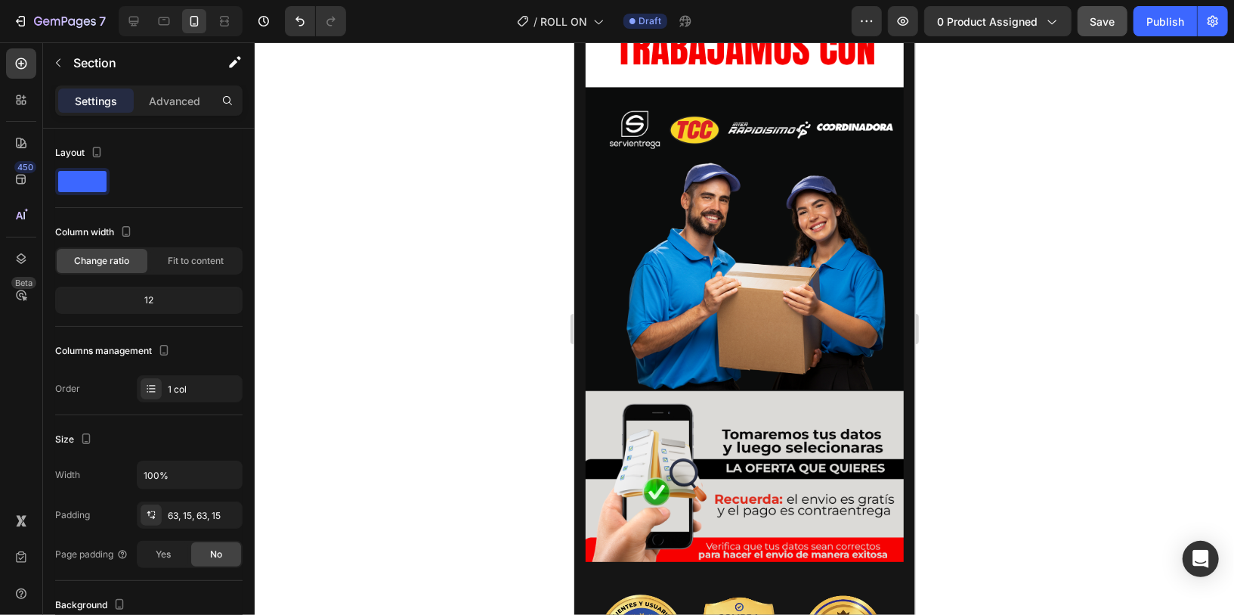
click at [1123, 14] on button "Save" at bounding box center [1103, 21] width 50 height 30
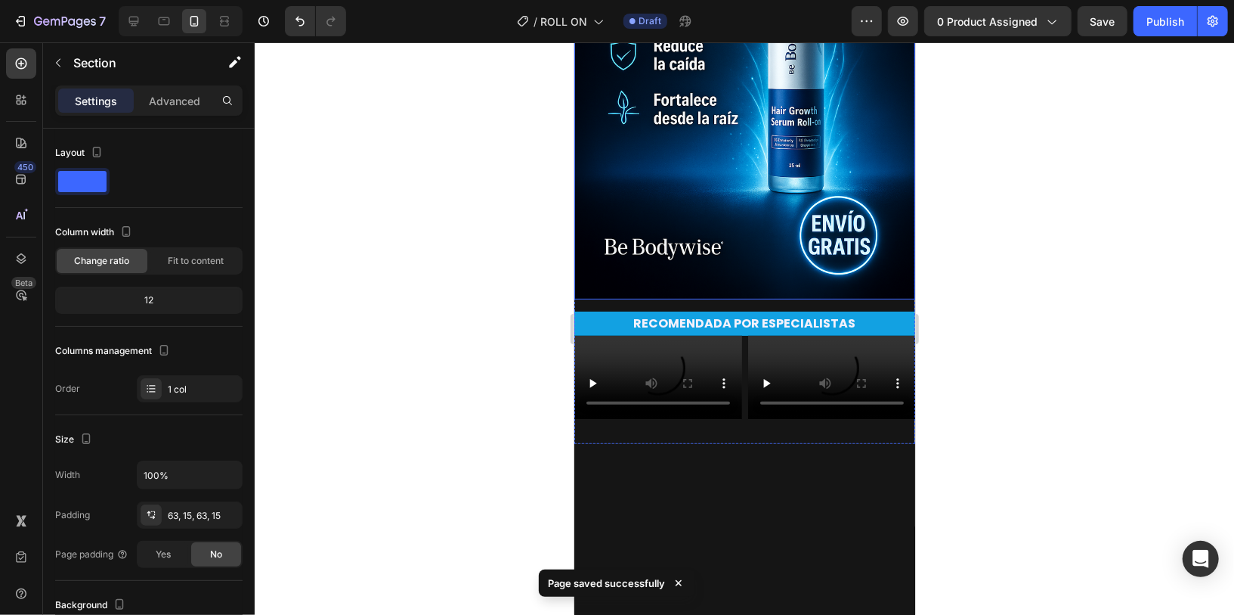
scroll to position [538, 0]
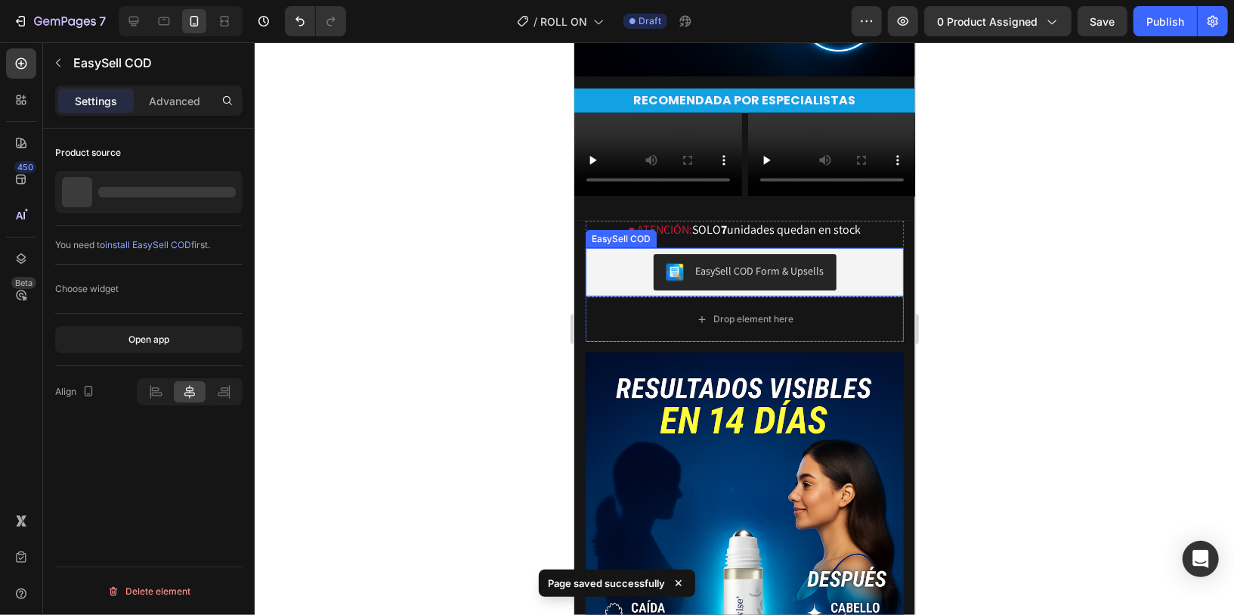
click at [880, 290] on div "EasySell COD Form & Upsells" at bounding box center [744, 271] width 306 height 36
click at [1146, 17] on button "Publish" at bounding box center [1165, 21] width 63 height 30
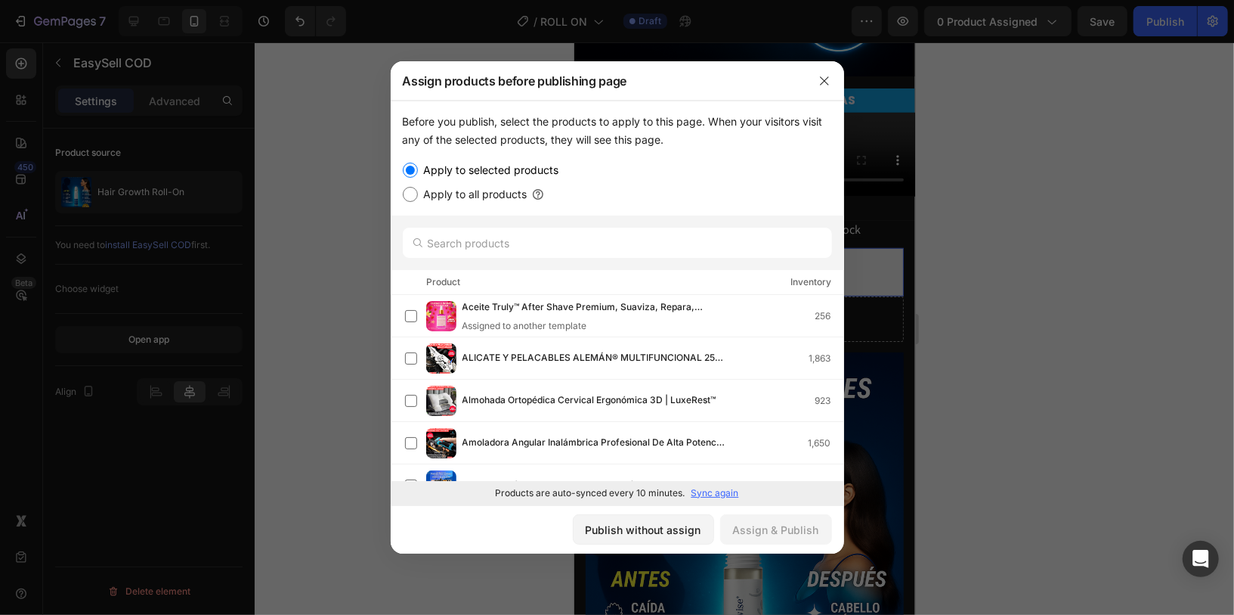
click at [726, 495] on p "Sync again" at bounding box center [716, 493] width 48 height 14
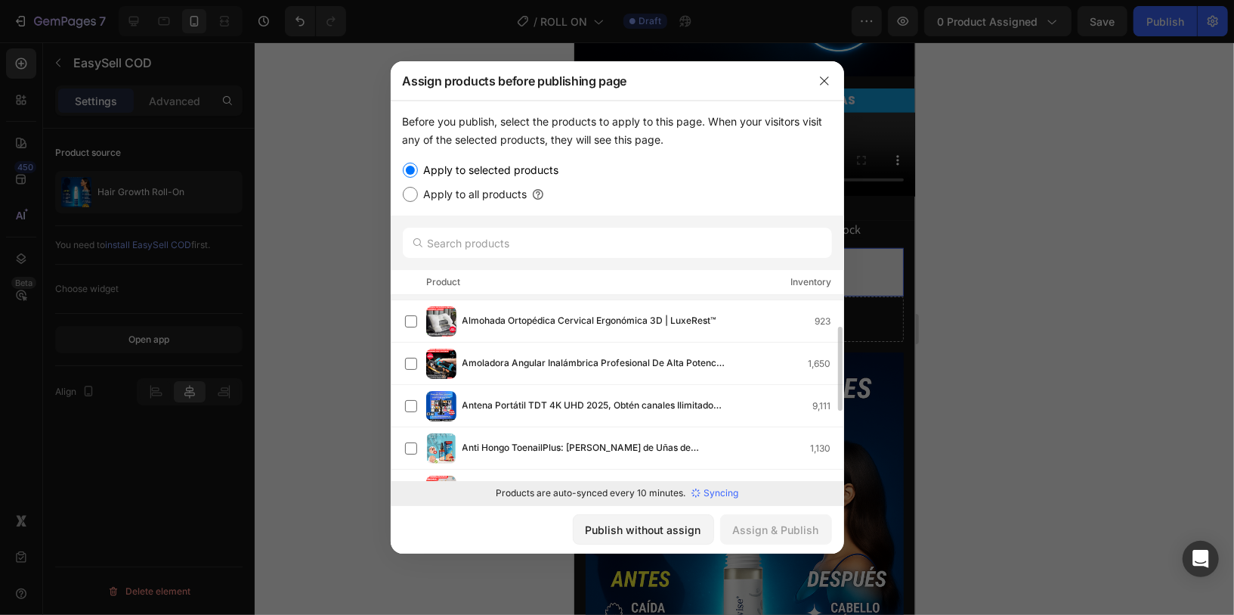
scroll to position [0, 0]
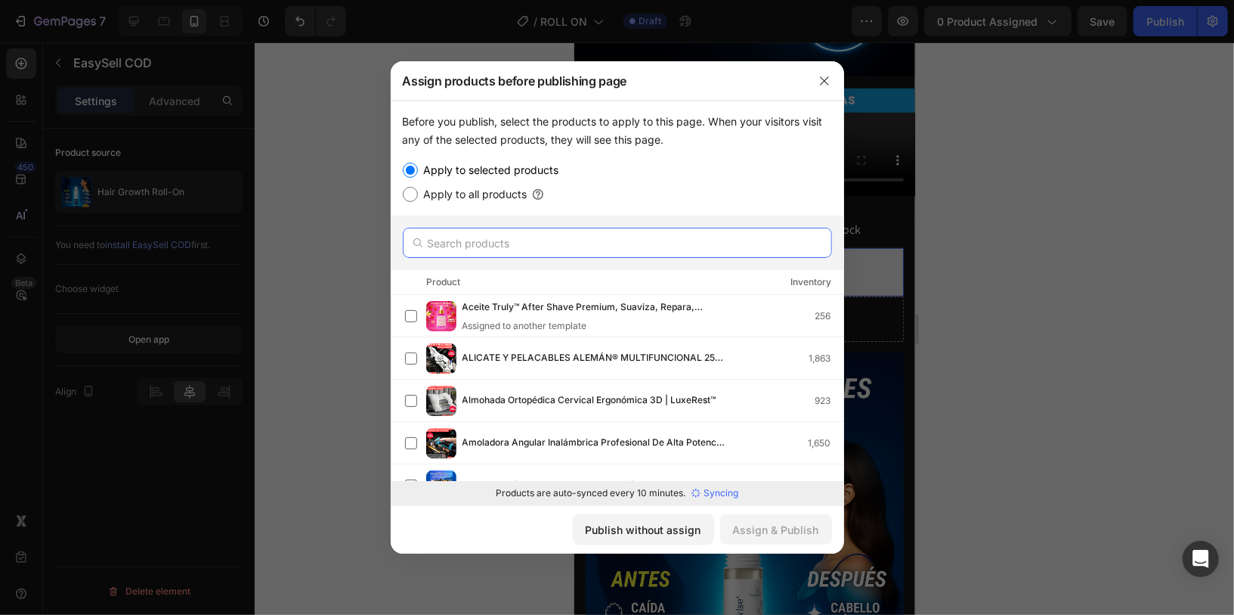
click at [680, 246] on input "text" at bounding box center [617, 243] width 429 height 30
type input "roll"
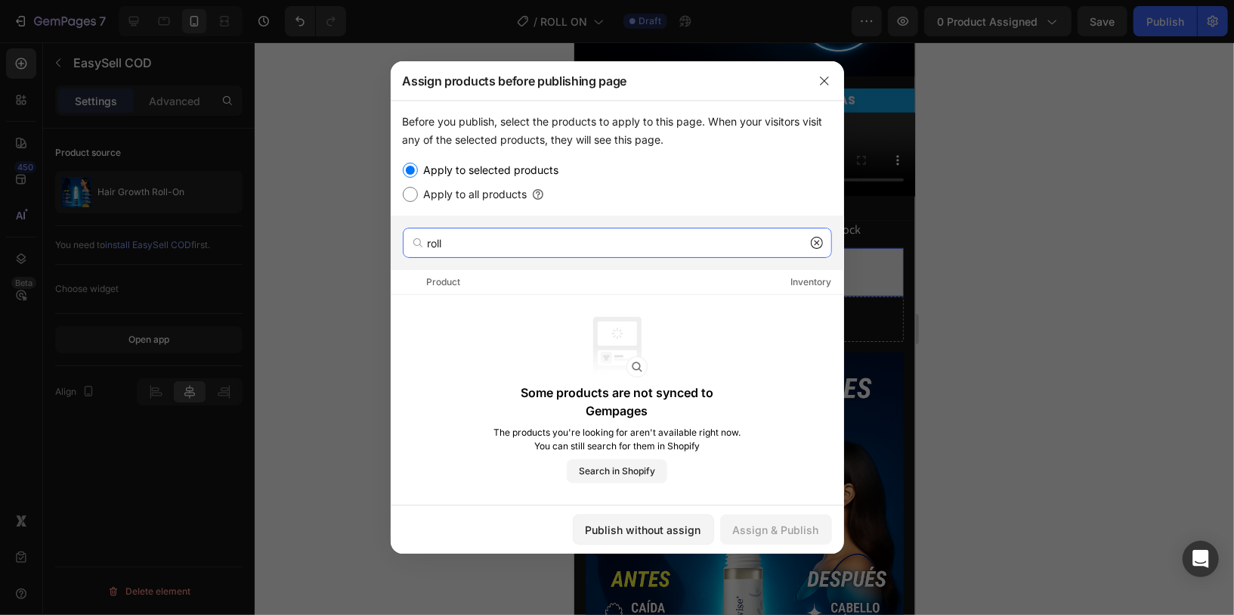
type input "roll"
click at [600, 330] on img at bounding box center [617, 347] width 60 height 60
click at [578, 251] on input "roll" at bounding box center [617, 243] width 429 height 30
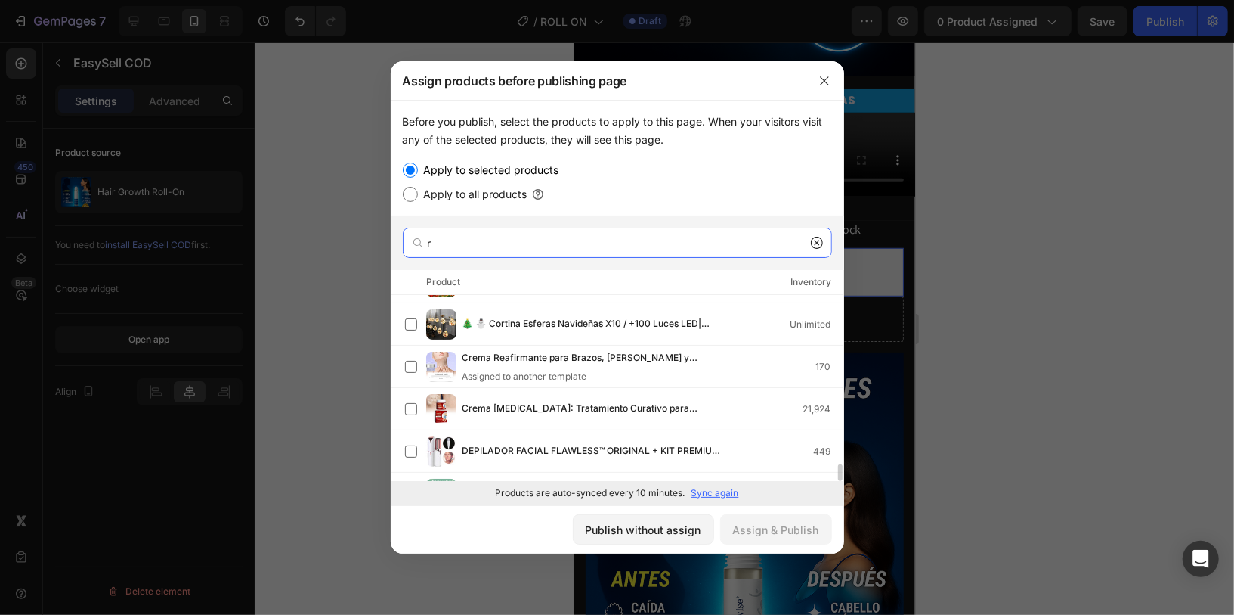
scroll to position [1913, 0]
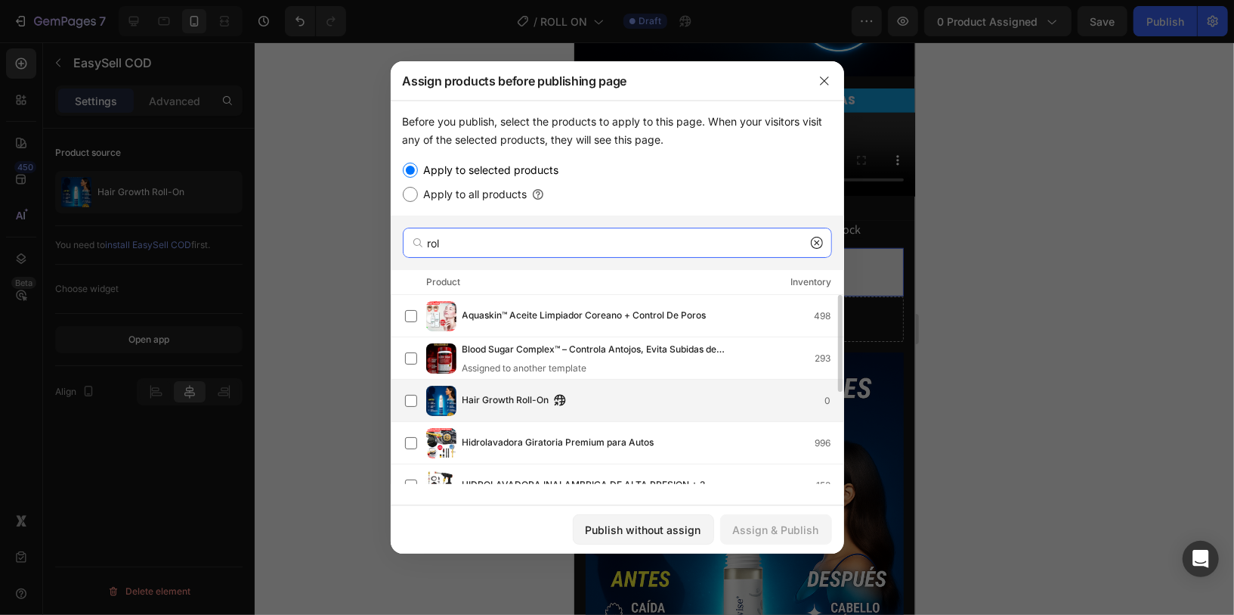
type input "rol"
click at [639, 404] on div "Hair Growth Roll-On 0" at bounding box center [653, 400] width 381 height 17
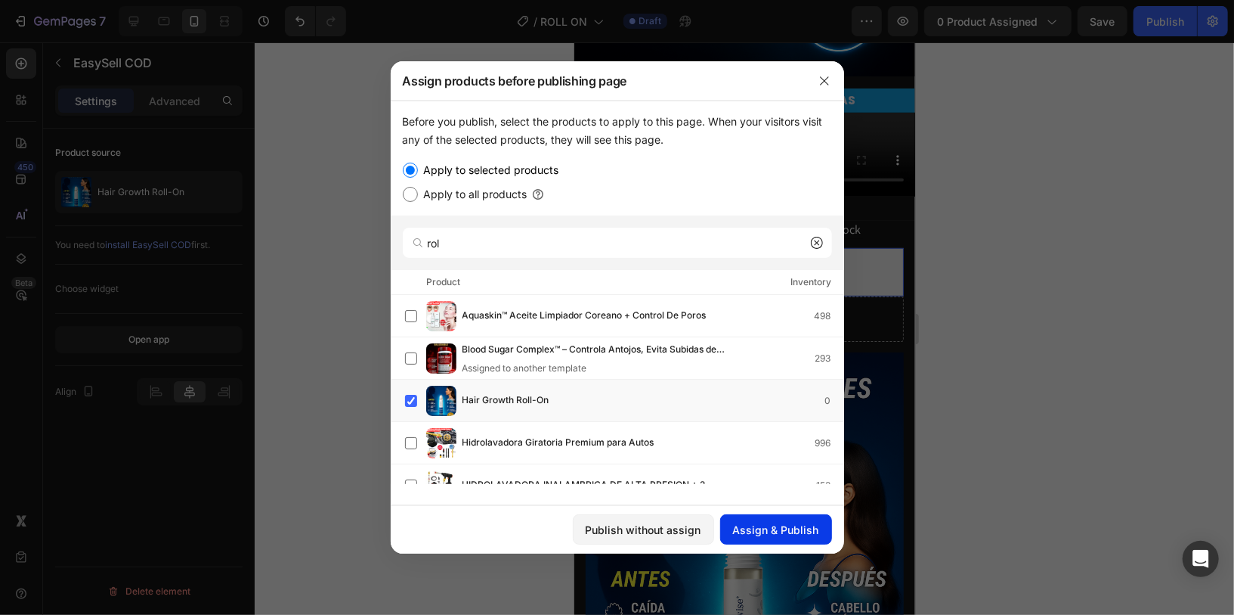
click at [780, 534] on div "Assign & Publish" at bounding box center [776, 530] width 86 height 16
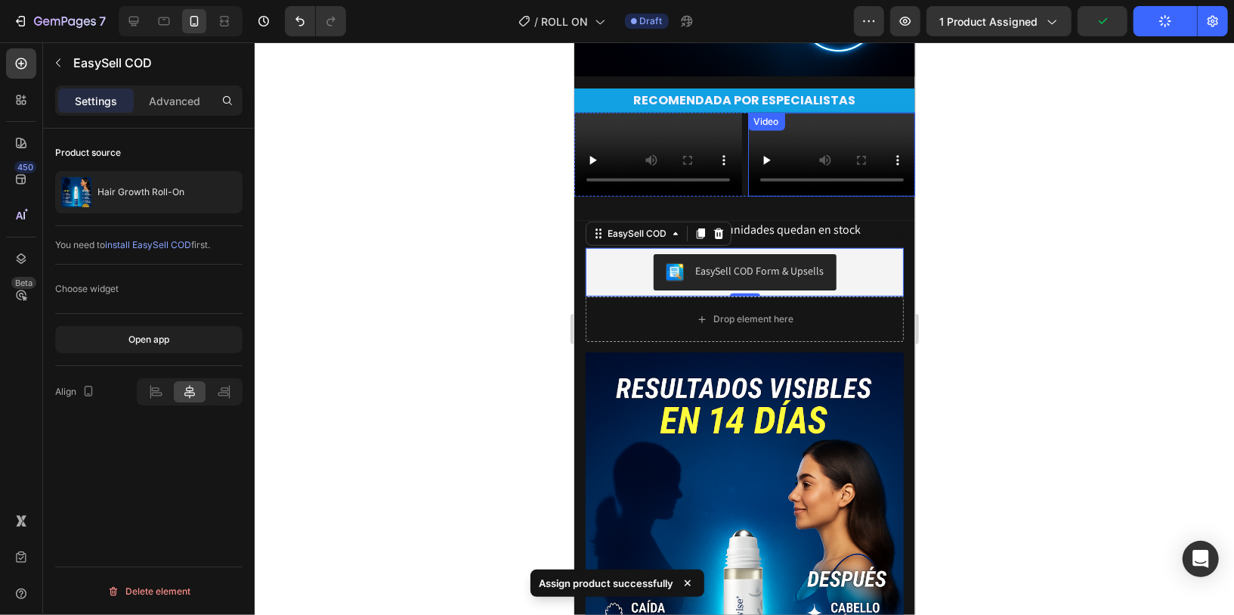
scroll to position [0, 0]
